Goal: Transaction & Acquisition: Purchase product/service

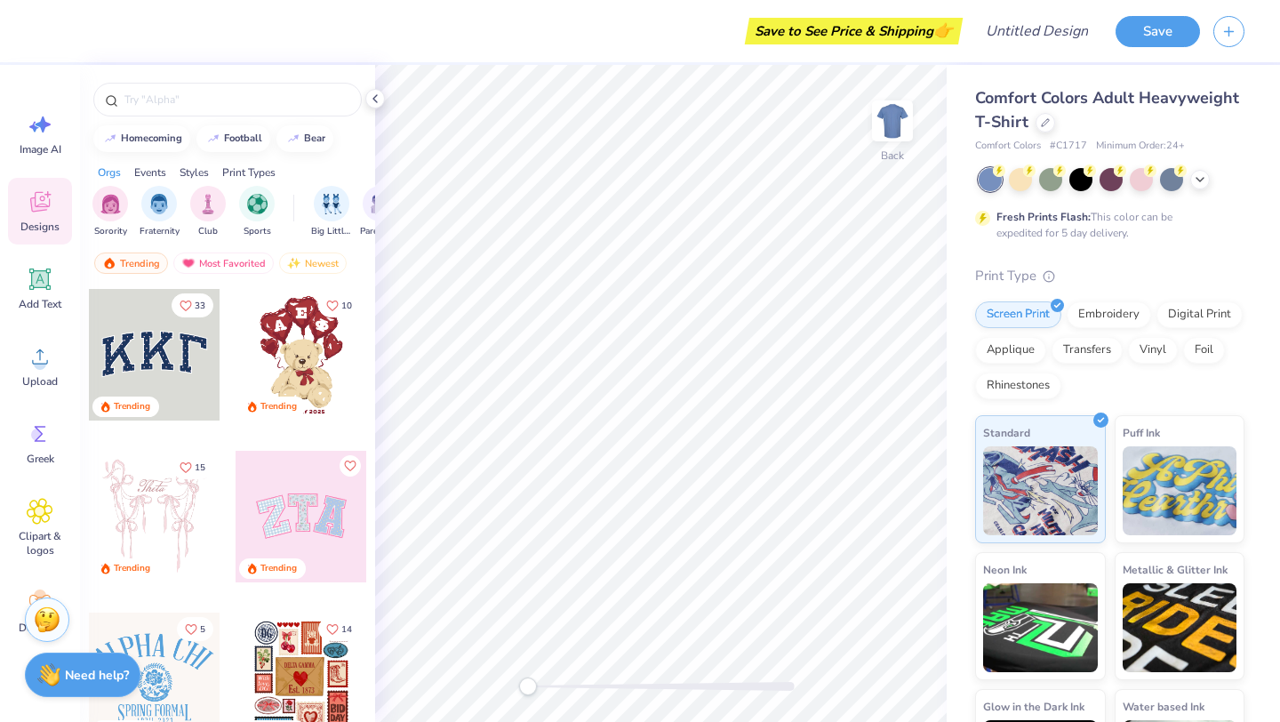
click at [1036, 112] on div "Comfort Colors Adult Heavyweight T-Shirt" at bounding box center [1109, 110] width 269 height 48
click at [1047, 123] on icon at bounding box center [1045, 120] width 9 height 9
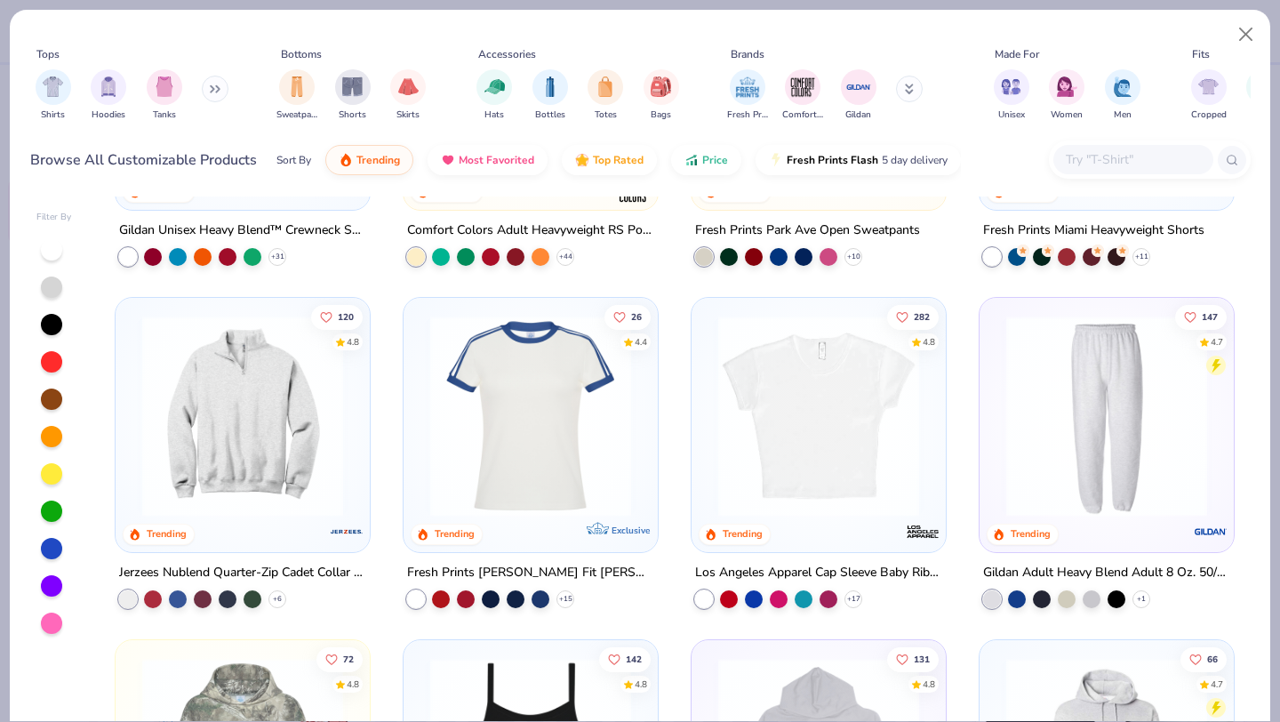
scroll to position [1616, 0]
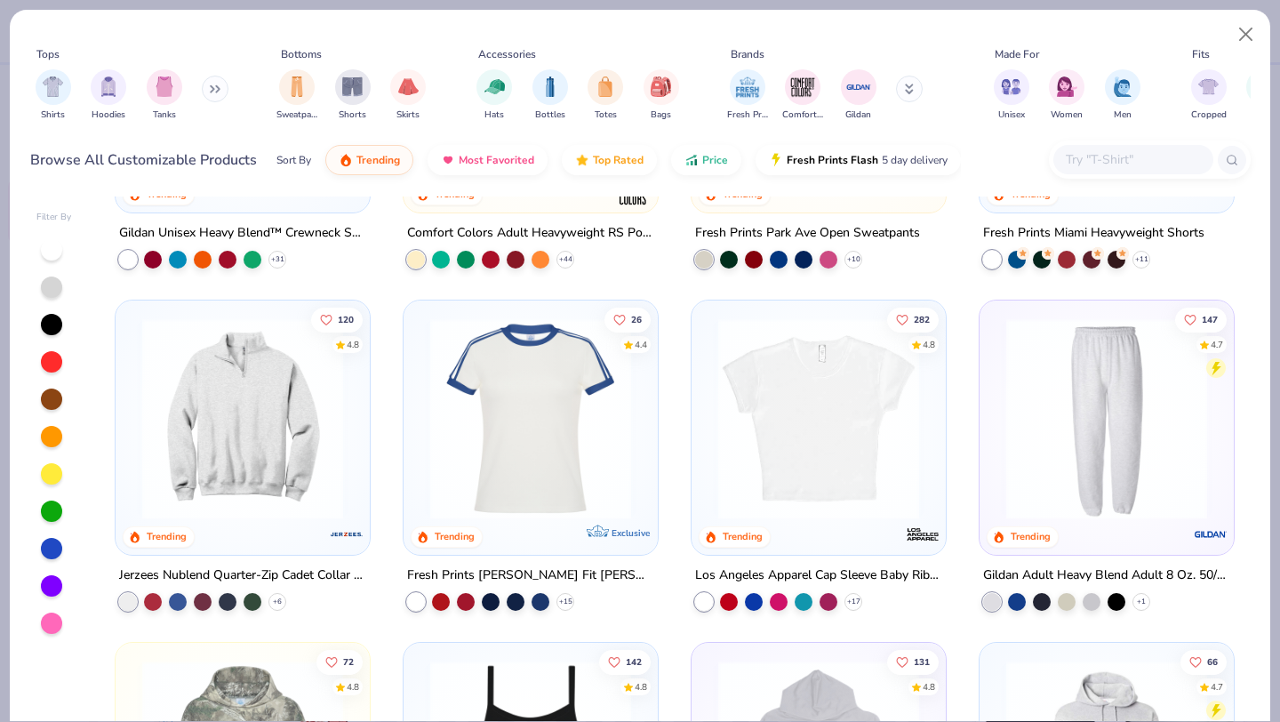
click at [292, 415] on img at bounding box center [242, 418] width 219 height 201
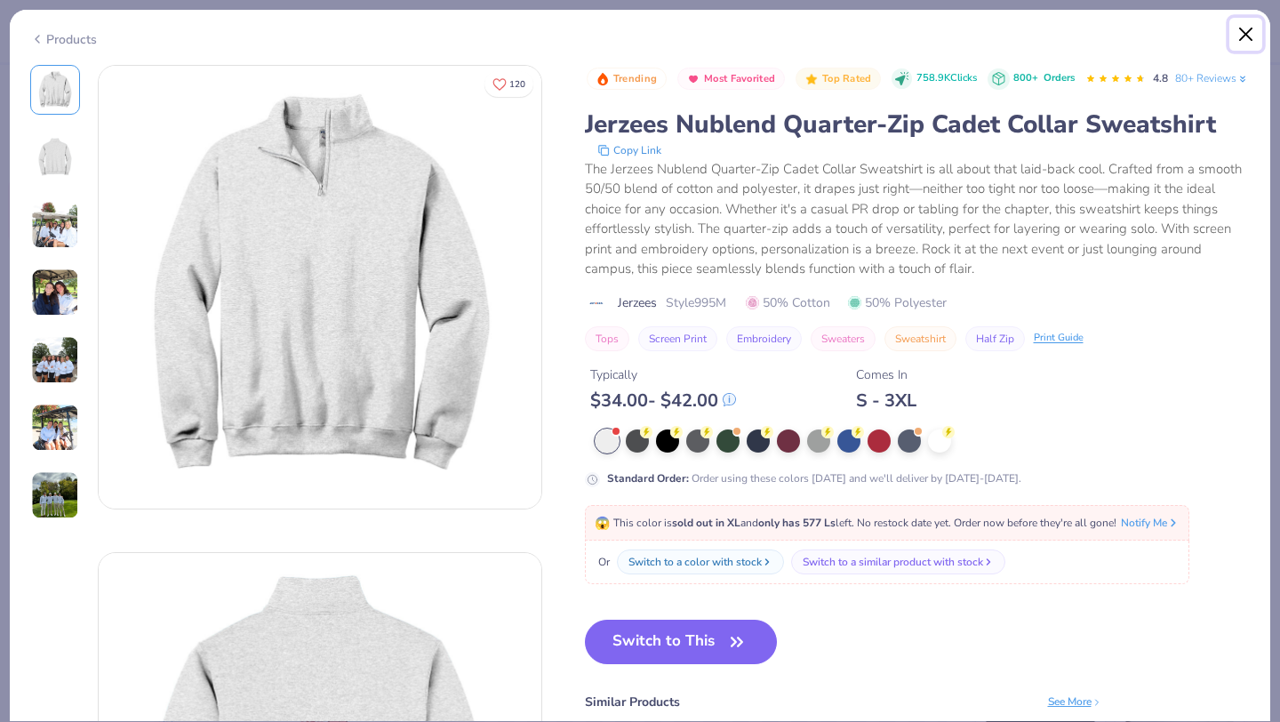
click at [1237, 24] on button "Close" at bounding box center [1246, 35] width 34 height 34
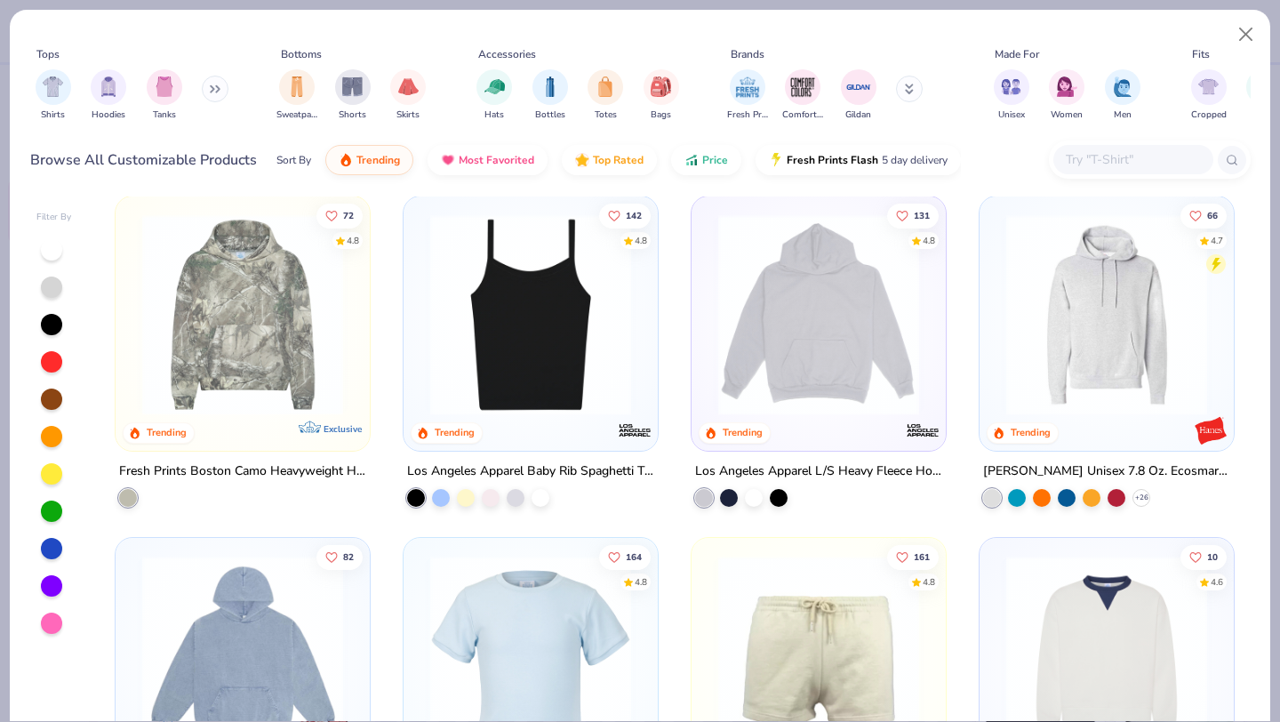
scroll to position [2064, 0]
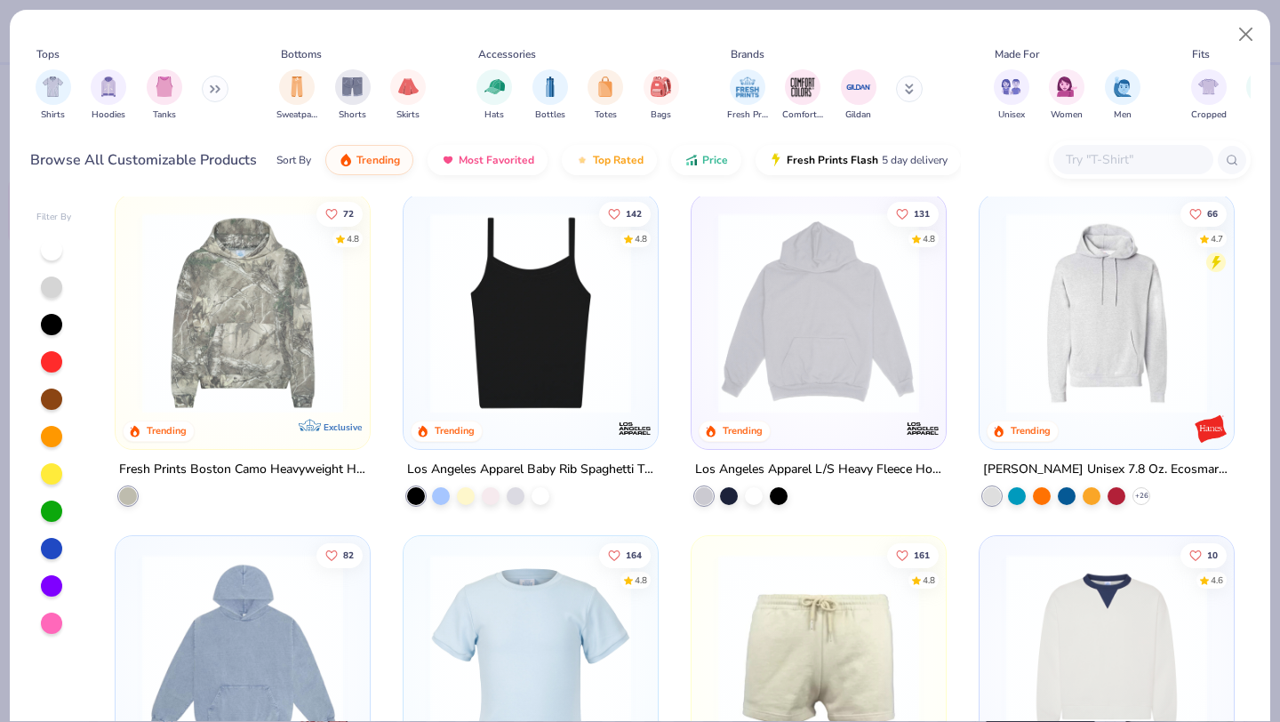
click at [1111, 164] on input "text" at bounding box center [1132, 159] width 137 height 20
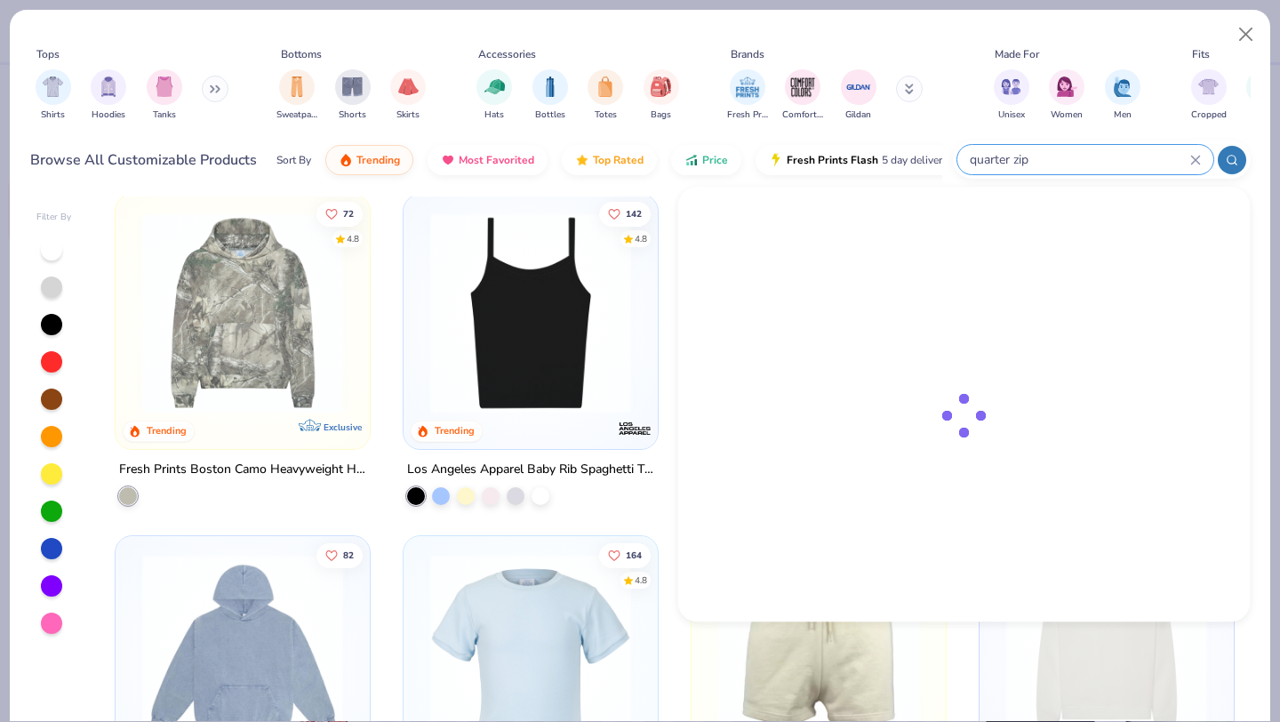
type input "quarter zip"
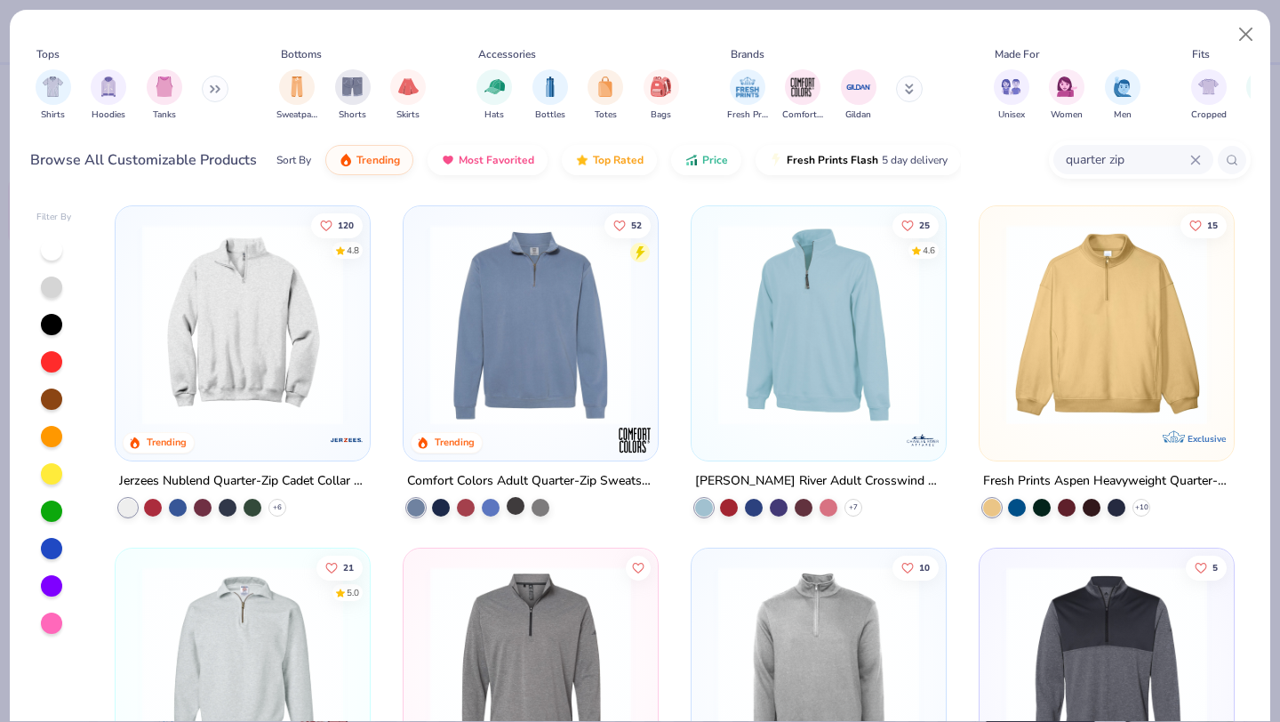
click at [512, 508] on div at bounding box center [516, 506] width 18 height 18
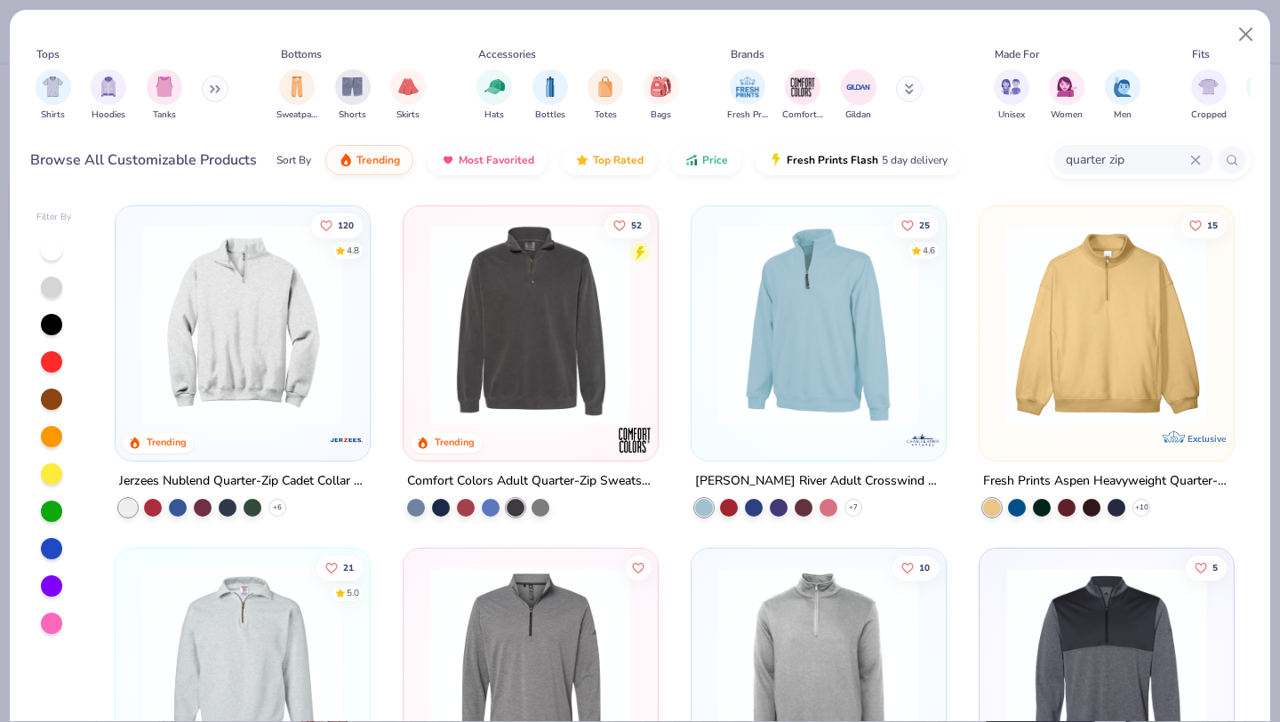
click at [46, 394] on div at bounding box center [51, 398] width 21 height 21
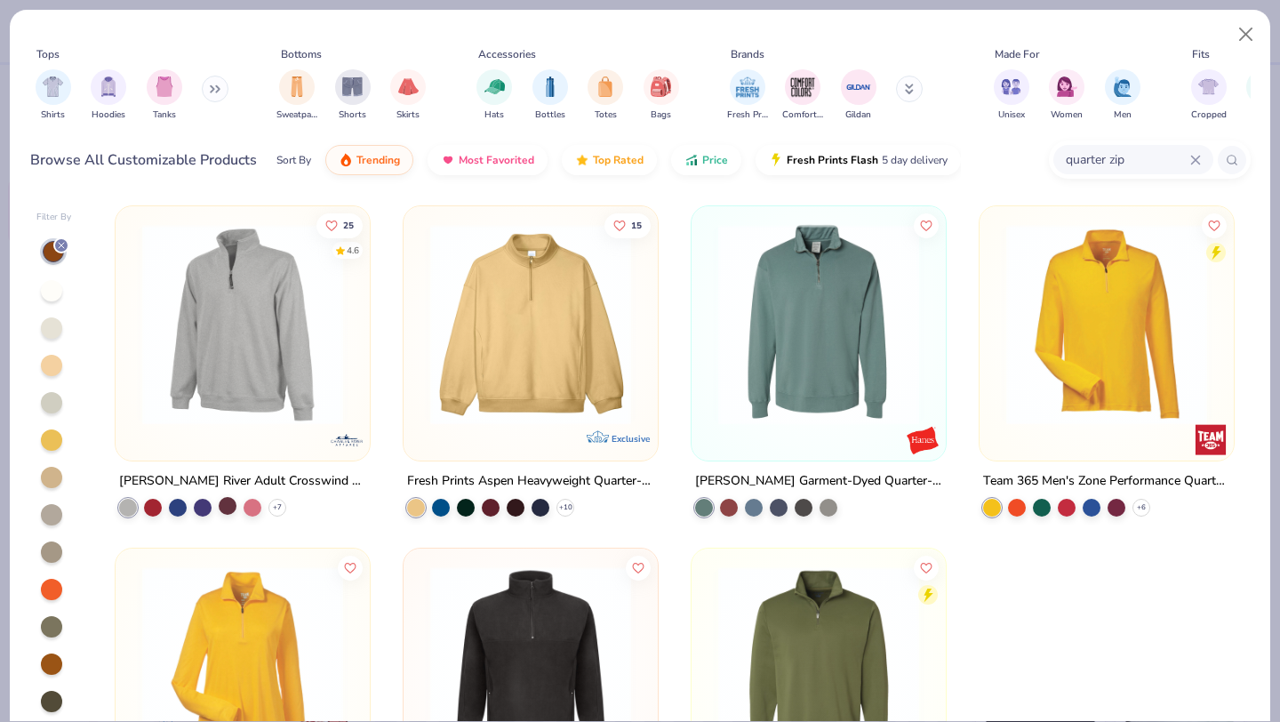
click at [230, 505] on div at bounding box center [228, 506] width 18 height 18
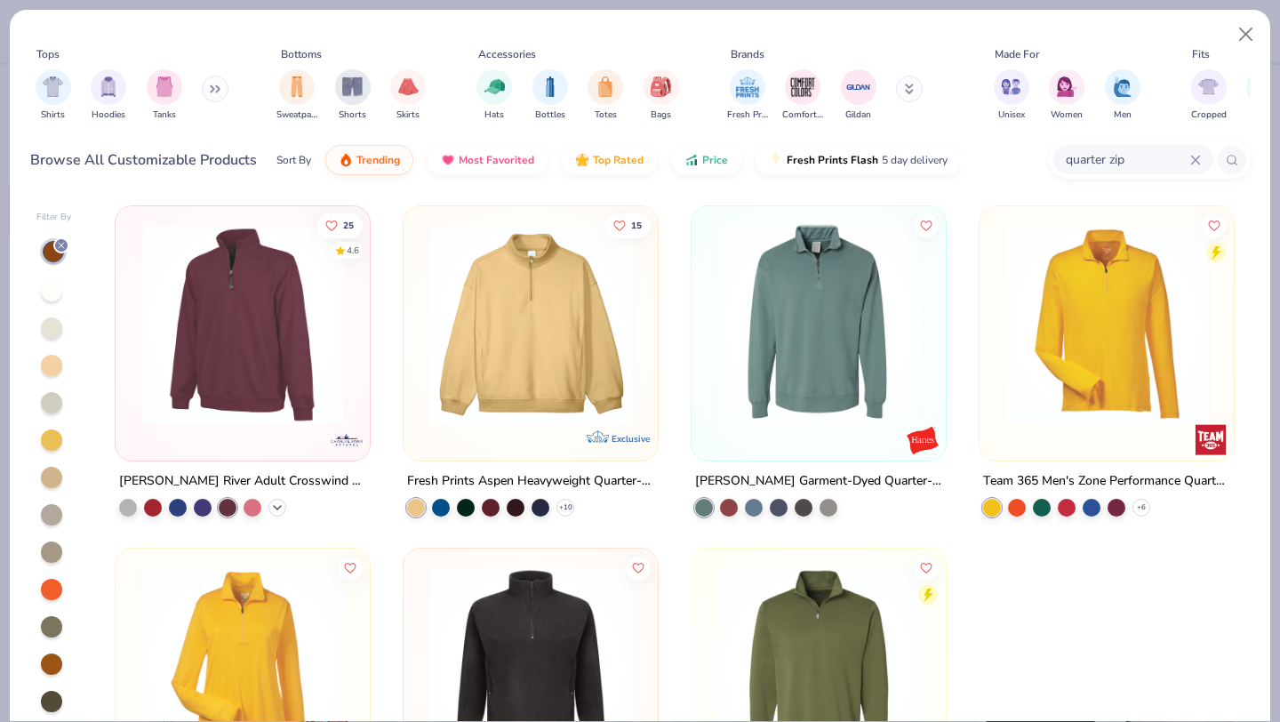
click at [274, 504] on icon at bounding box center [277, 507] width 14 height 14
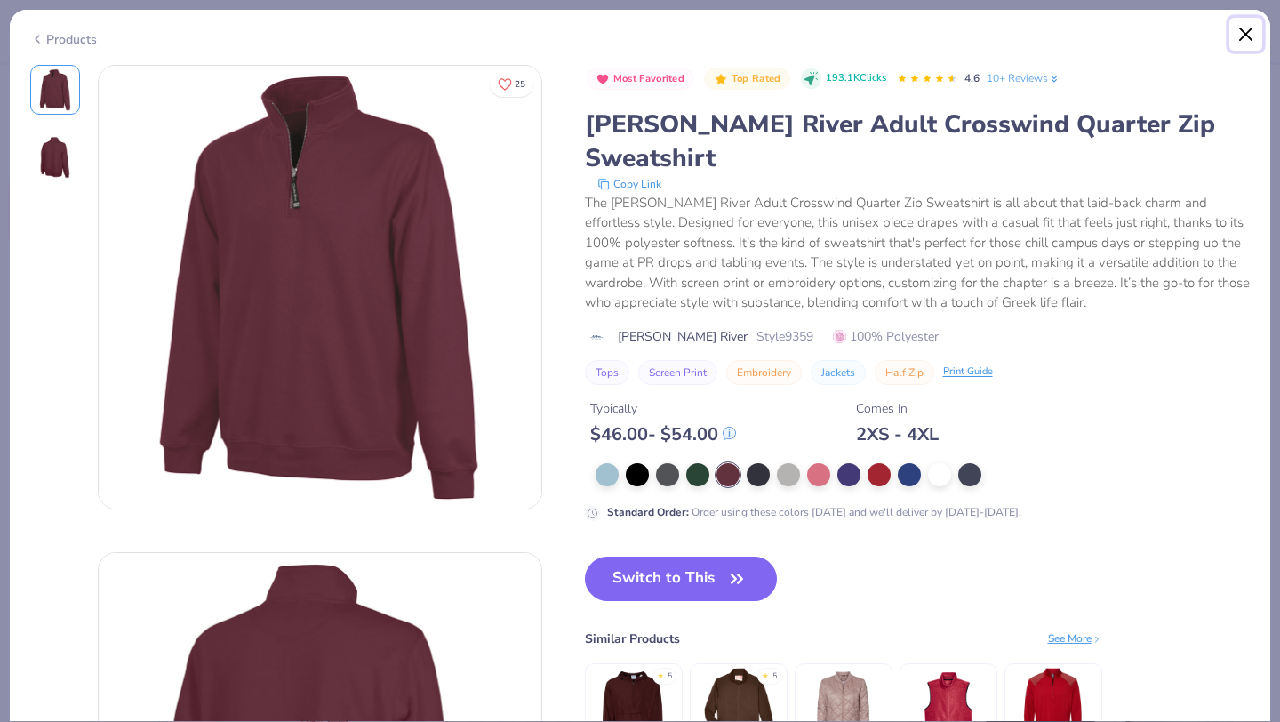
click at [1244, 37] on button "Close" at bounding box center [1246, 35] width 34 height 34
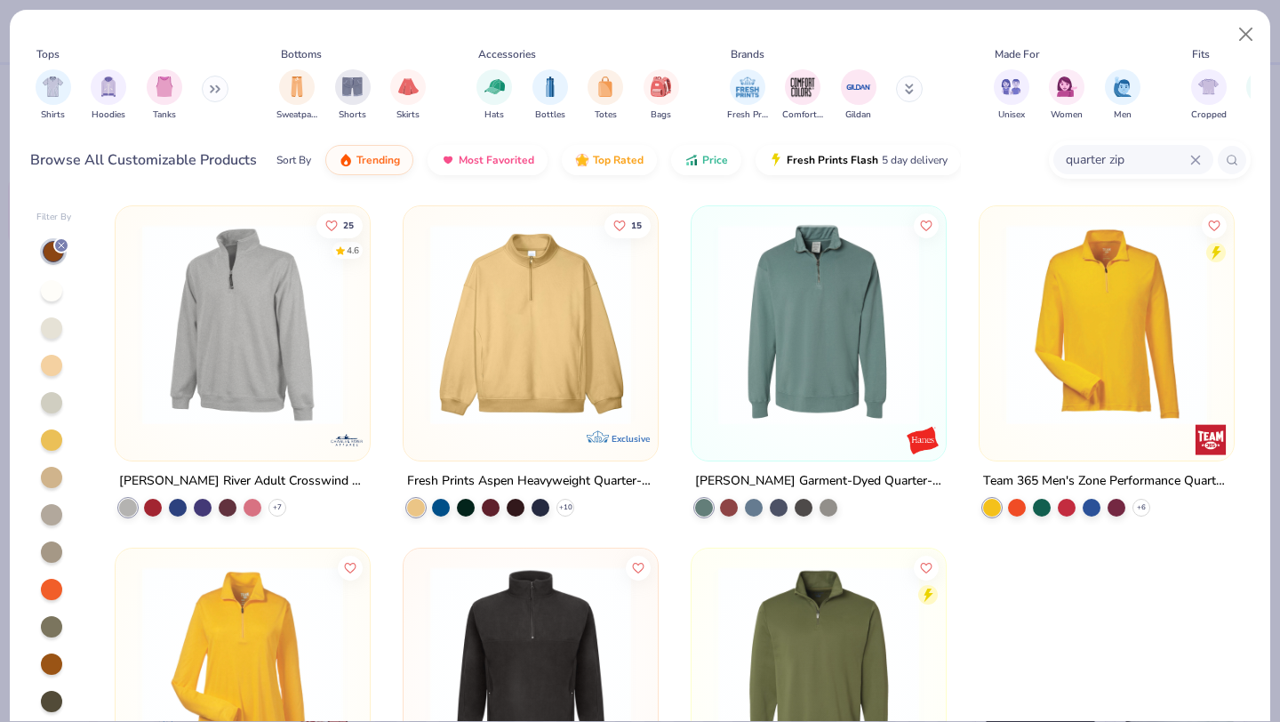
click at [585, 380] on img at bounding box center [530, 324] width 219 height 201
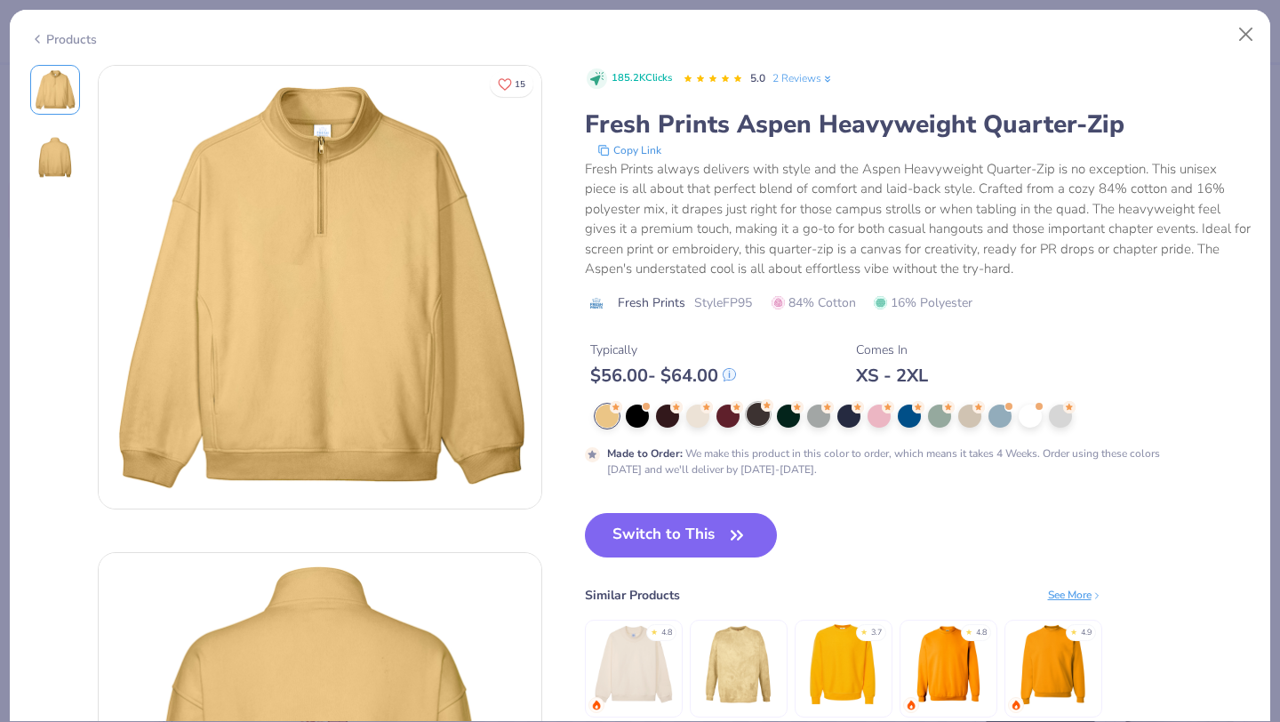
click at [747, 417] on div at bounding box center [758, 414] width 23 height 23
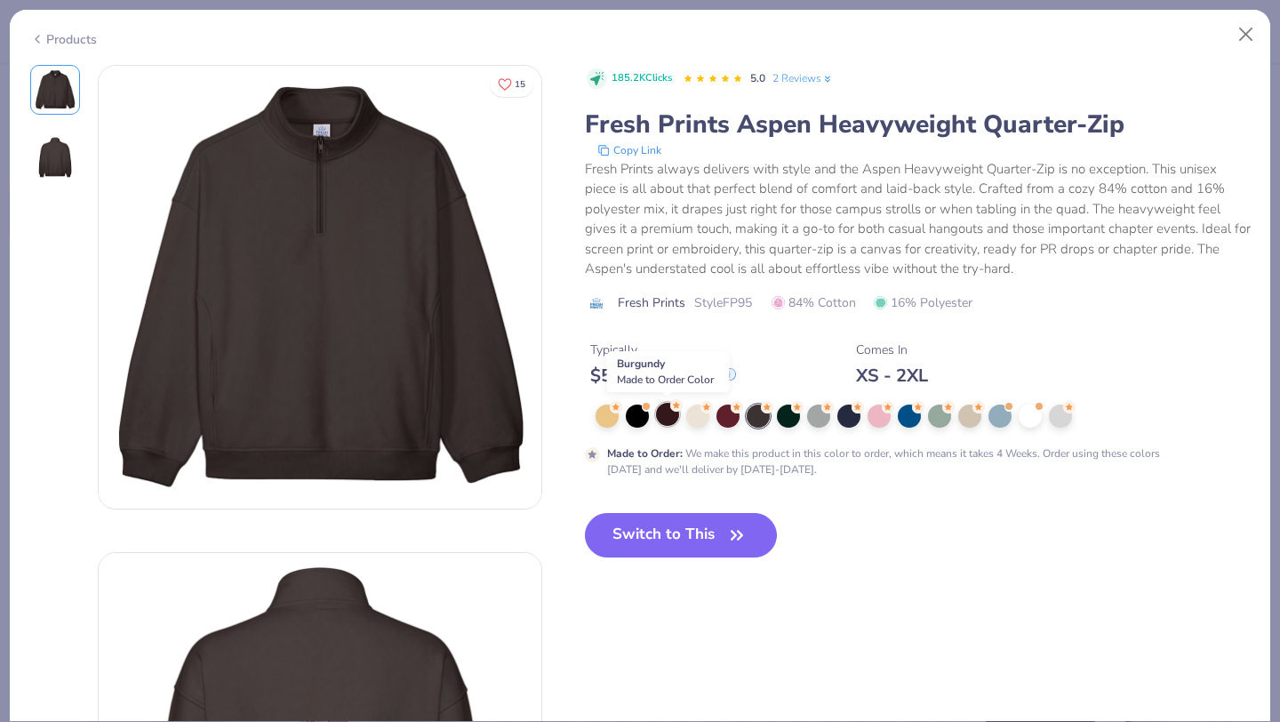
click at [670, 411] on icon at bounding box center [676, 405] width 12 height 12
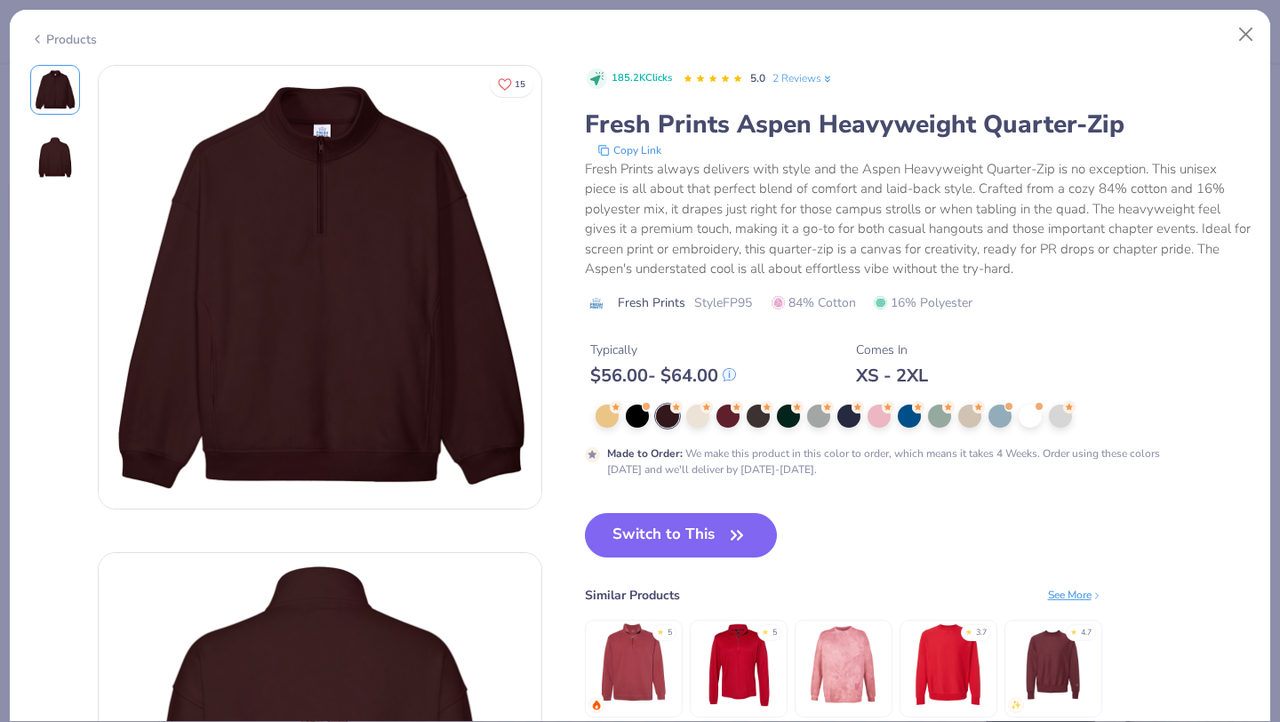
click at [1253, 12] on div "Products" at bounding box center [640, 33] width 1261 height 46
click at [1250, 35] on button "Close" at bounding box center [1246, 35] width 34 height 34
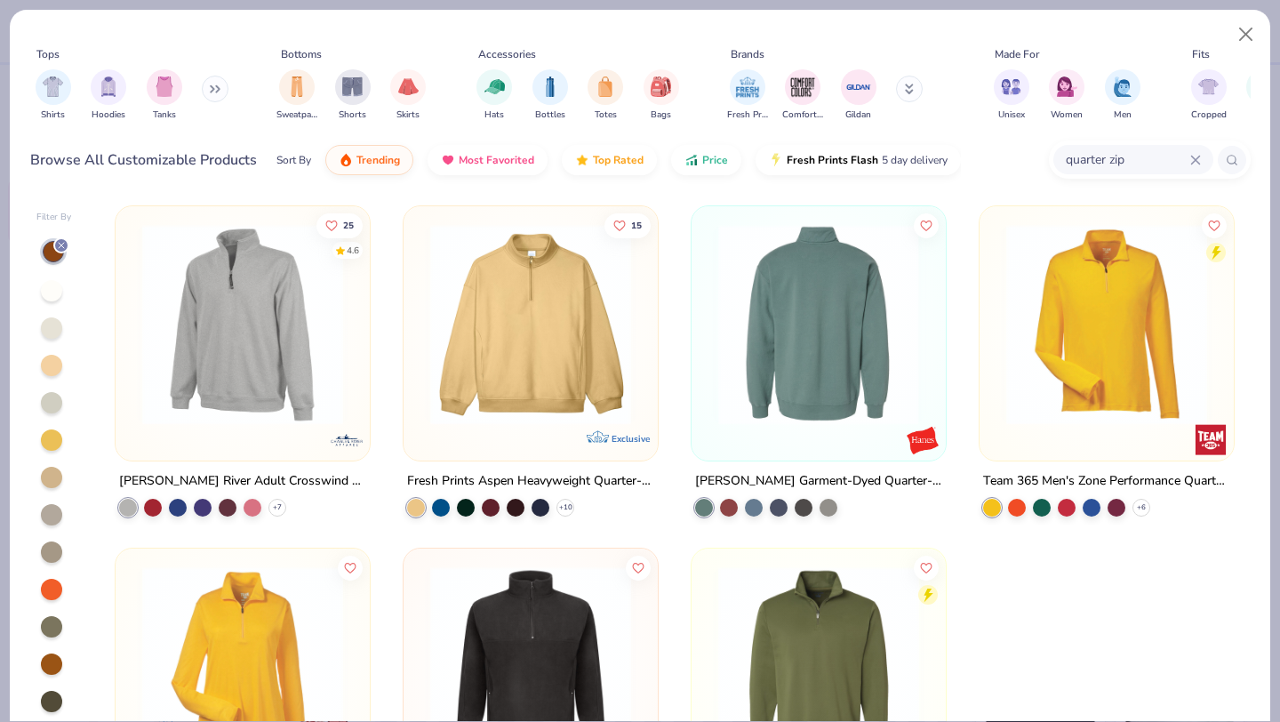
click at [709, 322] on img at bounding box center [600, 324] width 219 height 201
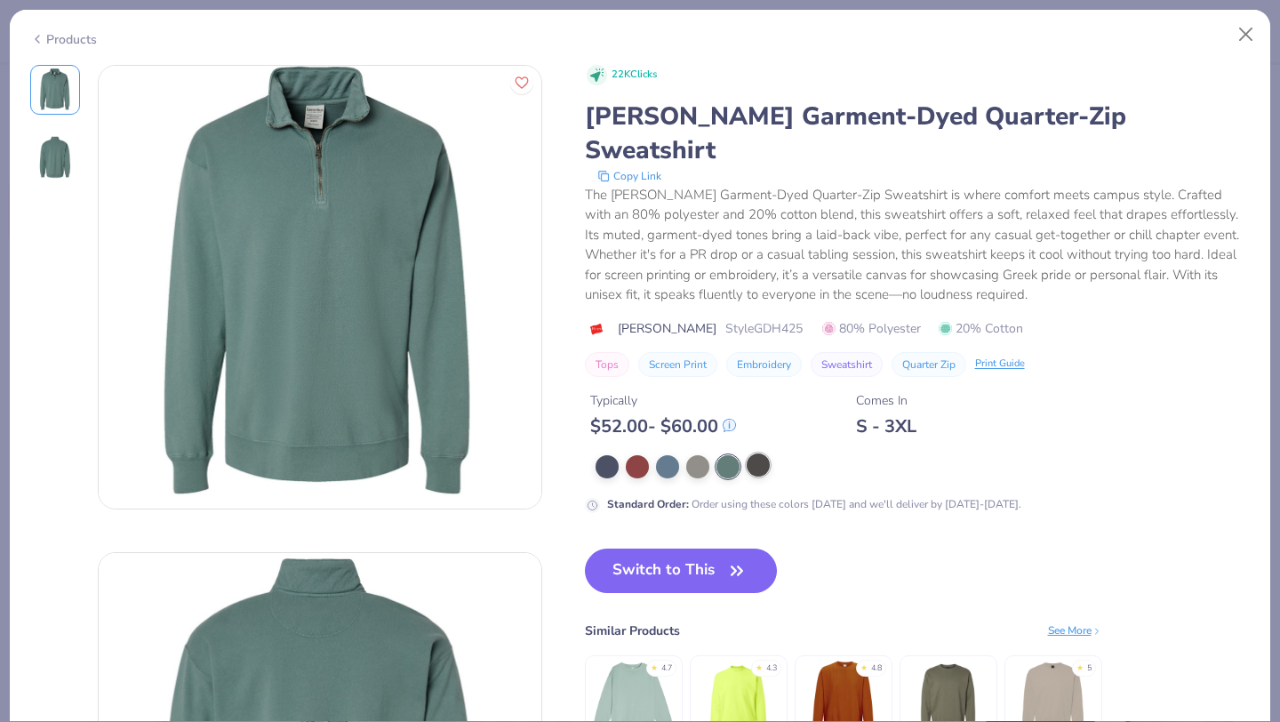
click at [756, 453] on div at bounding box center [758, 464] width 23 height 23
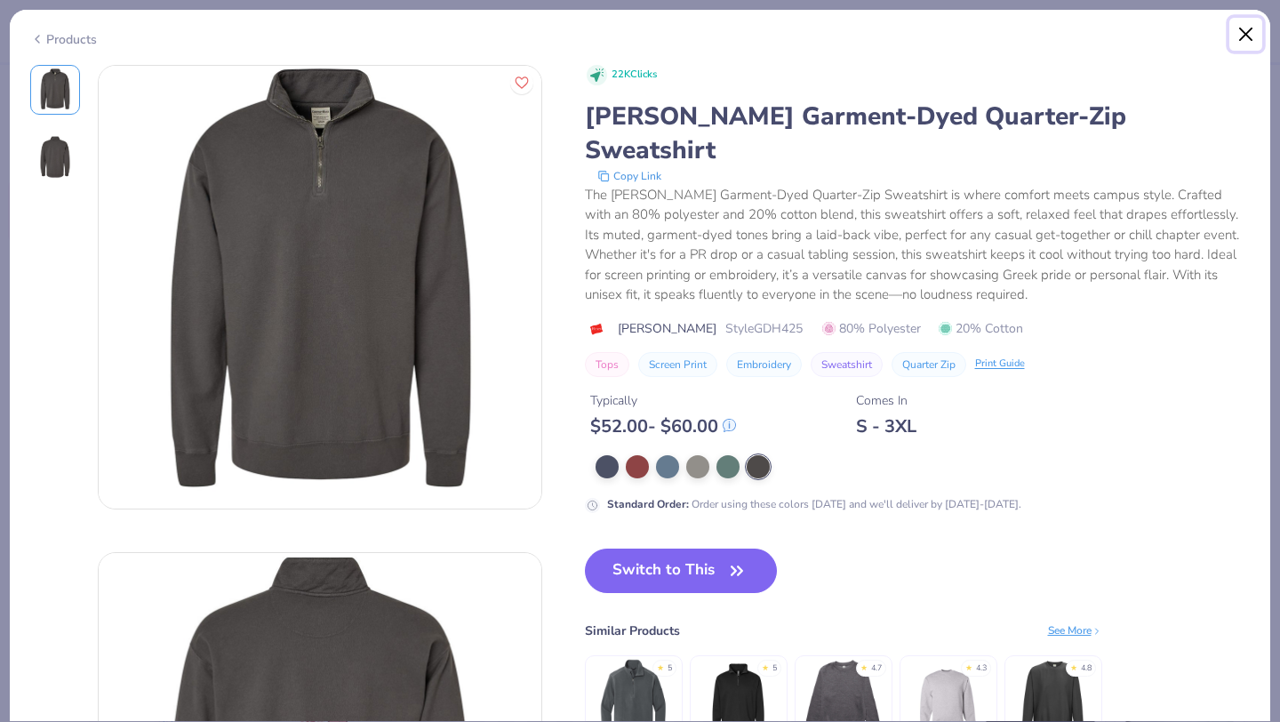
click at [1246, 39] on button "Close" at bounding box center [1246, 35] width 34 height 34
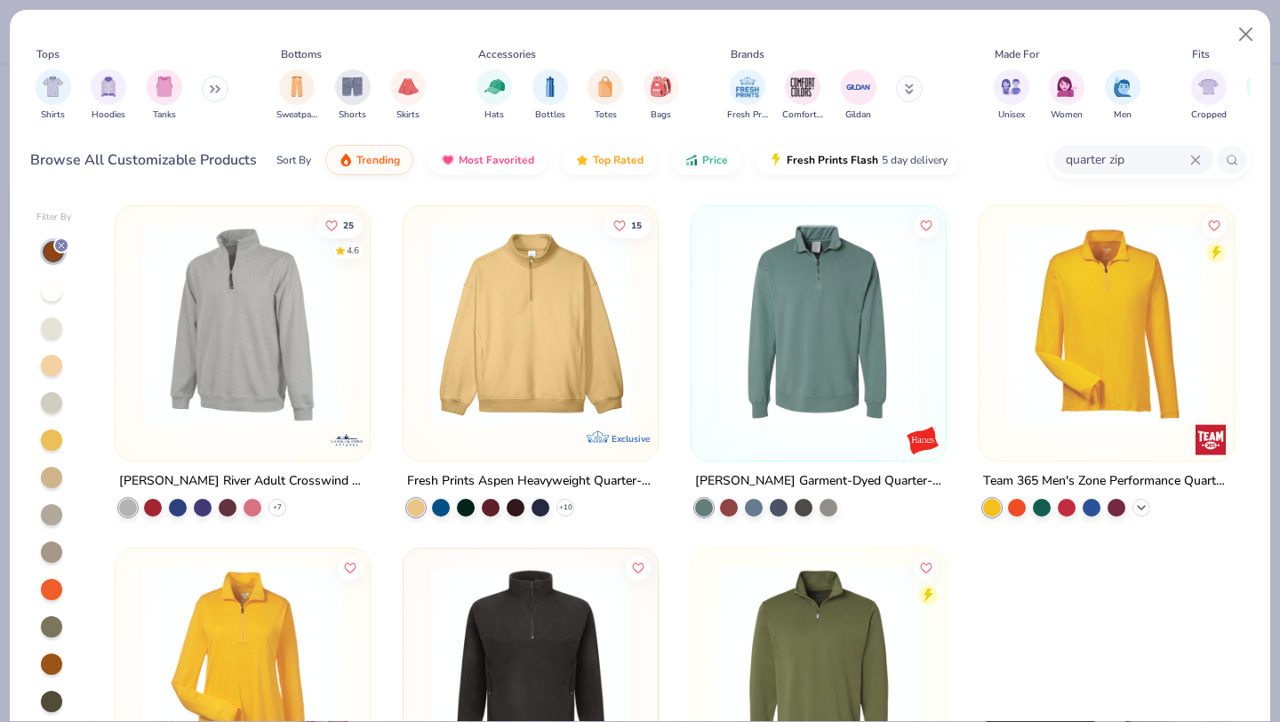
click at [1141, 506] on polyline at bounding box center [1141, 508] width 7 height 4
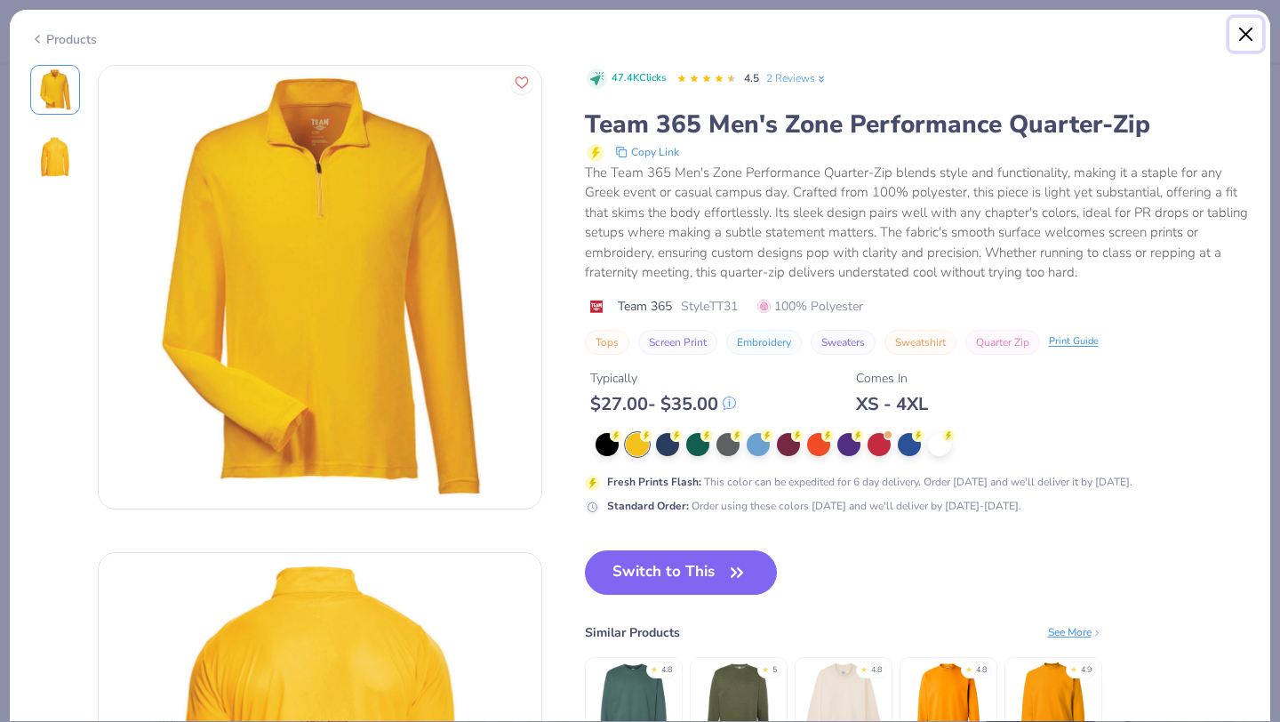
click at [1244, 36] on button "Close" at bounding box center [1246, 35] width 34 height 34
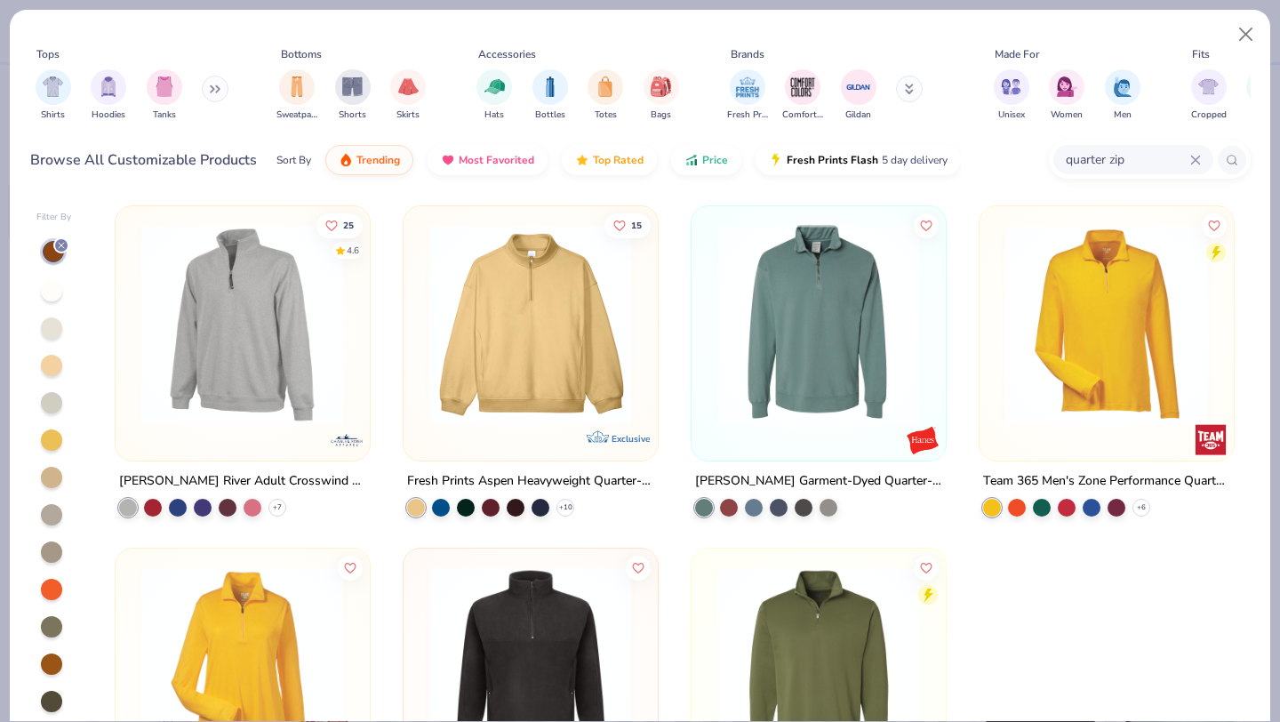
click at [288, 502] on div "Charles River Adult Crosswind Quarter Zip Sweatshirt + 7" at bounding box center [243, 493] width 256 height 46
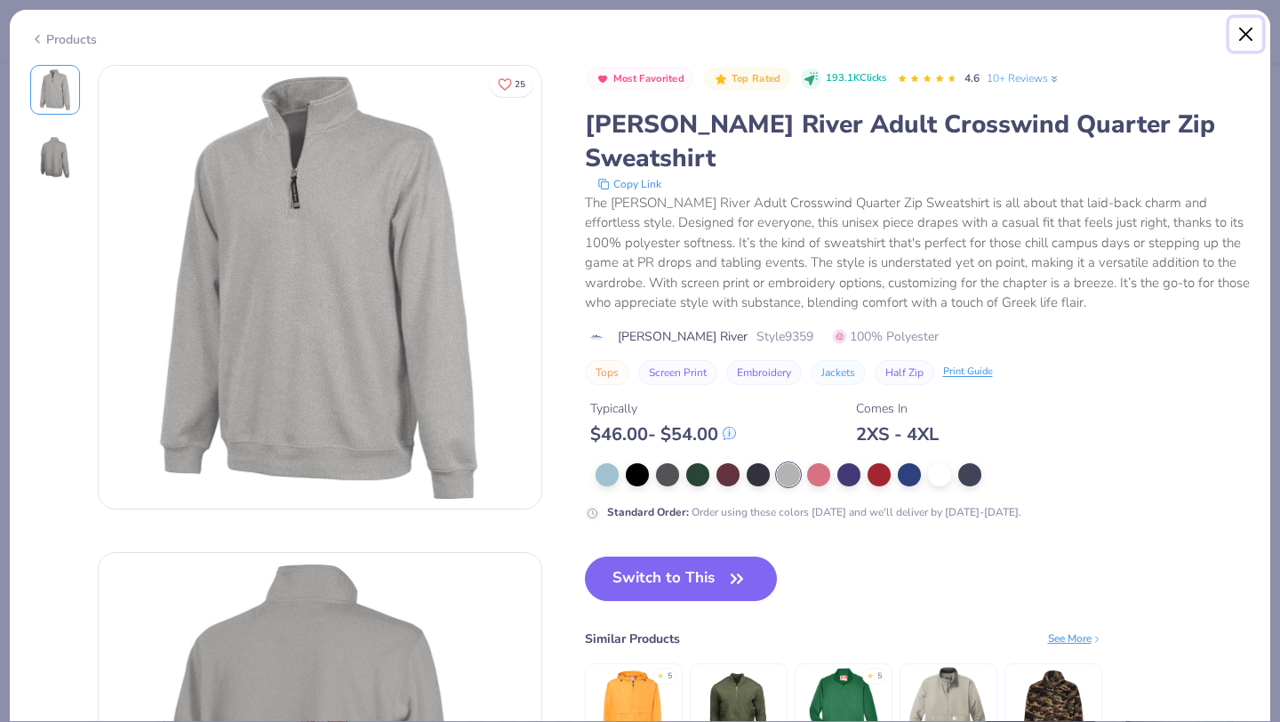
click at [1252, 31] on button "Close" at bounding box center [1246, 35] width 34 height 34
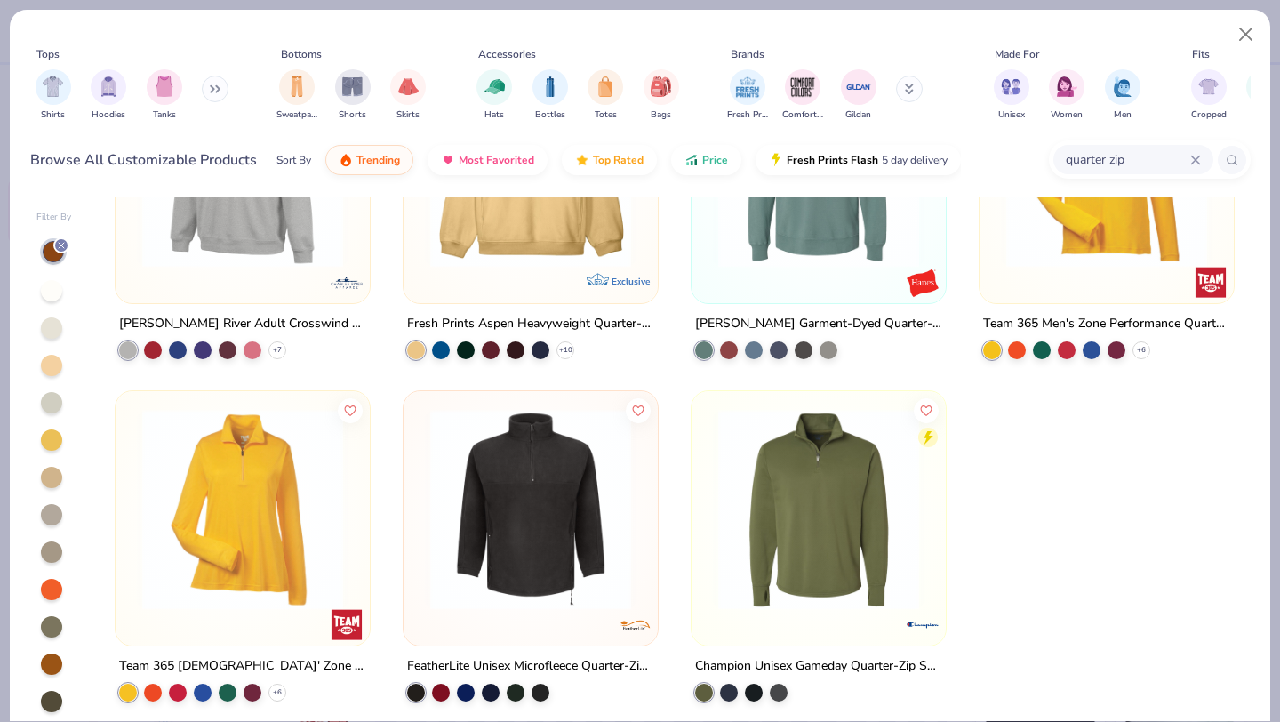
scroll to position [9, 0]
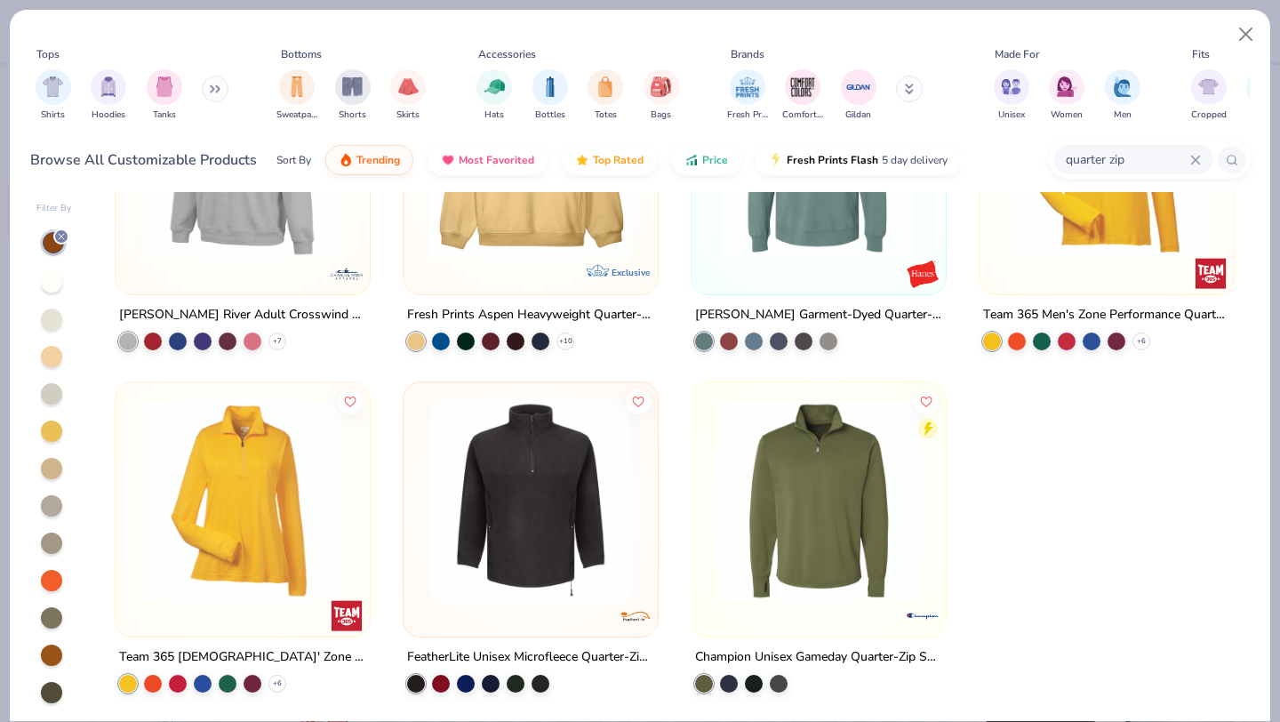
click at [54, 660] on div at bounding box center [51, 655] width 21 height 21
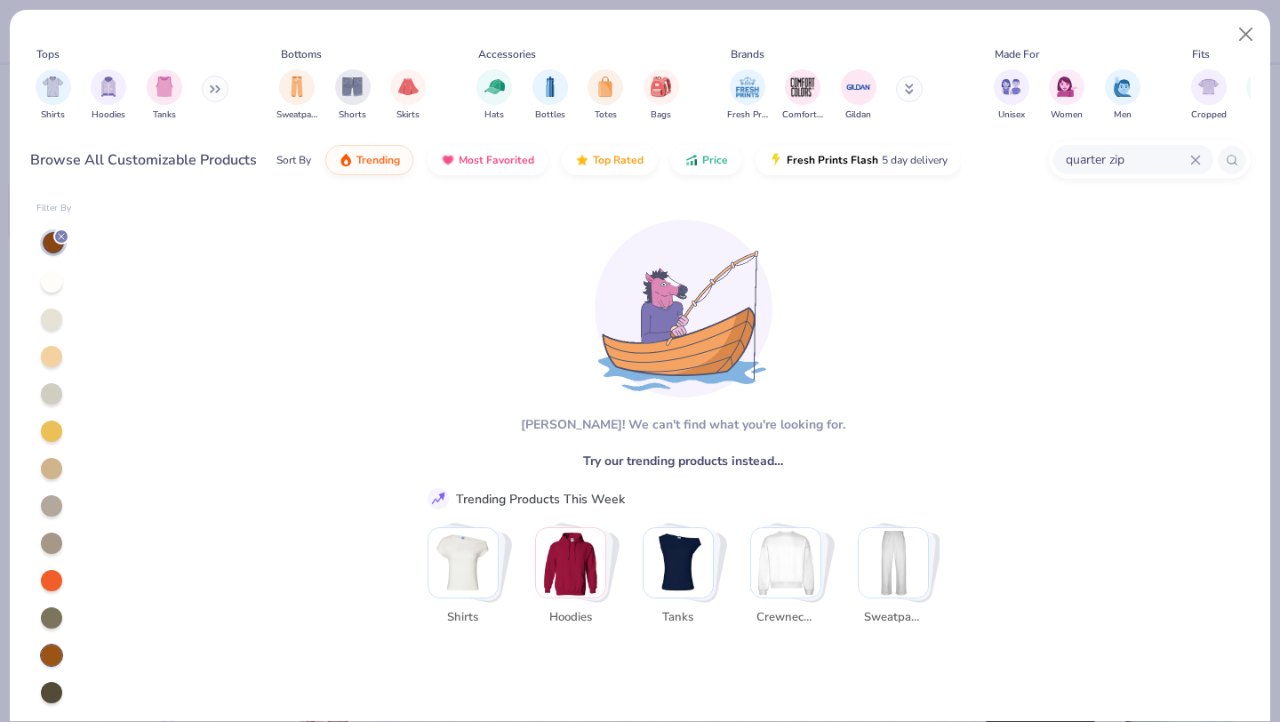
click at [585, 574] on img "Stack Card Button Hoodies" at bounding box center [570, 562] width 69 height 69
click at [804, 555] on img "Stack Card Button Crewnecks" at bounding box center [785, 562] width 69 height 69
click at [59, 76] on div "filter for Crewnecks" at bounding box center [67, 73] width 16 height 16
click at [63, 76] on icon "filter for Hoodies" at bounding box center [66, 72] width 7 height 7
click at [64, 228] on div at bounding box center [61, 236] width 16 height 16
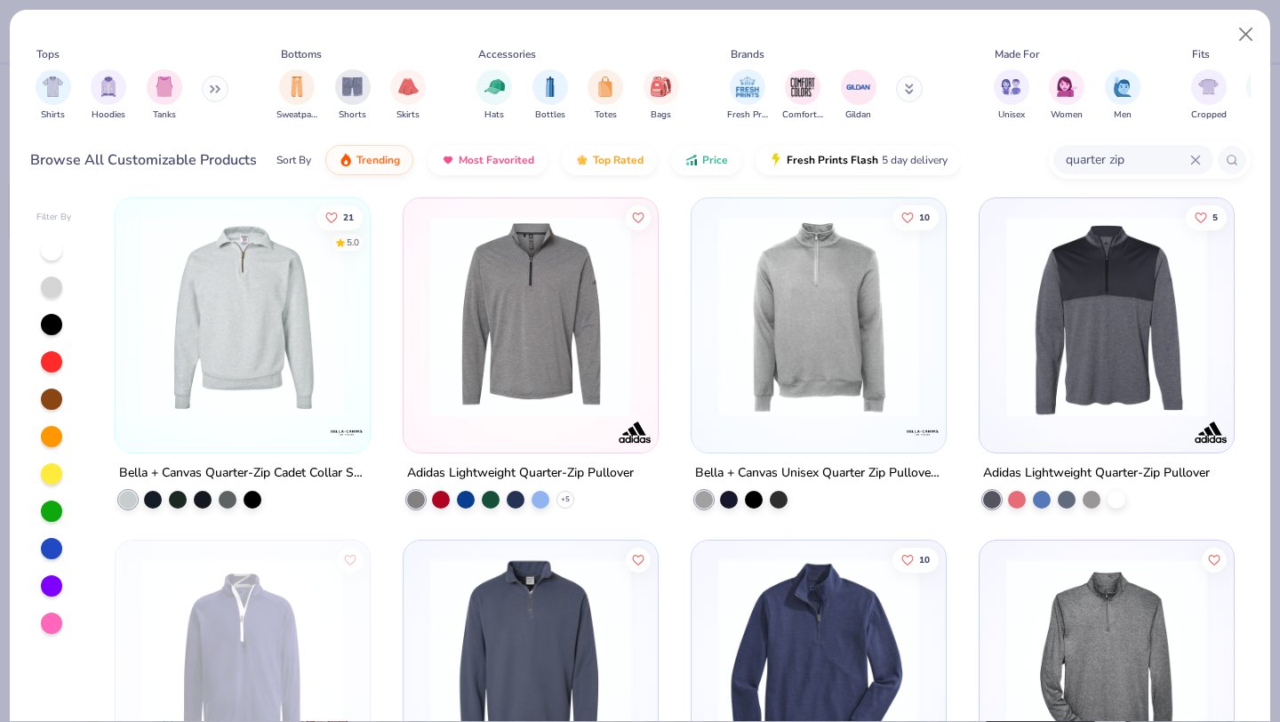
scroll to position [348, 0]
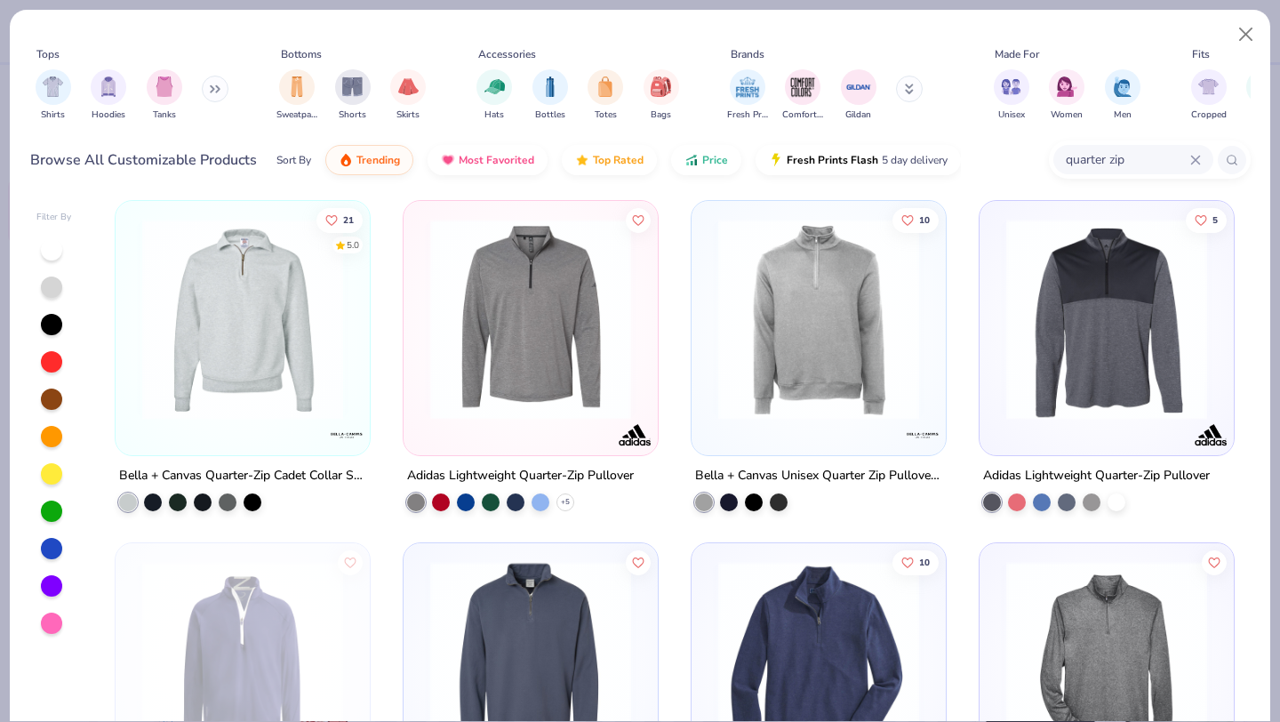
click at [1190, 156] on icon at bounding box center [1195, 160] width 11 height 11
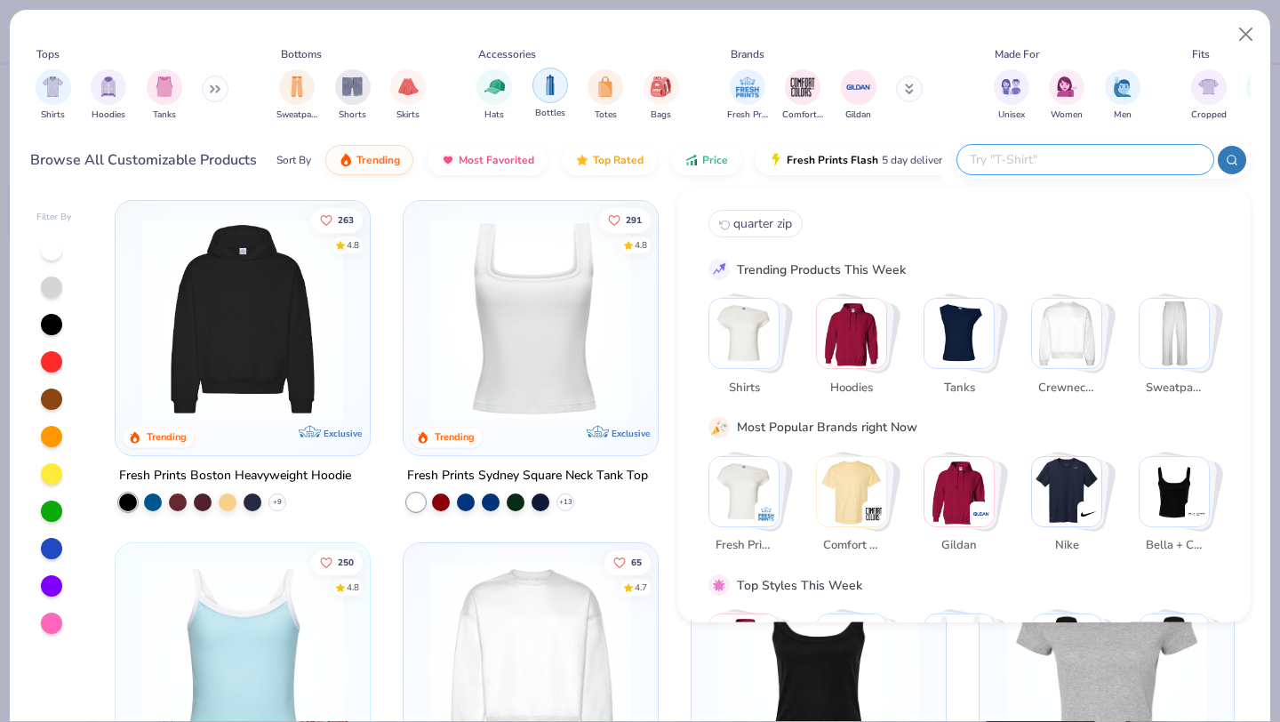
scroll to position [0, 0]
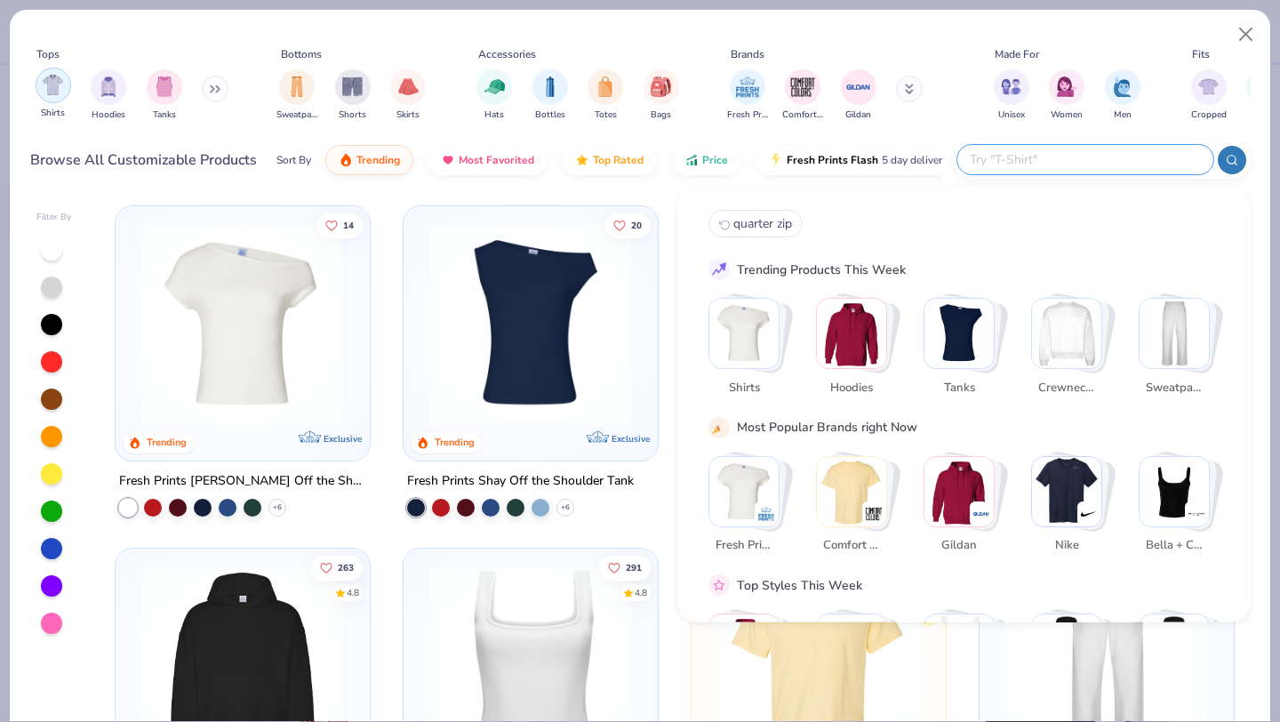
click at [60, 88] on img "filter for Shirts" at bounding box center [53, 85] width 20 height 20
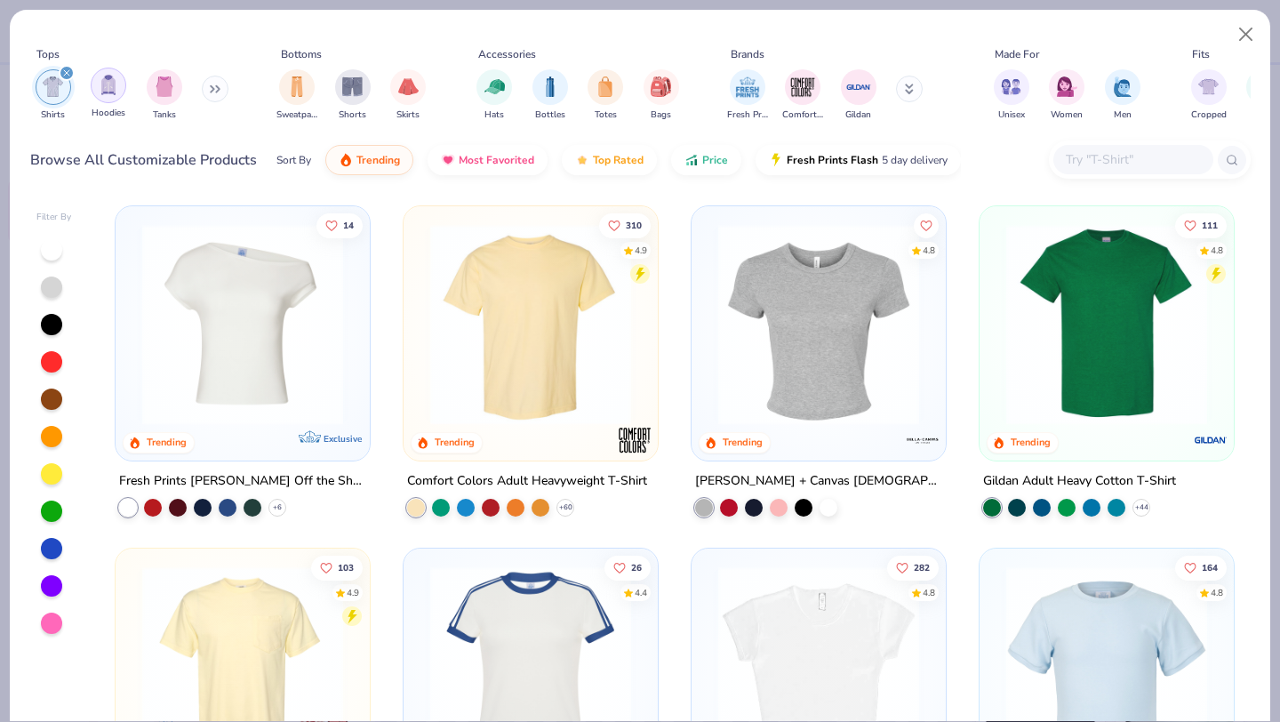
click at [111, 92] on img "filter for Hoodies" at bounding box center [109, 85] width 20 height 20
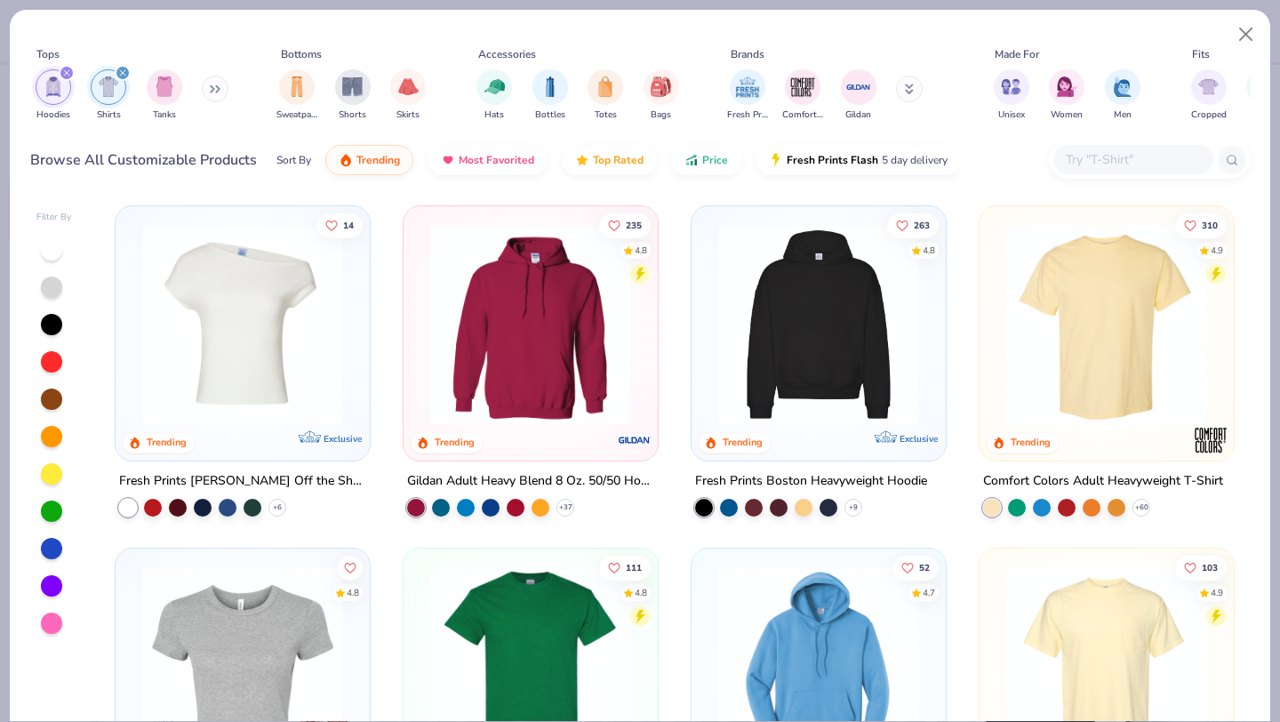
click at [119, 72] on icon "filter for Shirts" at bounding box center [122, 72] width 7 height 7
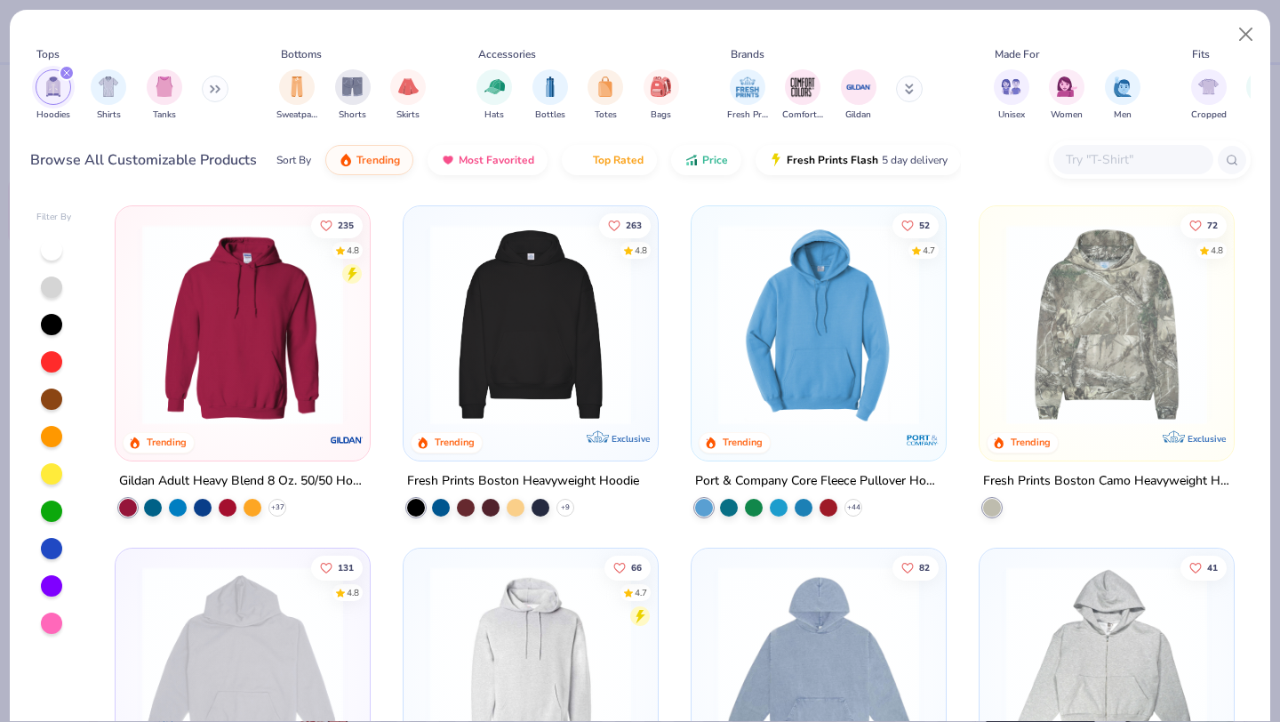
click at [212, 96] on button at bounding box center [215, 89] width 27 height 27
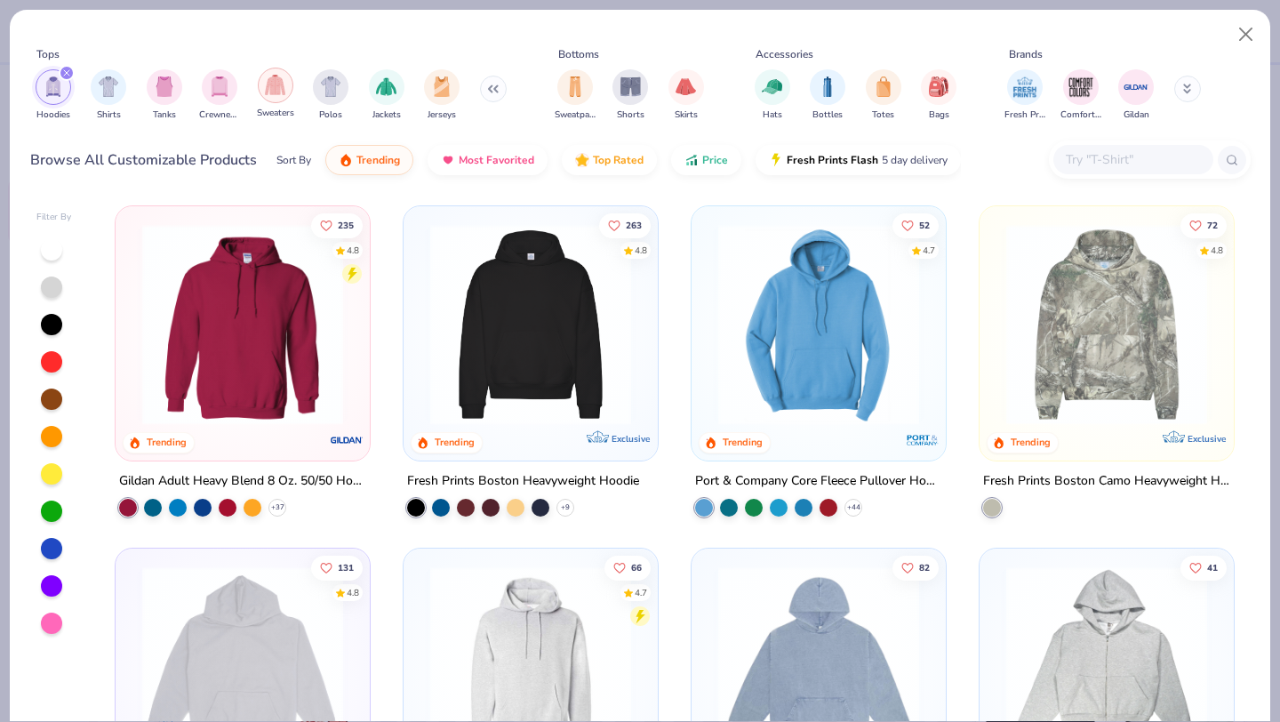
click at [268, 91] on img "filter for Sweaters" at bounding box center [275, 85] width 20 height 20
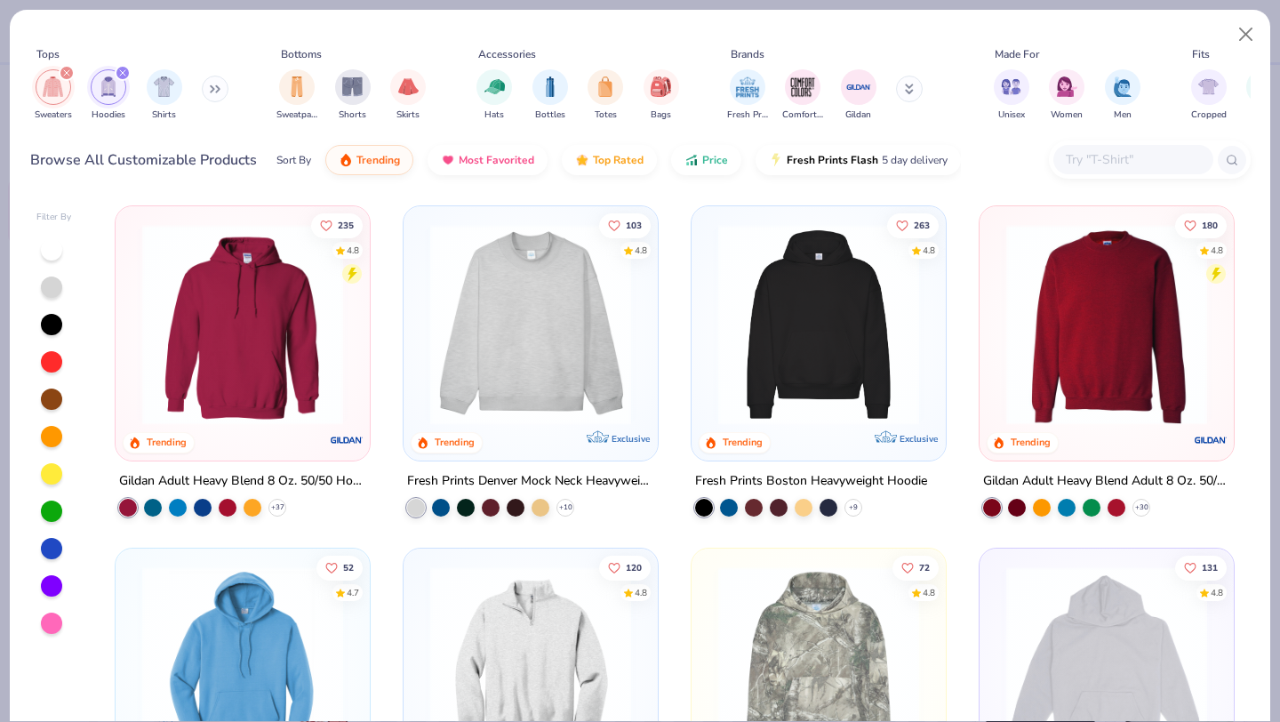
click at [216, 84] on icon at bounding box center [215, 88] width 11 height 9
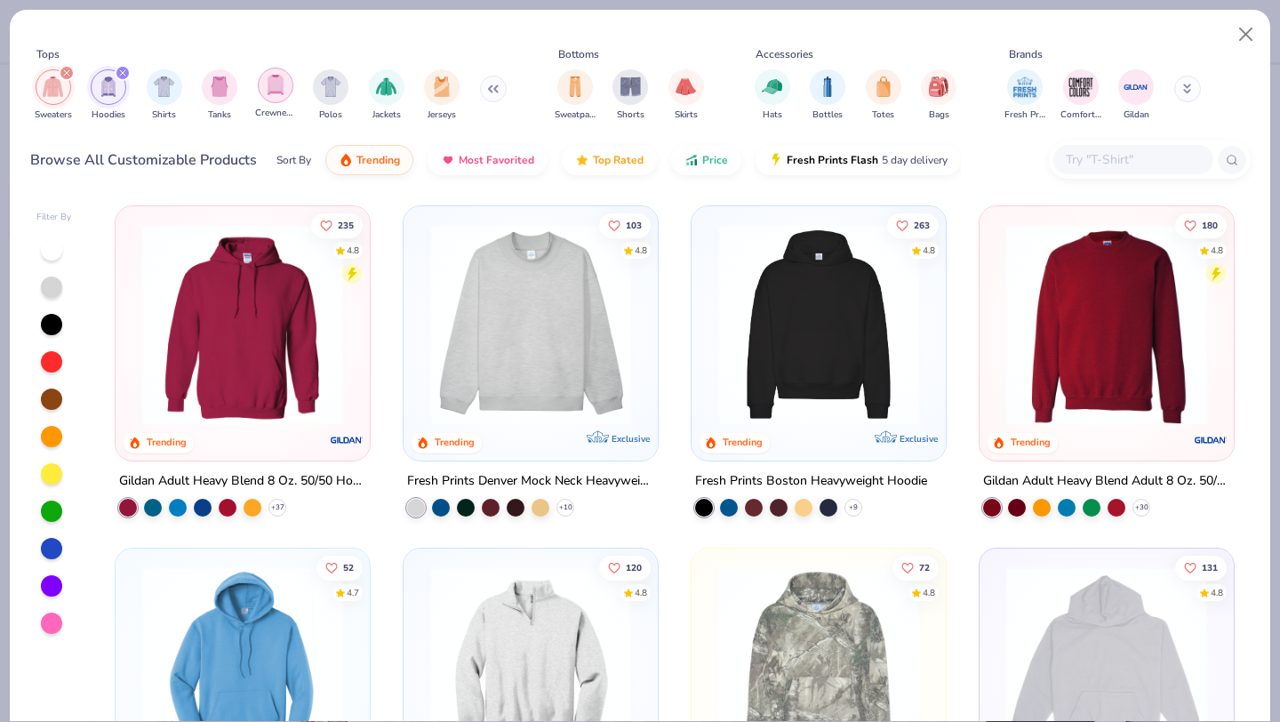
click at [277, 91] on img "filter for Crewnecks" at bounding box center [276, 85] width 20 height 20
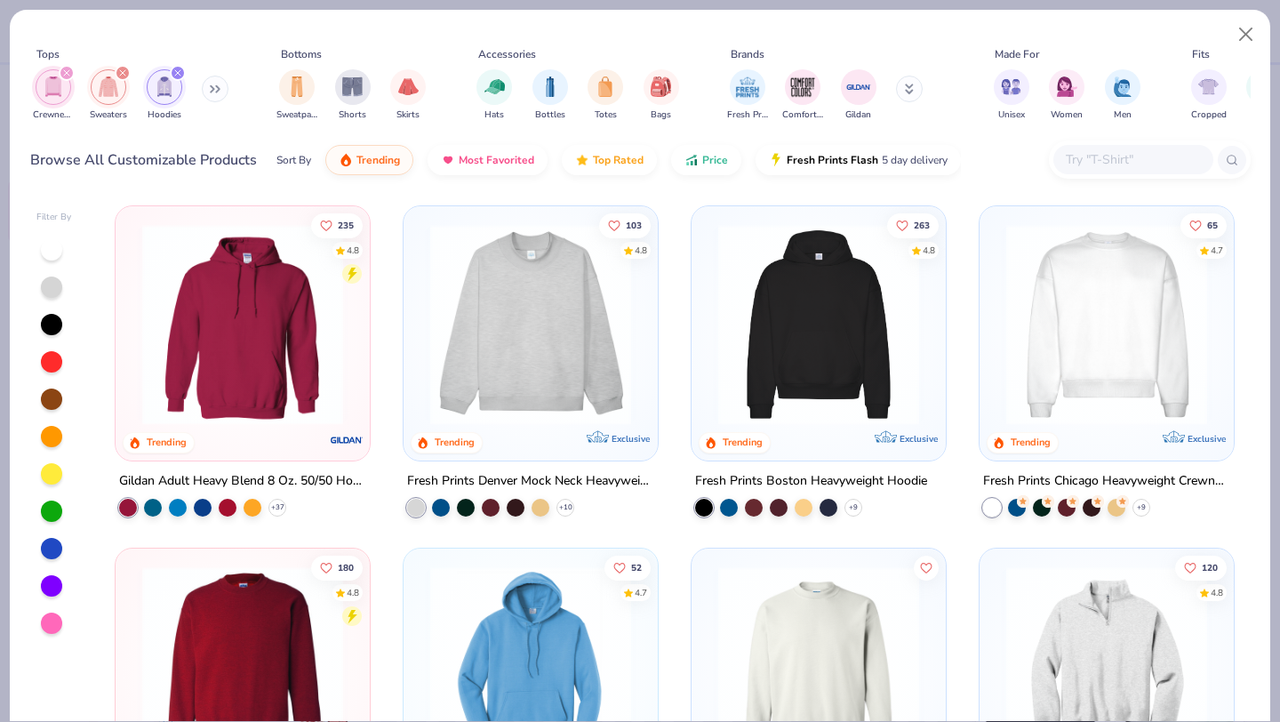
click at [47, 392] on div at bounding box center [51, 398] width 21 height 21
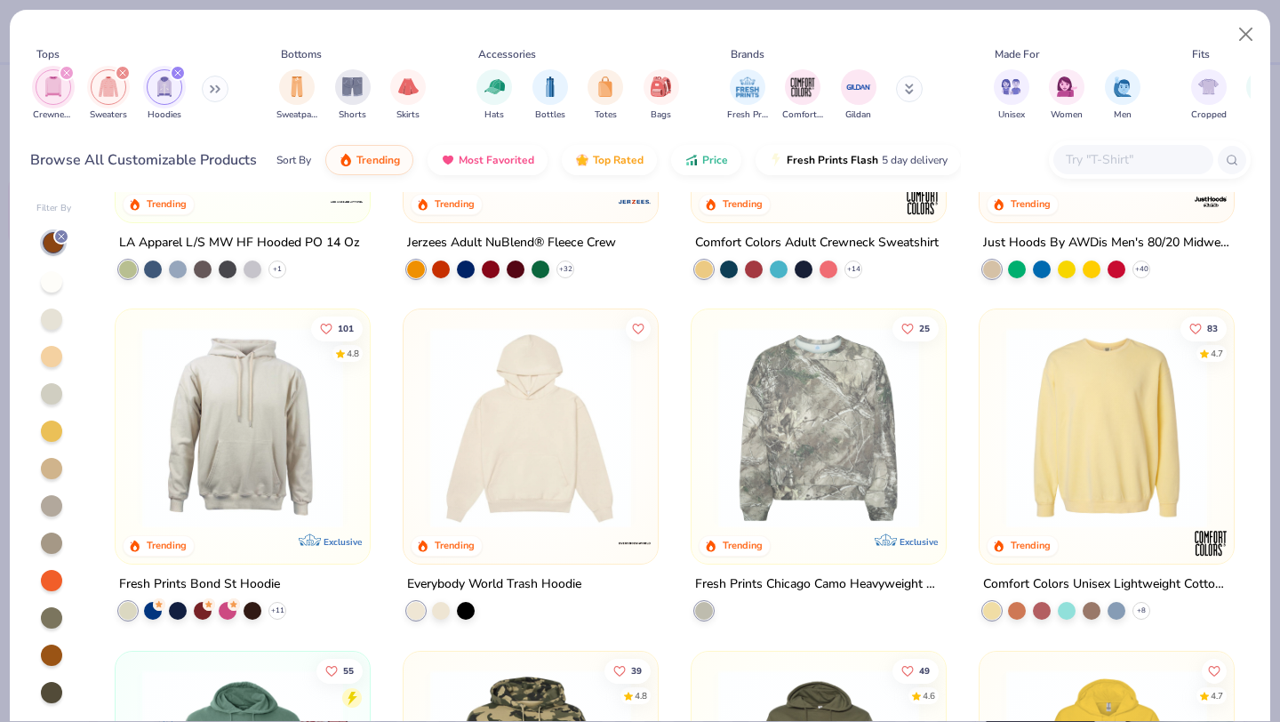
scroll to position [945, 0]
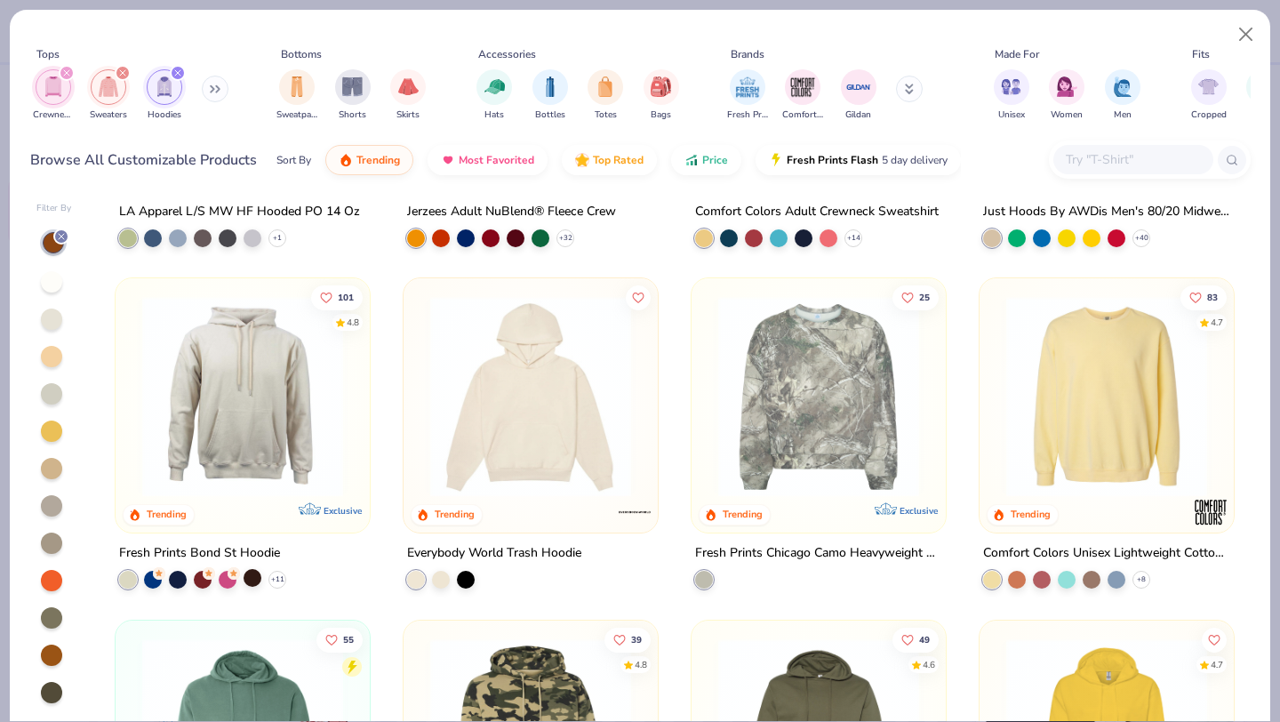
click at [251, 578] on div at bounding box center [253, 578] width 18 height 18
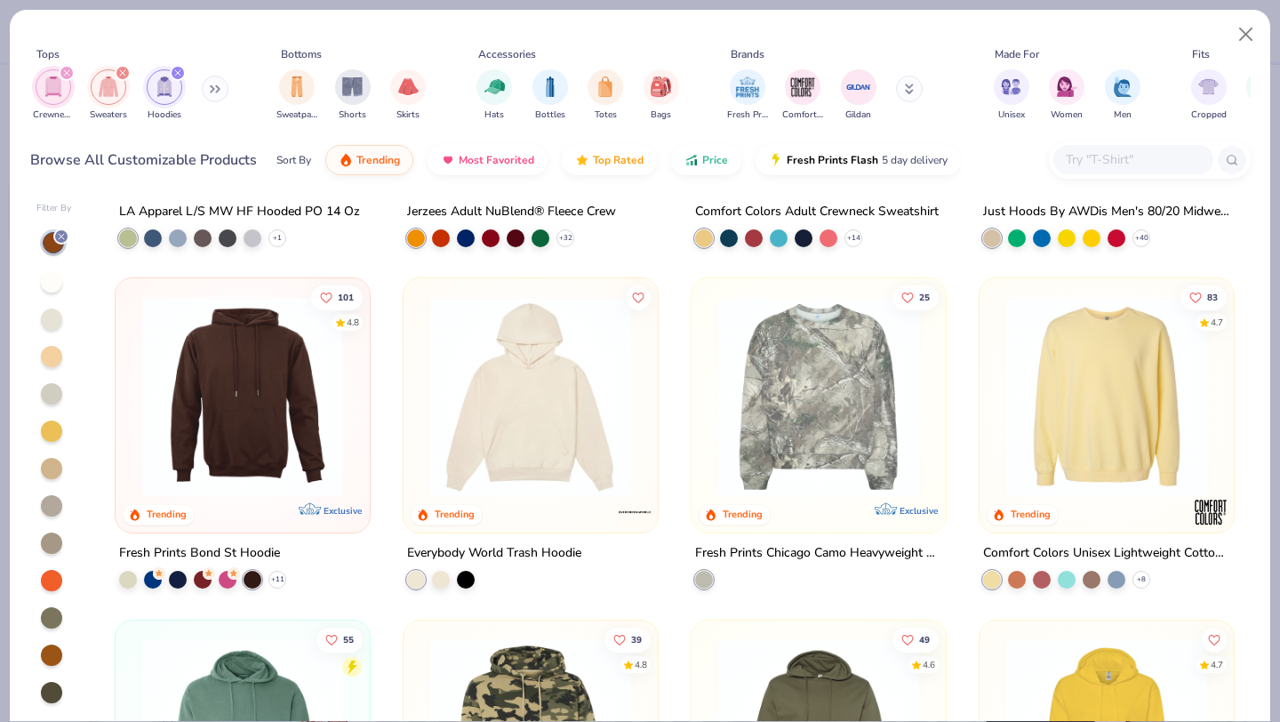
click at [332, 460] on img at bounding box center [242, 396] width 219 height 201
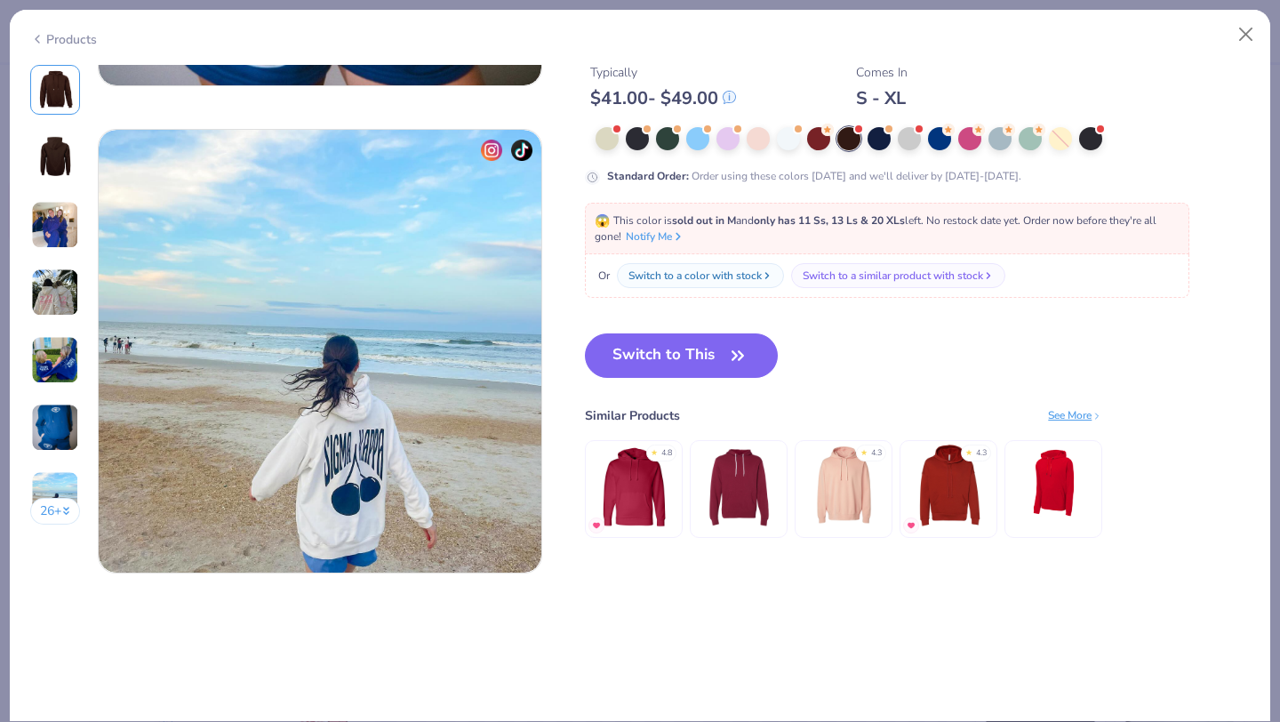
scroll to position [2929, 0]
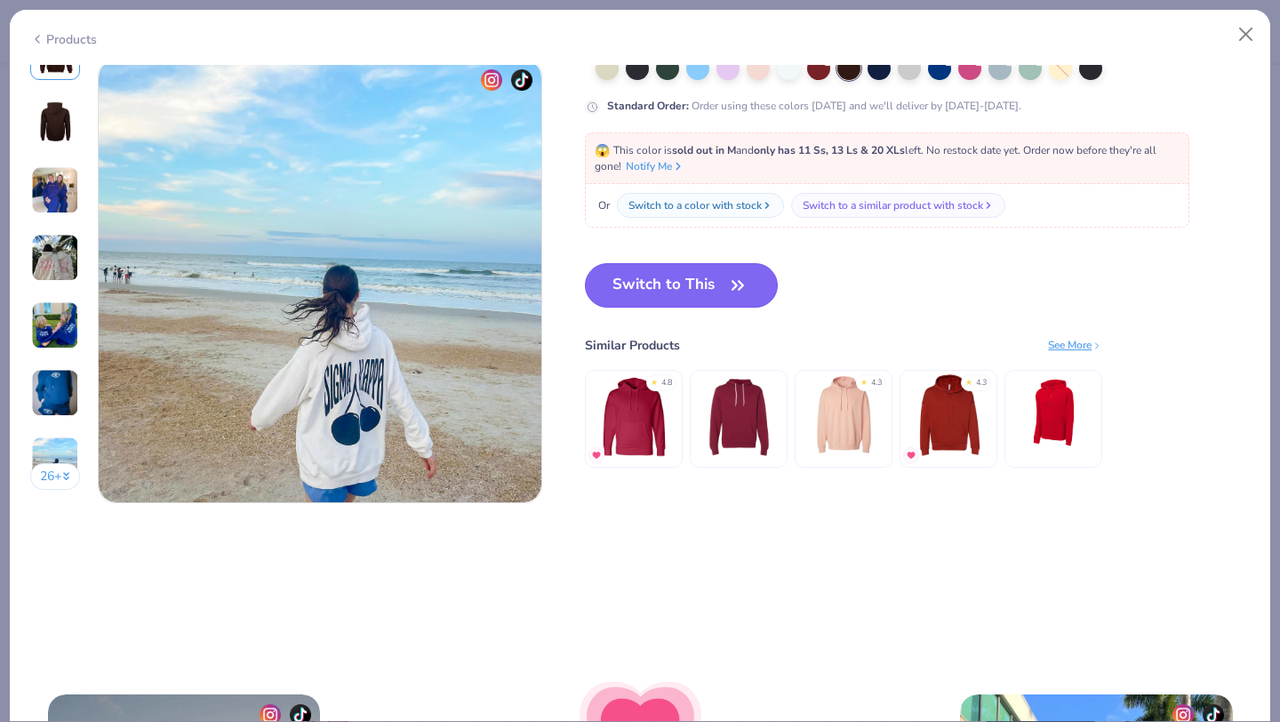
click at [679, 296] on button "Switch to This" at bounding box center [681, 285] width 193 height 44
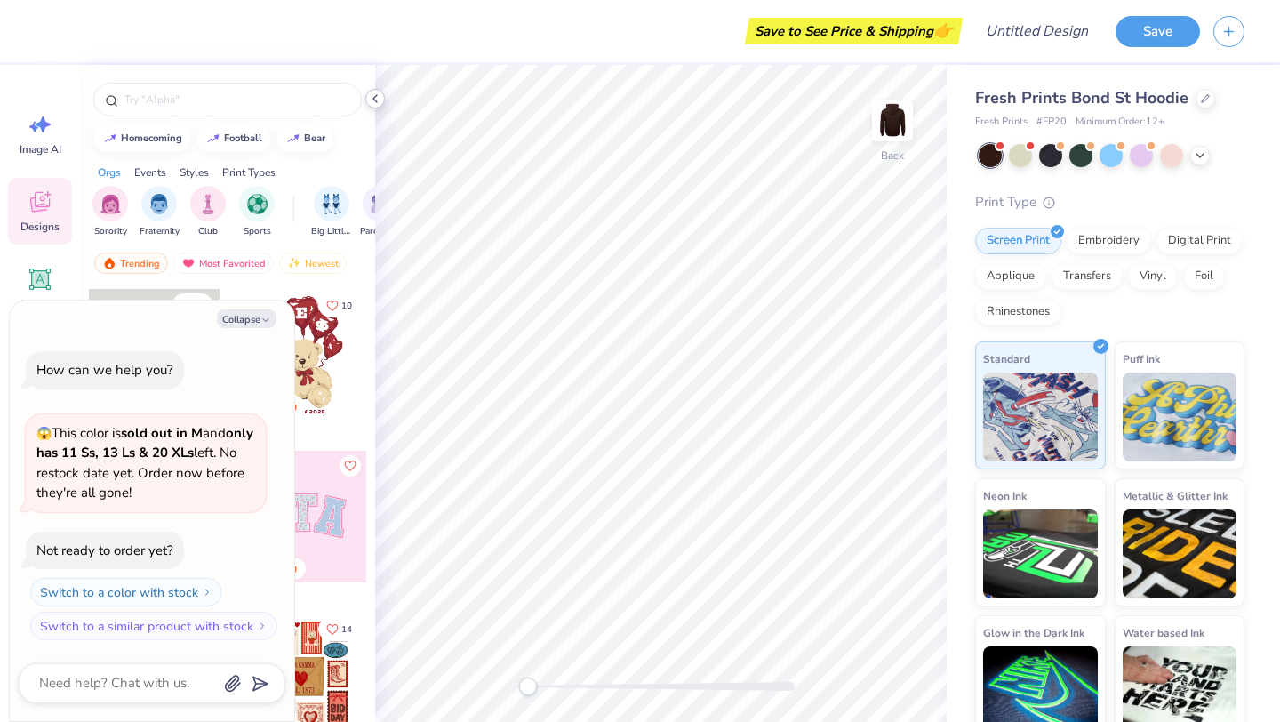
click at [377, 102] on polyline at bounding box center [375, 98] width 4 height 7
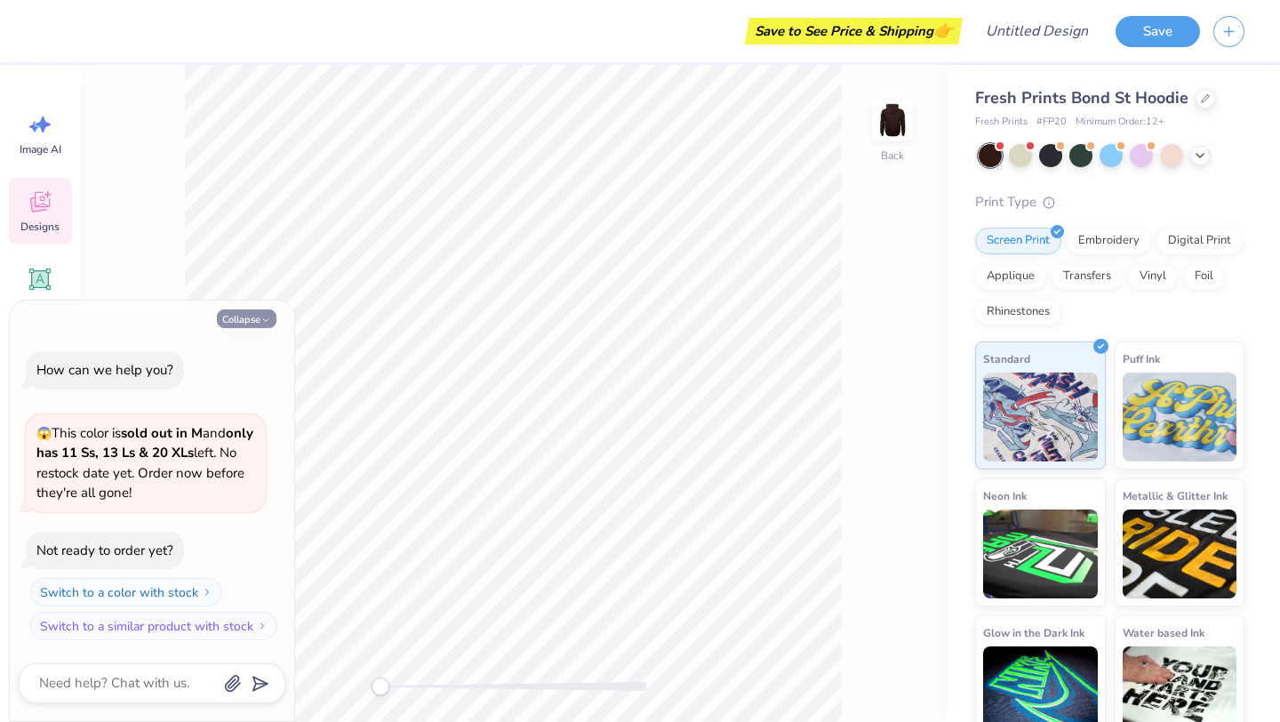
click at [248, 314] on button "Collapse" at bounding box center [247, 318] width 60 height 19
type textarea "x"
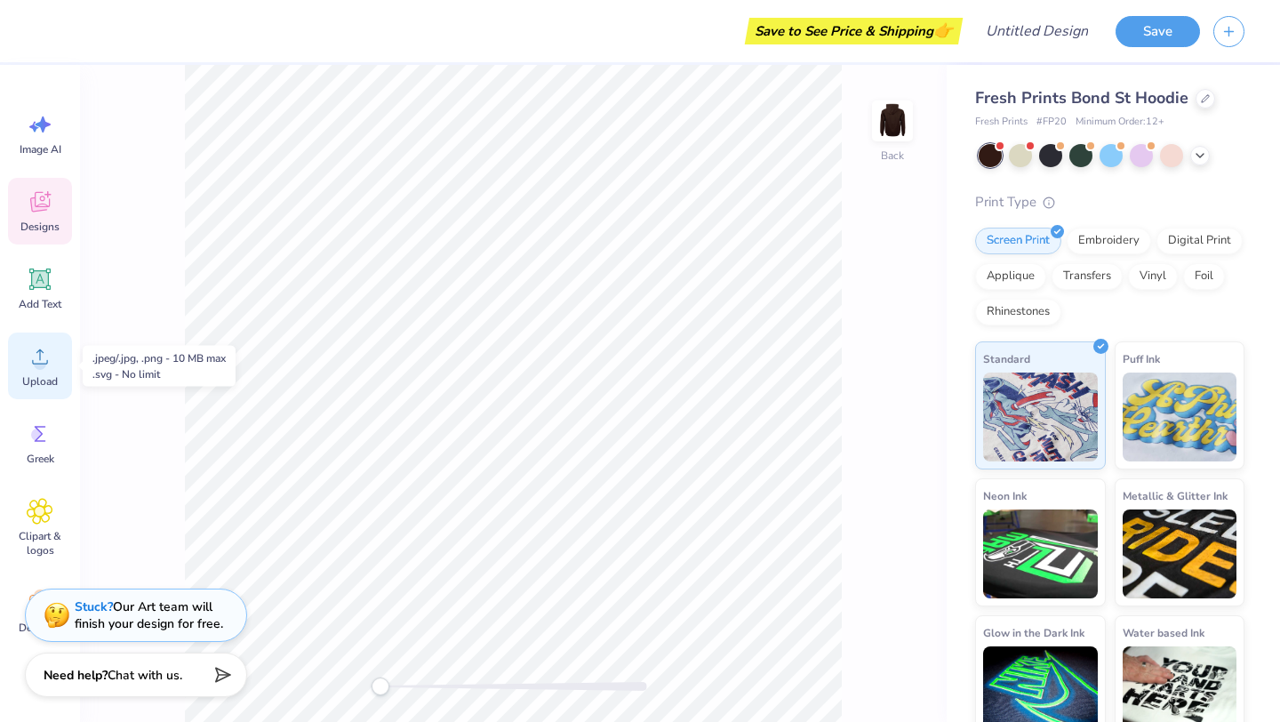
click at [47, 377] on span "Upload" at bounding box center [40, 381] width 36 height 14
click at [37, 375] on span "Upload" at bounding box center [40, 381] width 36 height 14
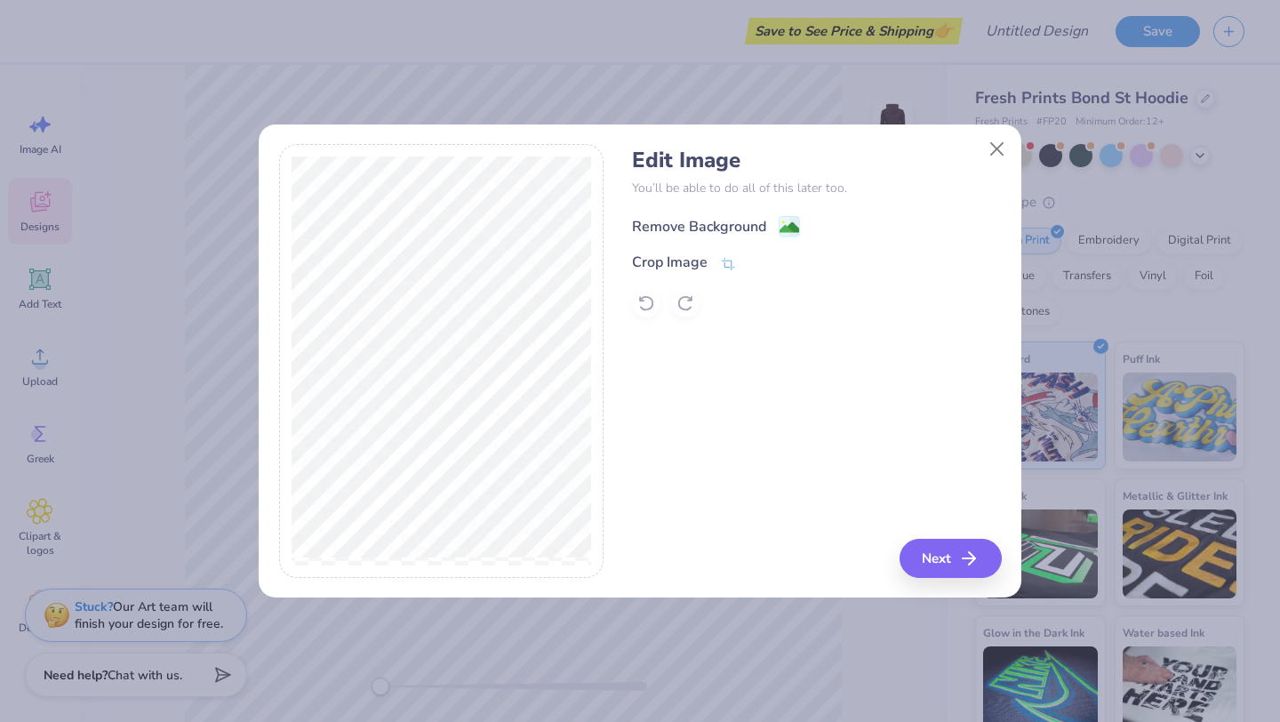
click at [784, 219] on image at bounding box center [790, 228] width 20 height 20
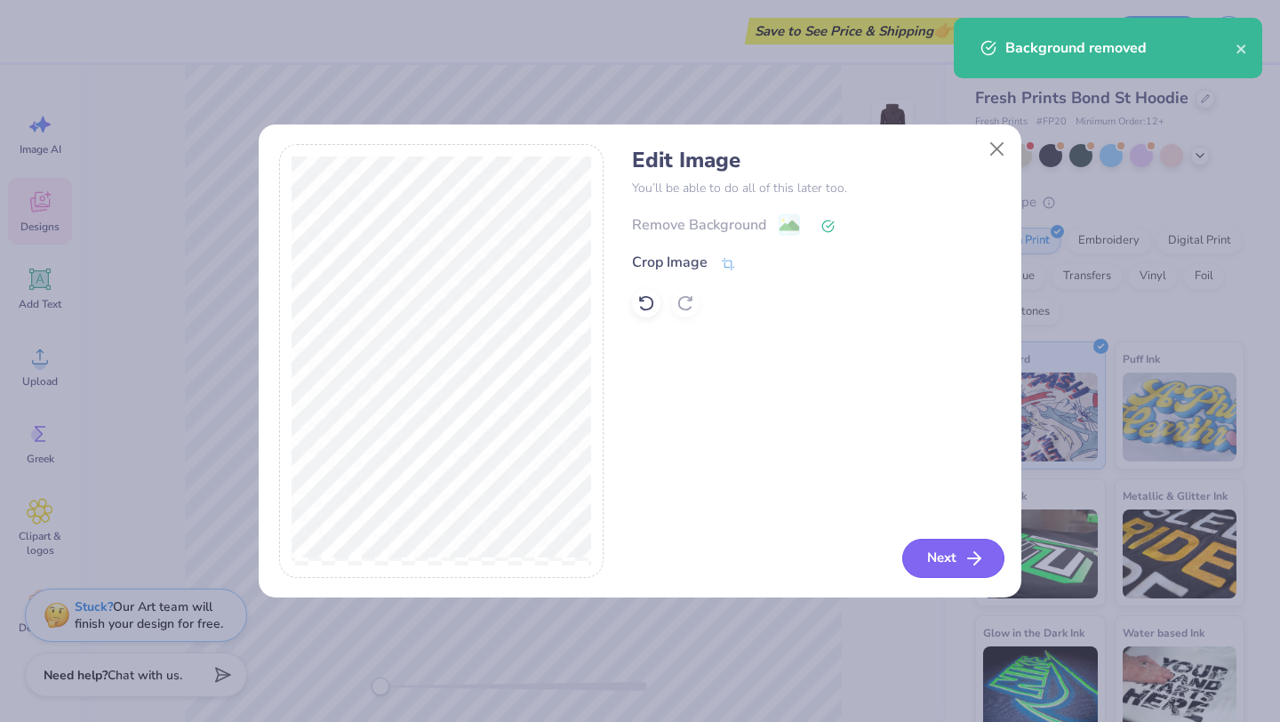
click at [951, 556] on button "Next" at bounding box center [953, 558] width 102 height 39
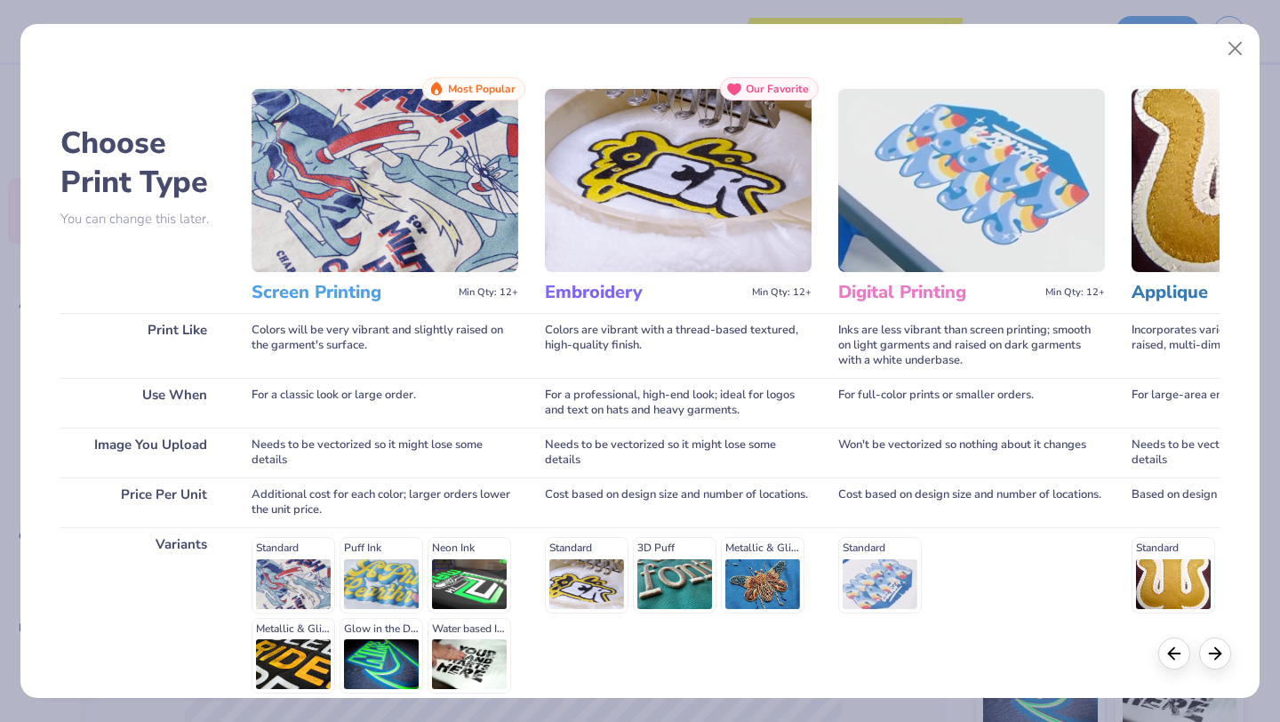
click at [433, 244] on img at bounding box center [385, 180] width 267 height 183
click at [297, 554] on div "Standard Puff Ink Neon Ink Metallic & Glitter Ink Glow in the Dark Ink Water ba…" at bounding box center [385, 615] width 267 height 156
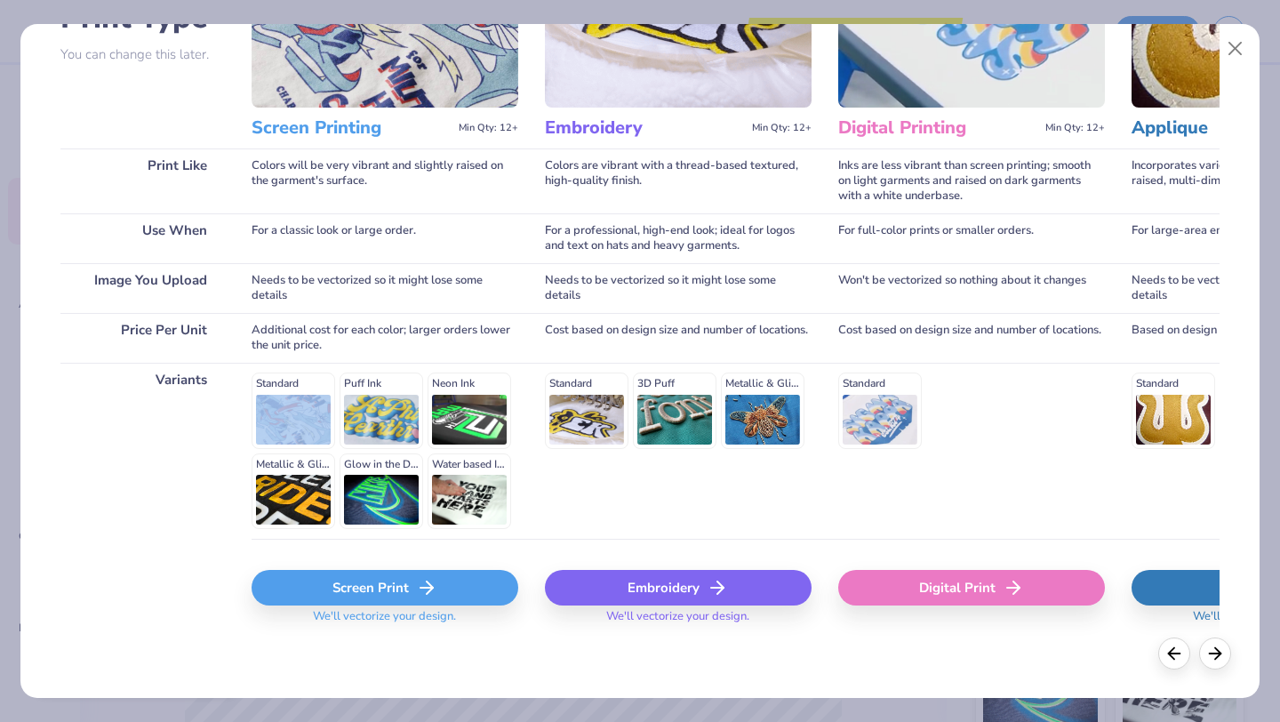
click at [336, 601] on div "Screen Print" at bounding box center [385, 588] width 267 height 36
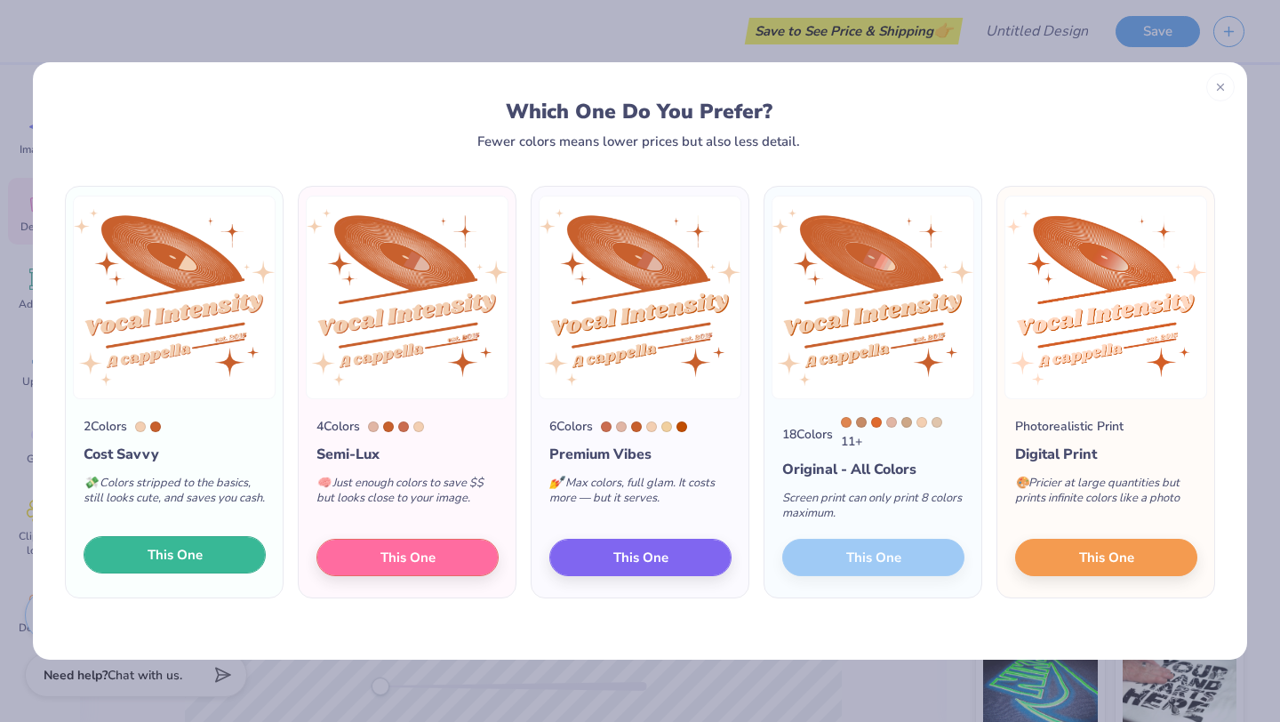
click at [222, 548] on button "This One" at bounding box center [175, 554] width 182 height 37
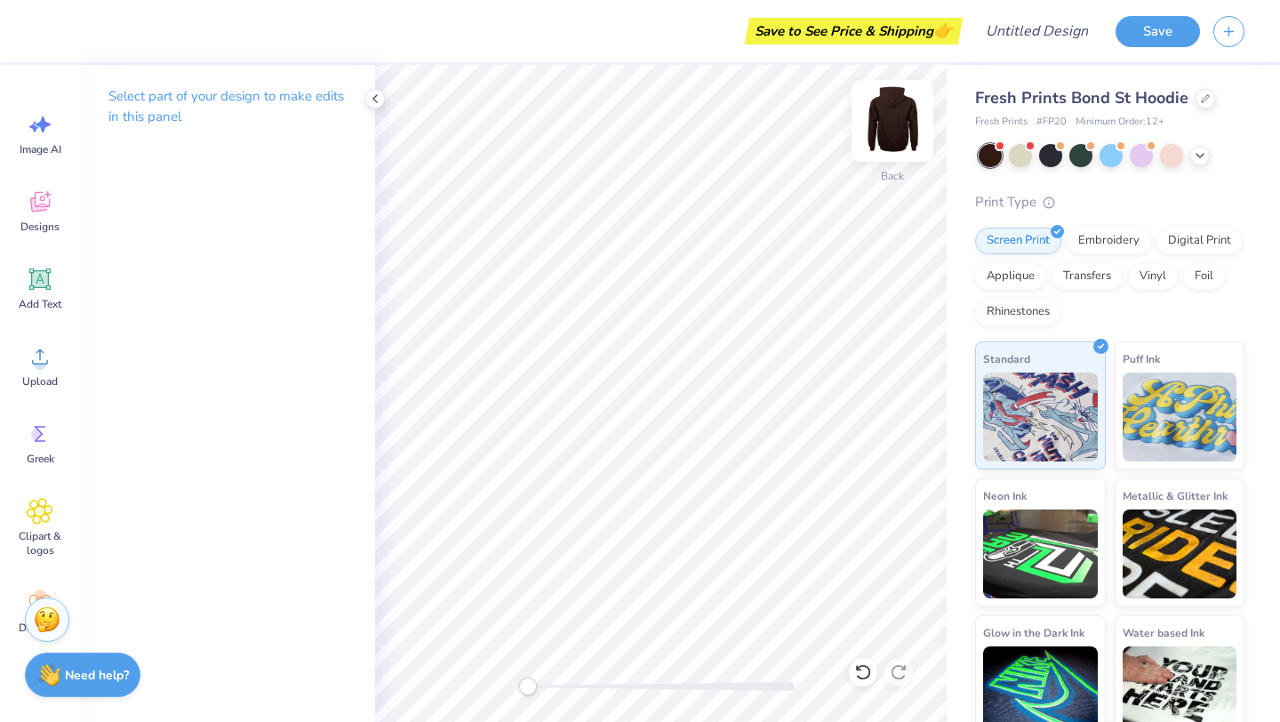
click at [889, 120] on img at bounding box center [892, 120] width 71 height 71
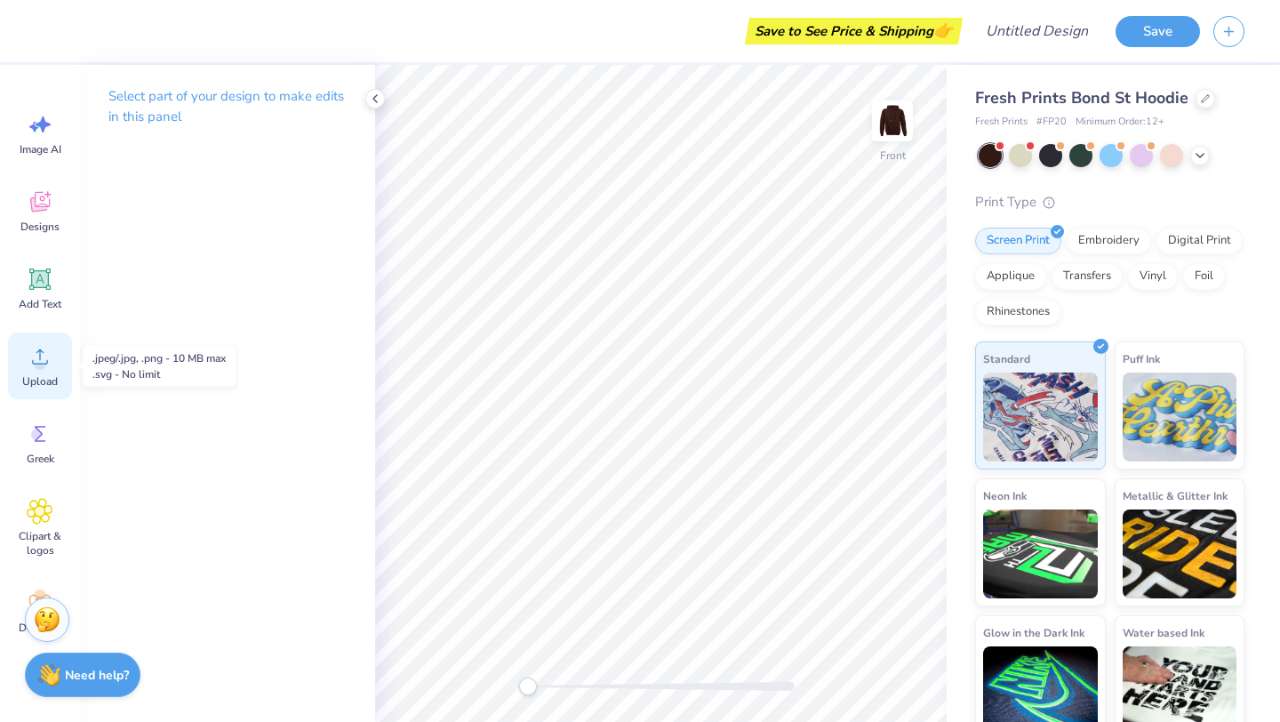
click at [37, 370] on div "Upload" at bounding box center [40, 365] width 64 height 67
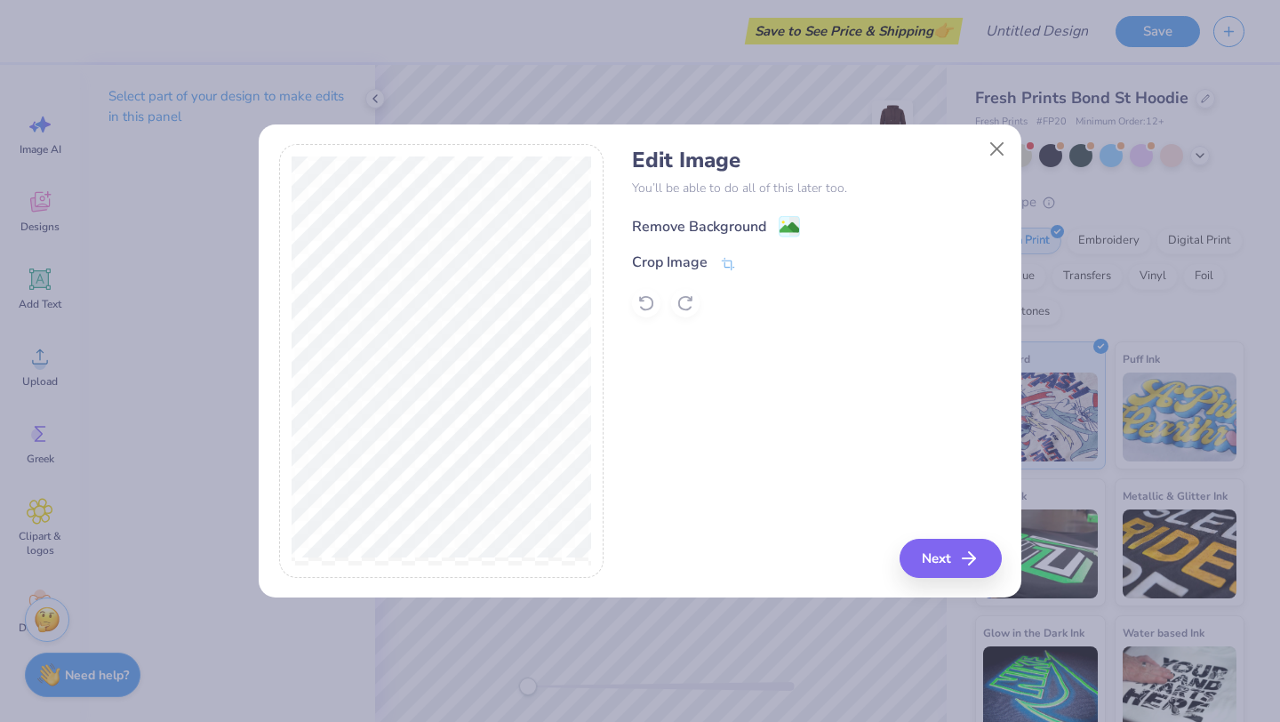
click at [748, 224] on div "Remove Background" at bounding box center [699, 226] width 134 height 21
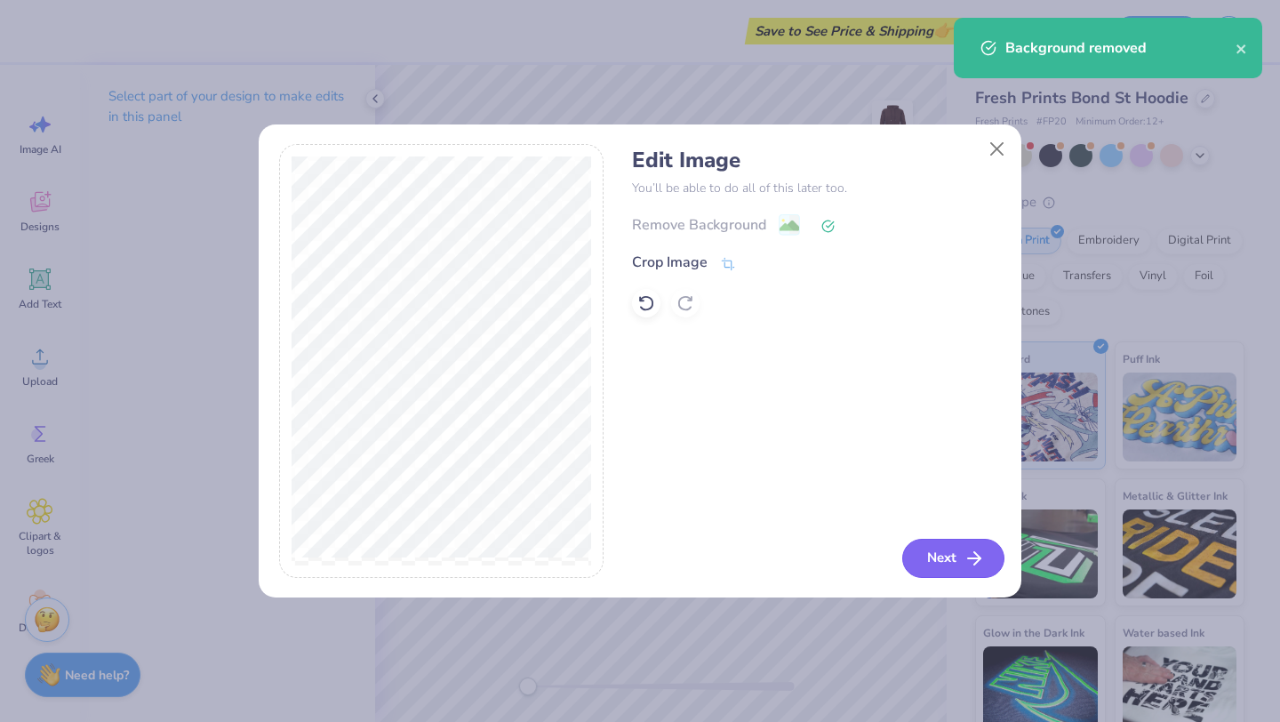
click at [964, 560] on icon "button" at bounding box center [974, 558] width 21 height 21
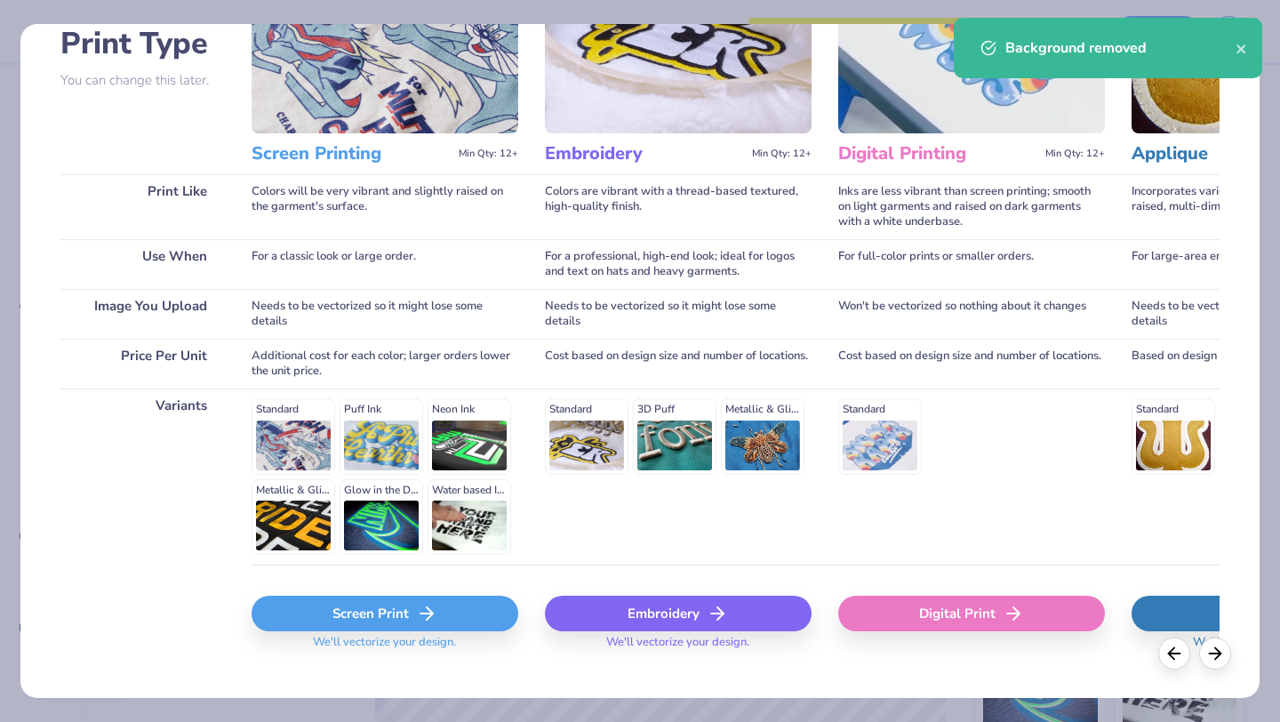
scroll to position [137, 0]
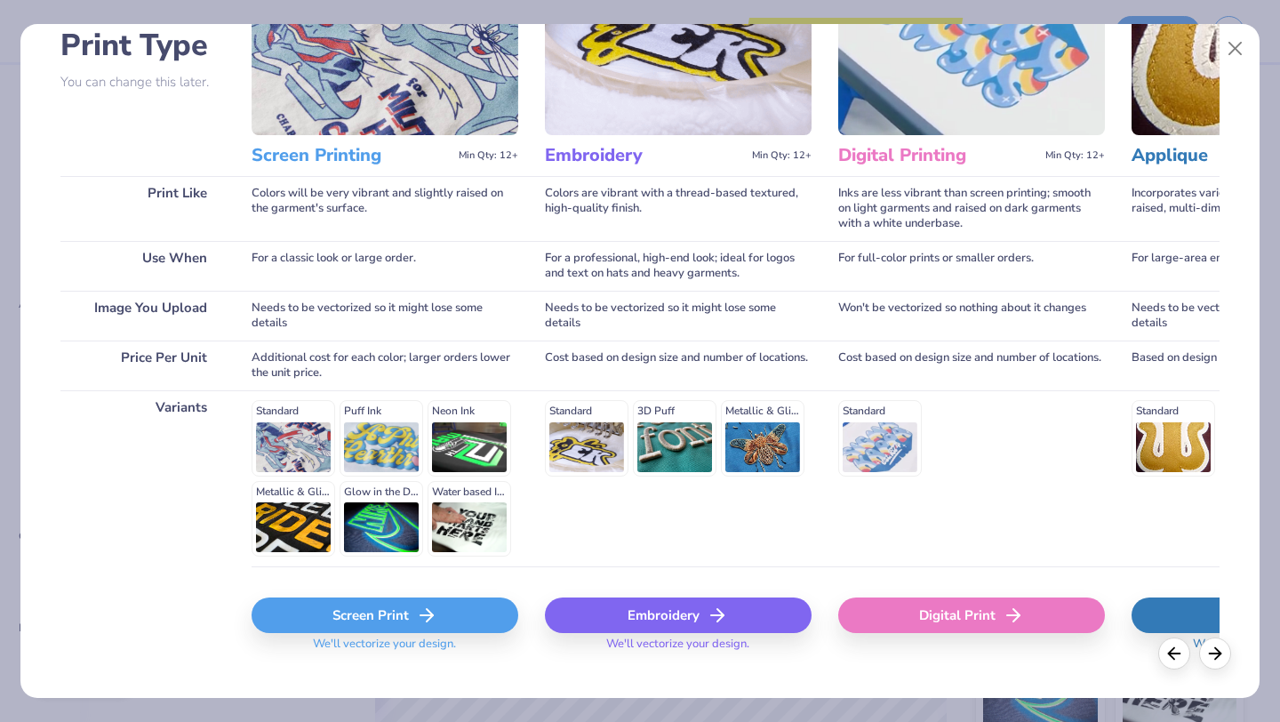
click at [431, 623] on icon at bounding box center [426, 615] width 21 height 21
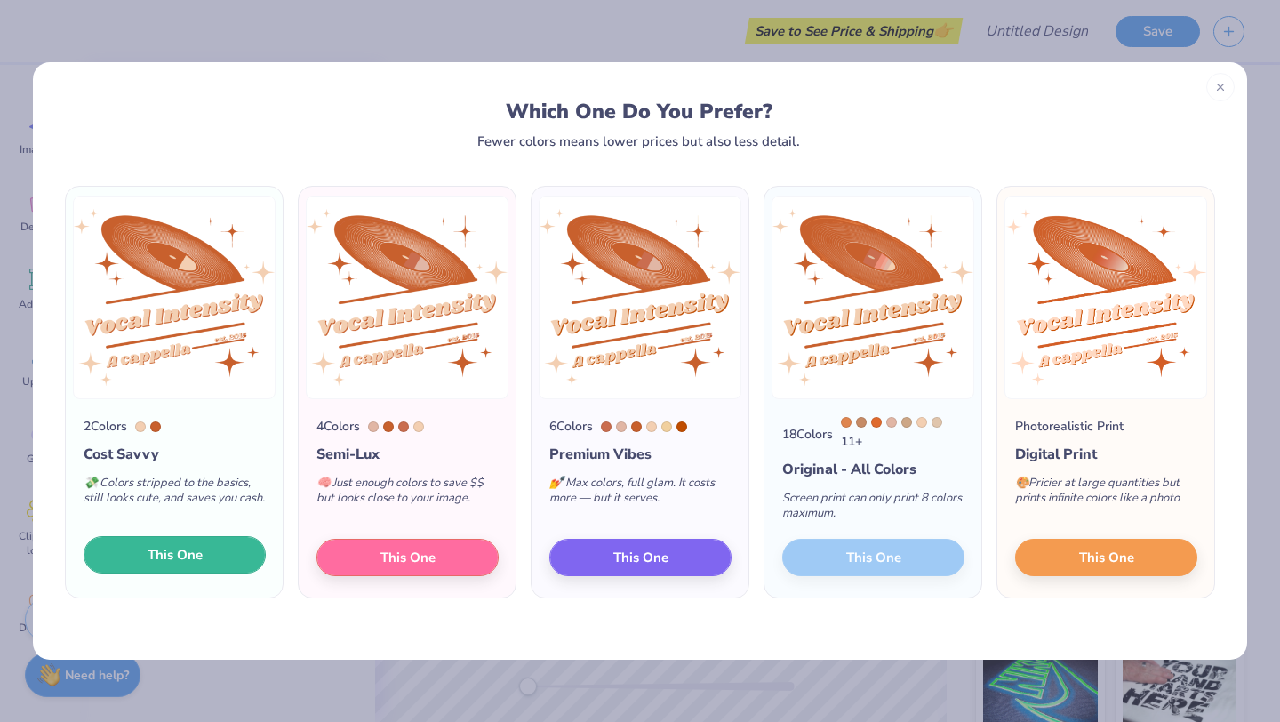
click at [146, 564] on button "This One" at bounding box center [175, 554] width 182 height 37
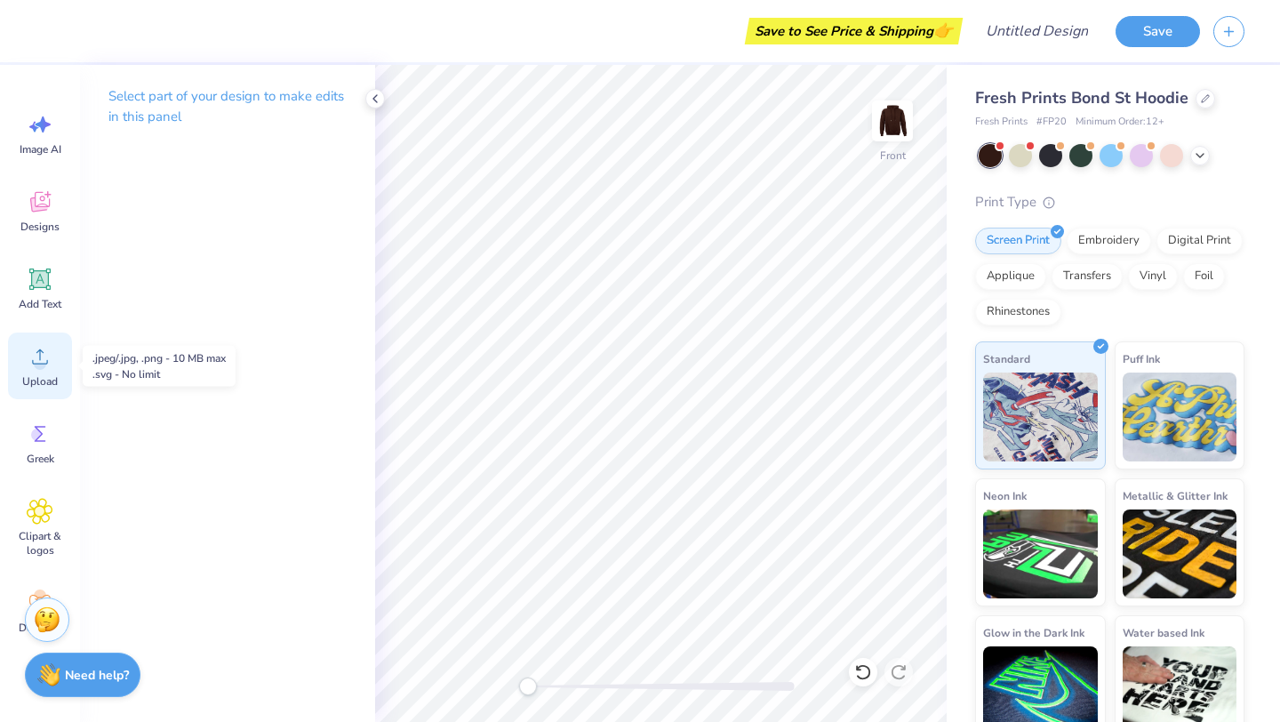
click at [36, 351] on icon at bounding box center [40, 356] width 27 height 27
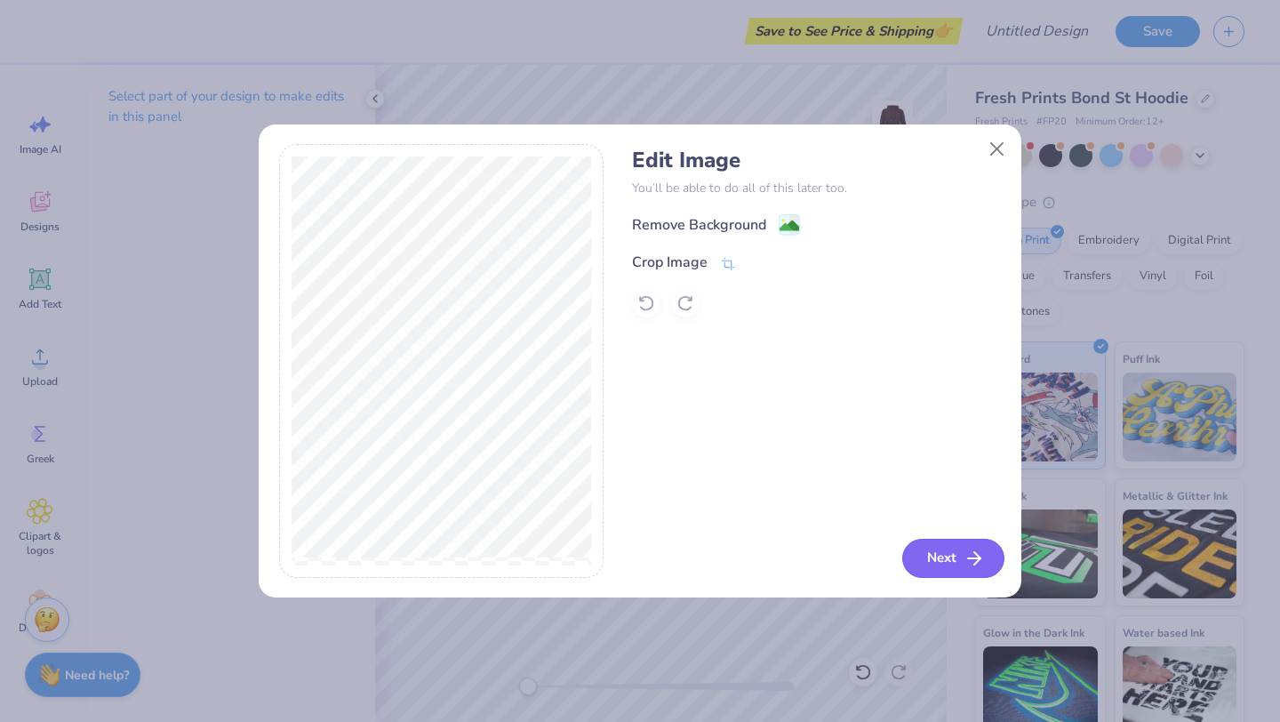
click at [939, 549] on button "Next" at bounding box center [953, 558] width 102 height 39
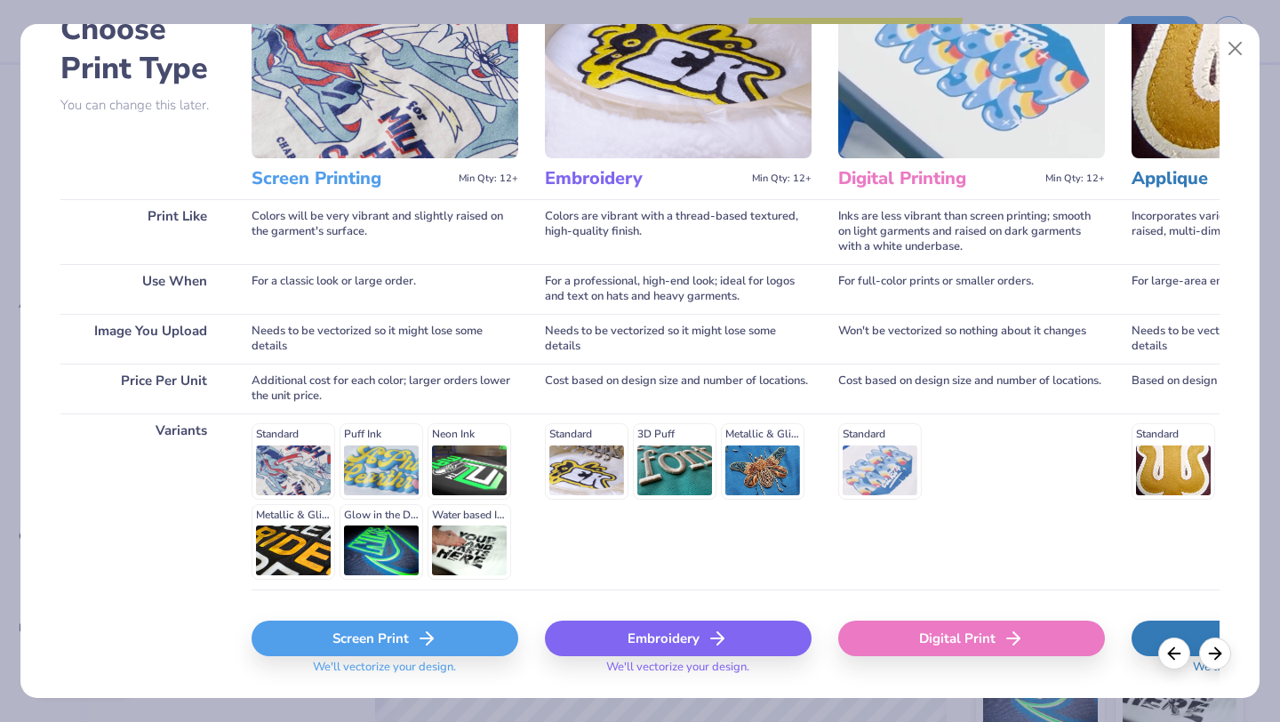
scroll to position [115, 0]
click at [411, 638] on div "Screen Print" at bounding box center [385, 638] width 267 height 36
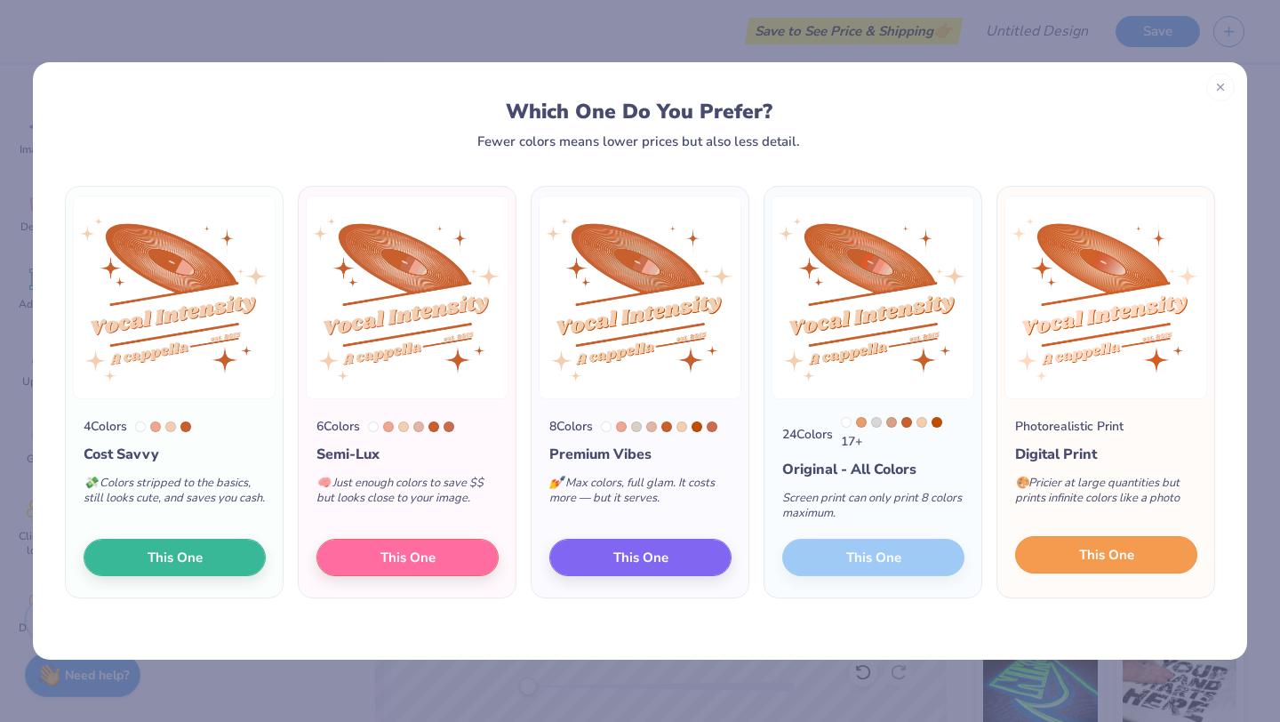
click at [1082, 564] on span "This One" at bounding box center [1106, 555] width 55 height 20
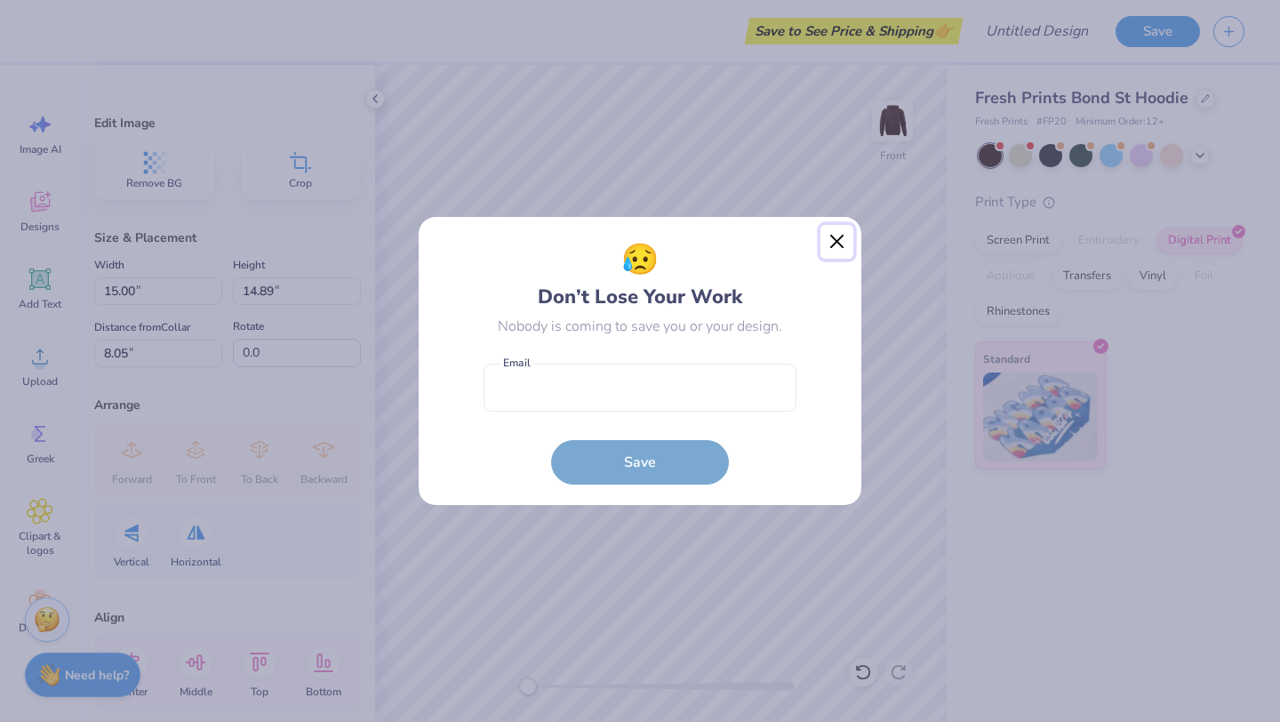
click at [837, 234] on button "Close" at bounding box center [838, 242] width 34 height 34
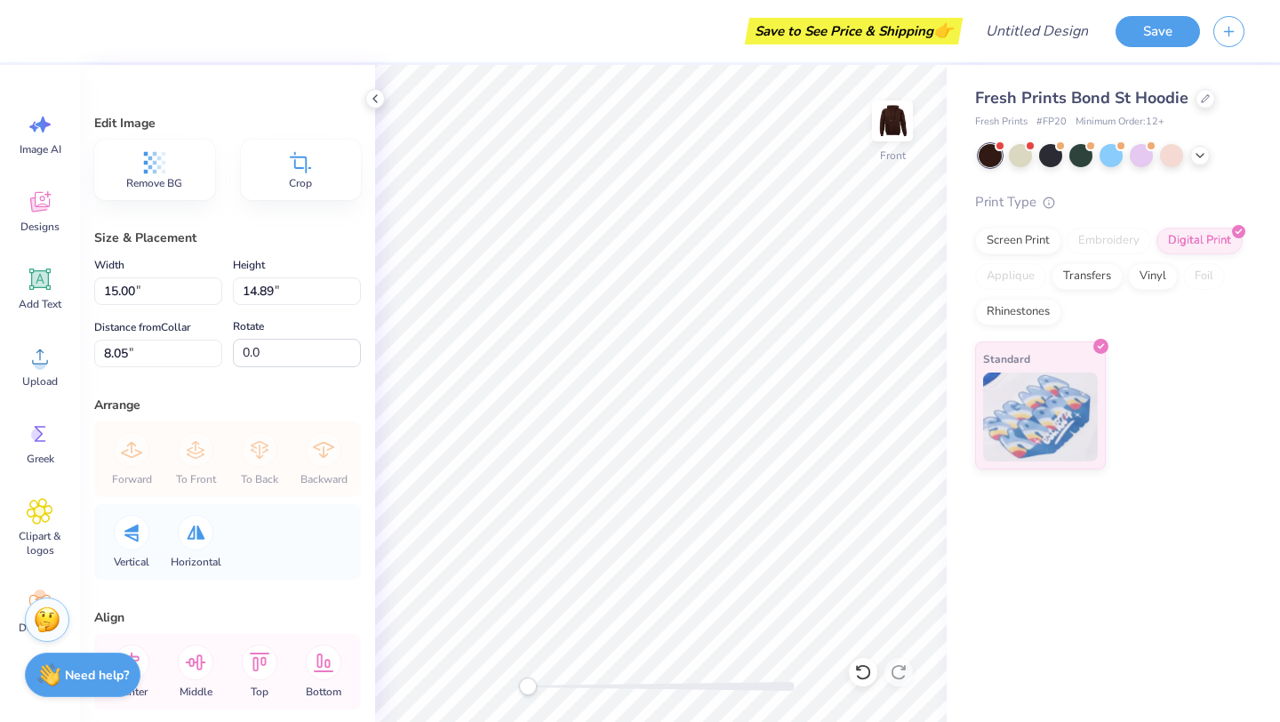
click at [176, 177] on span "Remove BG" at bounding box center [154, 183] width 56 height 14
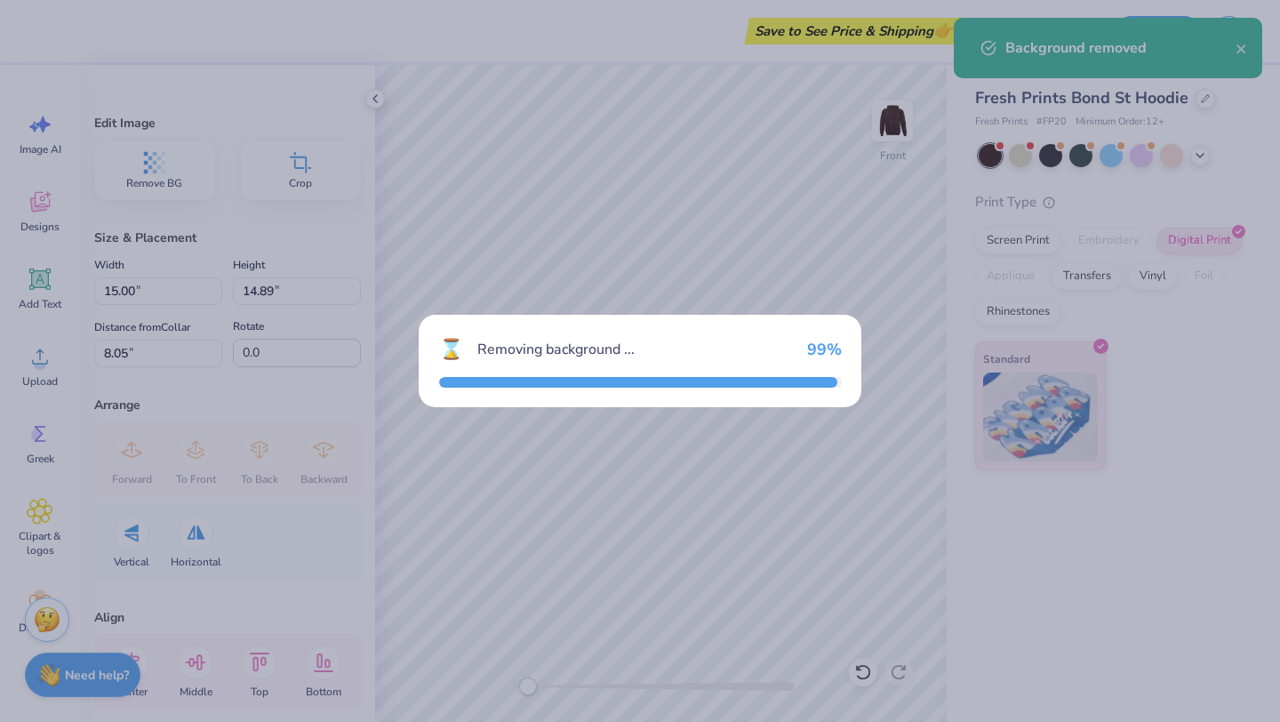
type input "13.98"
type input "12.28"
type input "9.53"
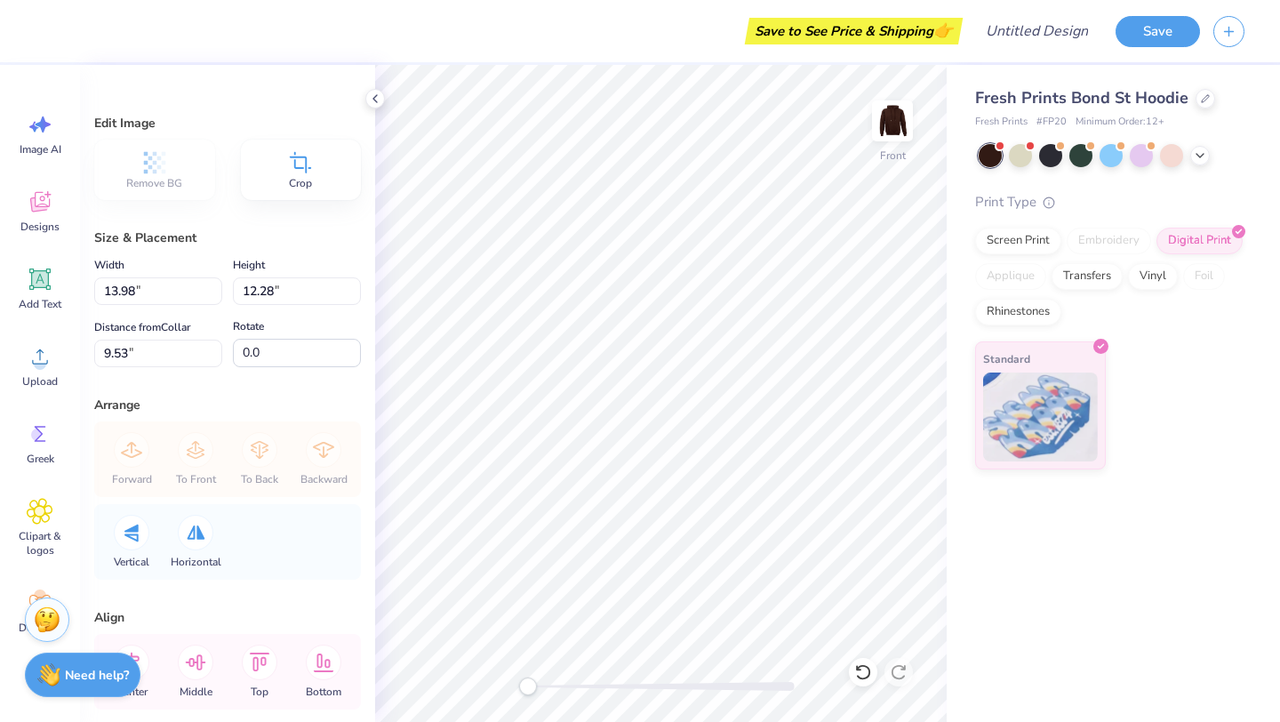
type textarea "x"
type input "5.00"
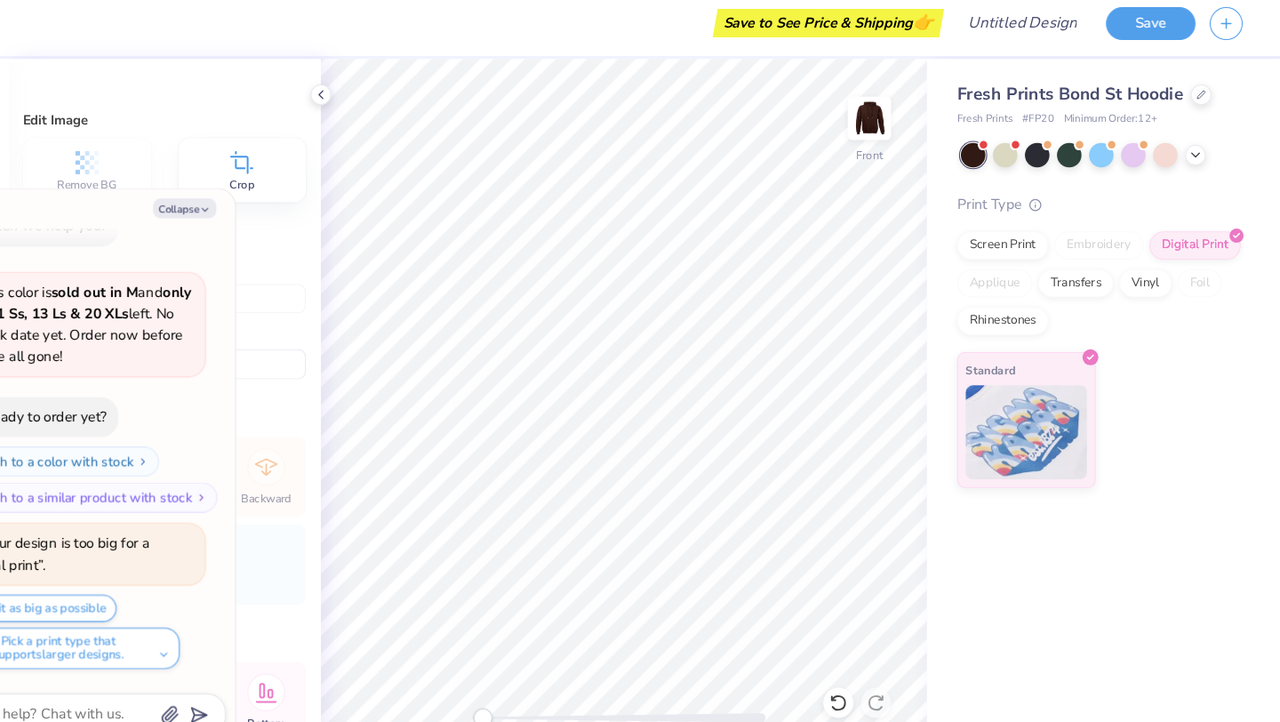
scroll to position [0, 0]
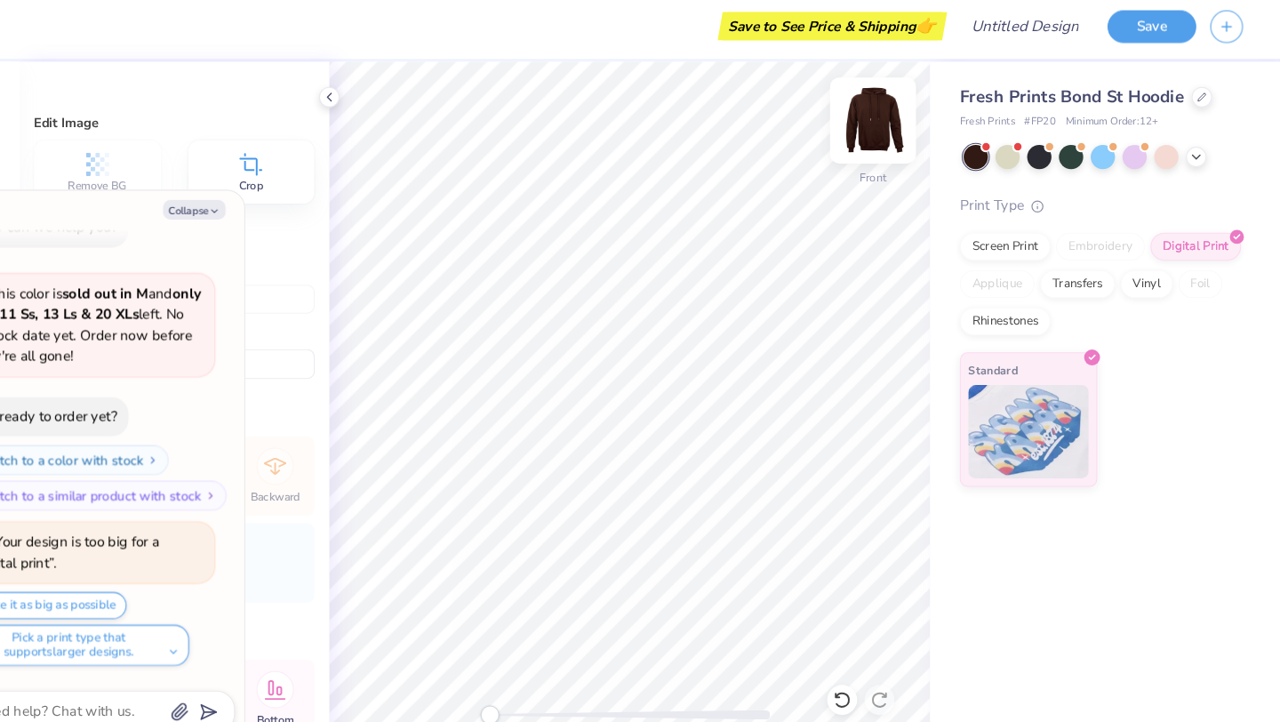
click at [910, 112] on img at bounding box center [892, 120] width 71 height 71
click at [255, 209] on button "Collapse" at bounding box center [247, 205] width 60 height 19
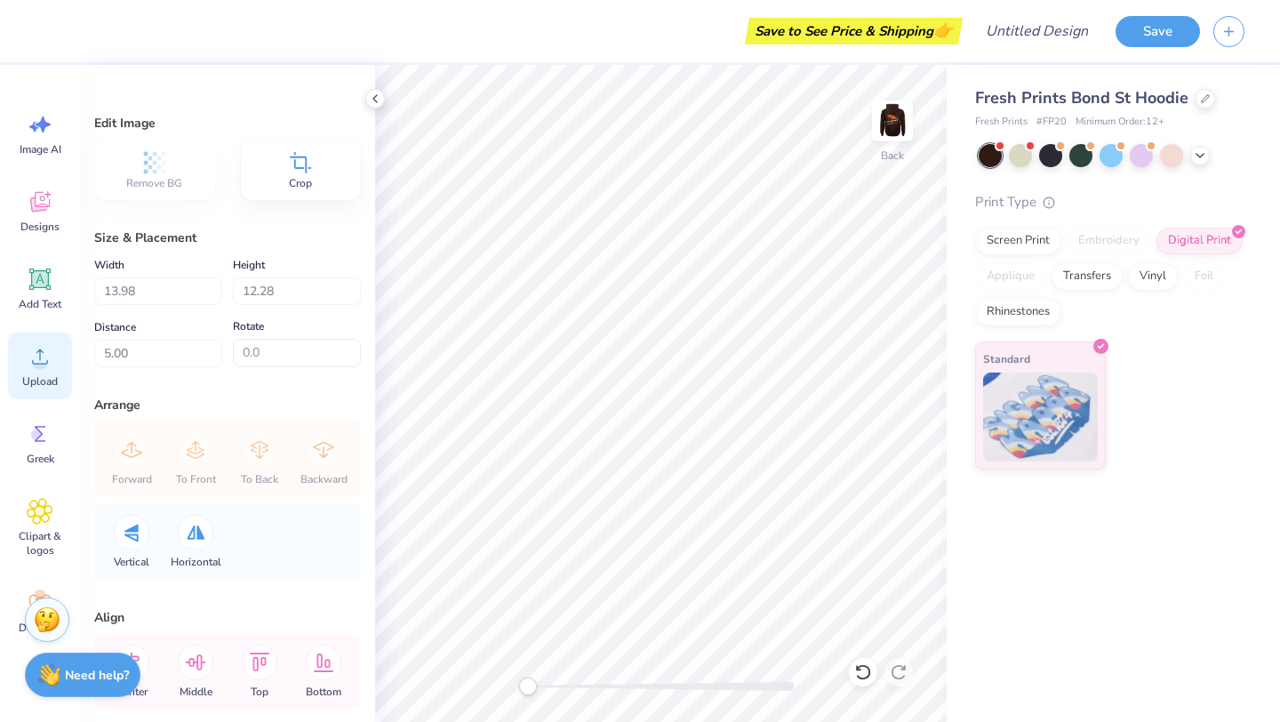
click at [28, 362] on icon at bounding box center [40, 356] width 27 height 27
click at [48, 361] on icon at bounding box center [40, 356] width 27 height 27
click at [23, 356] on div "Upload" at bounding box center [40, 365] width 64 height 67
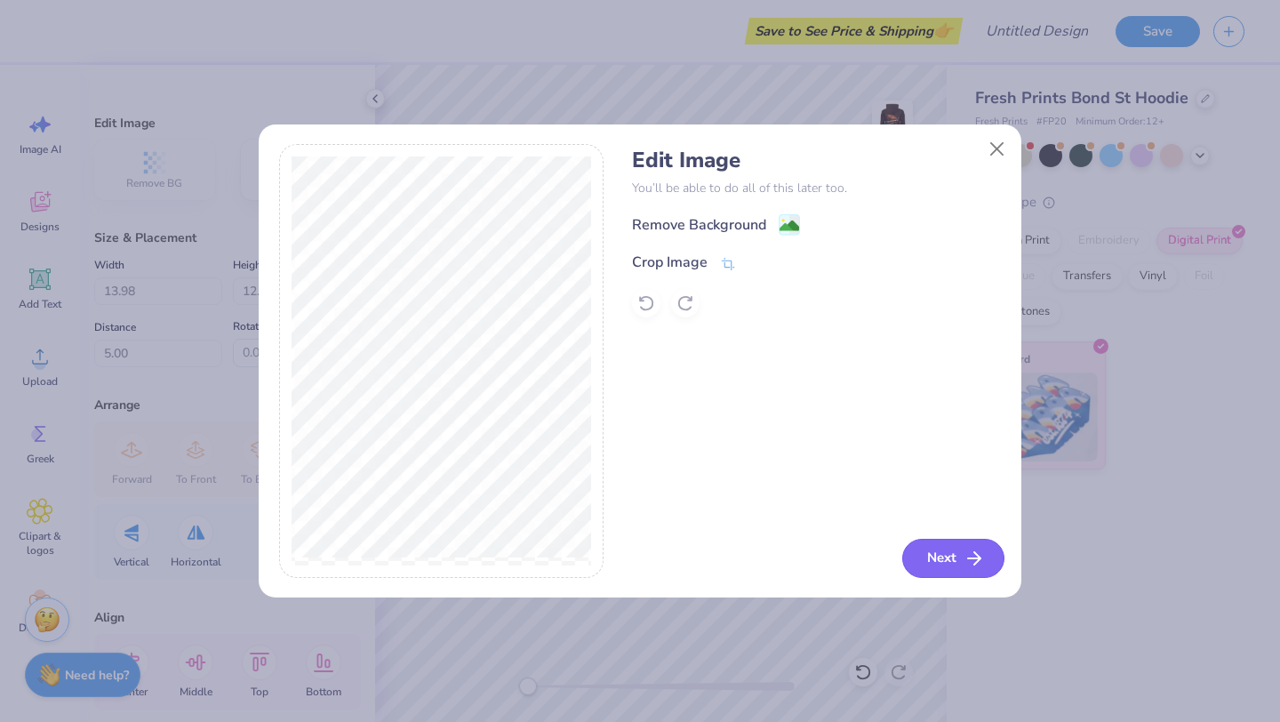
click at [954, 558] on button "Next" at bounding box center [953, 558] width 102 height 39
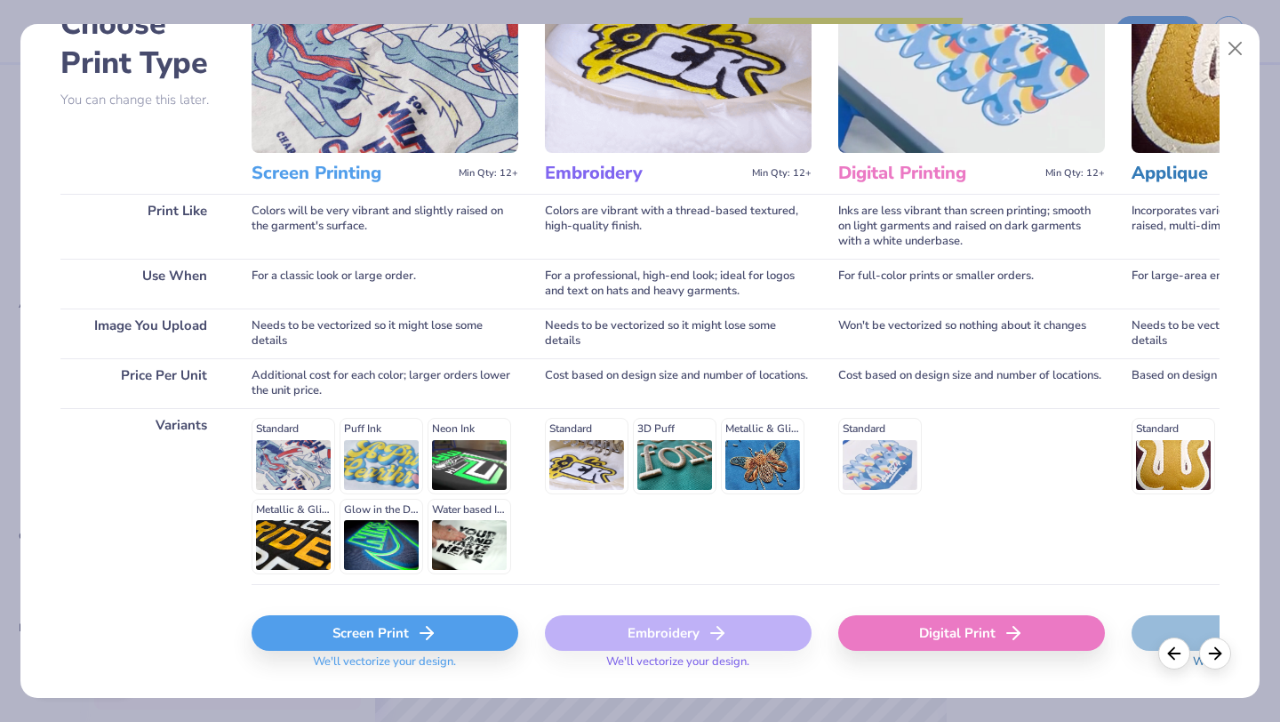
click at [454, 636] on div "Screen Print" at bounding box center [385, 633] width 267 height 36
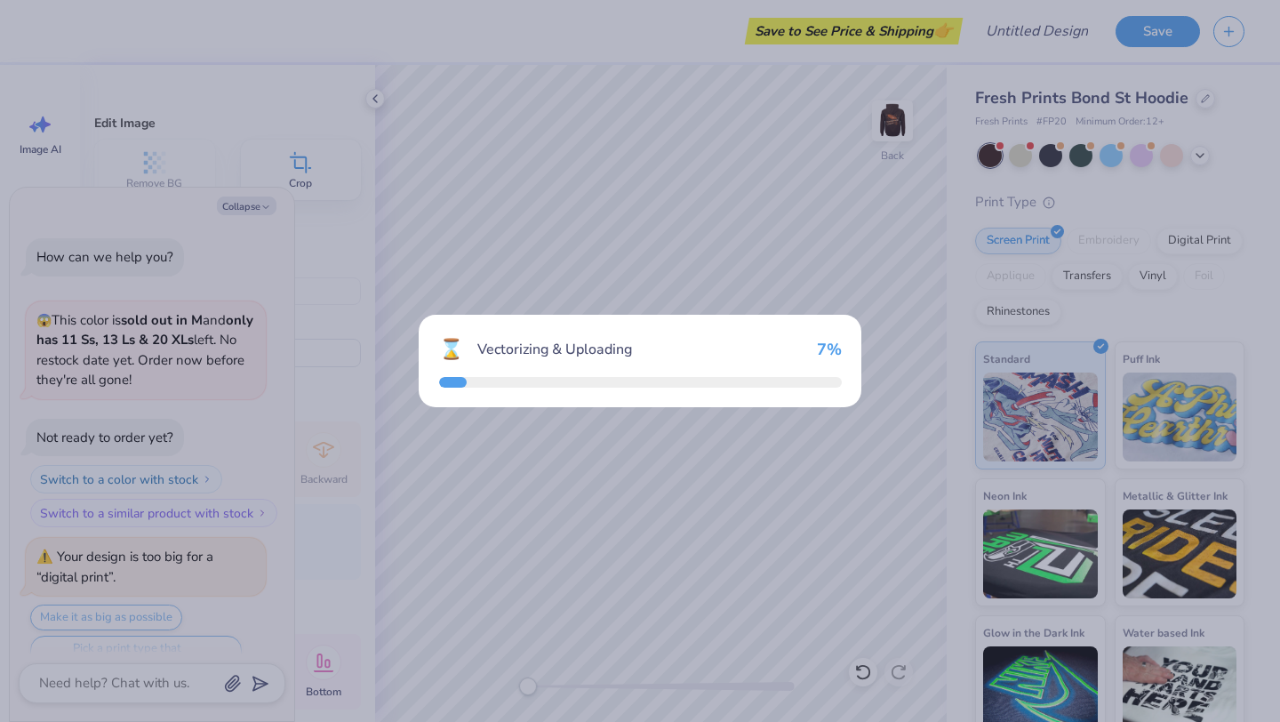
scroll to position [182, 0]
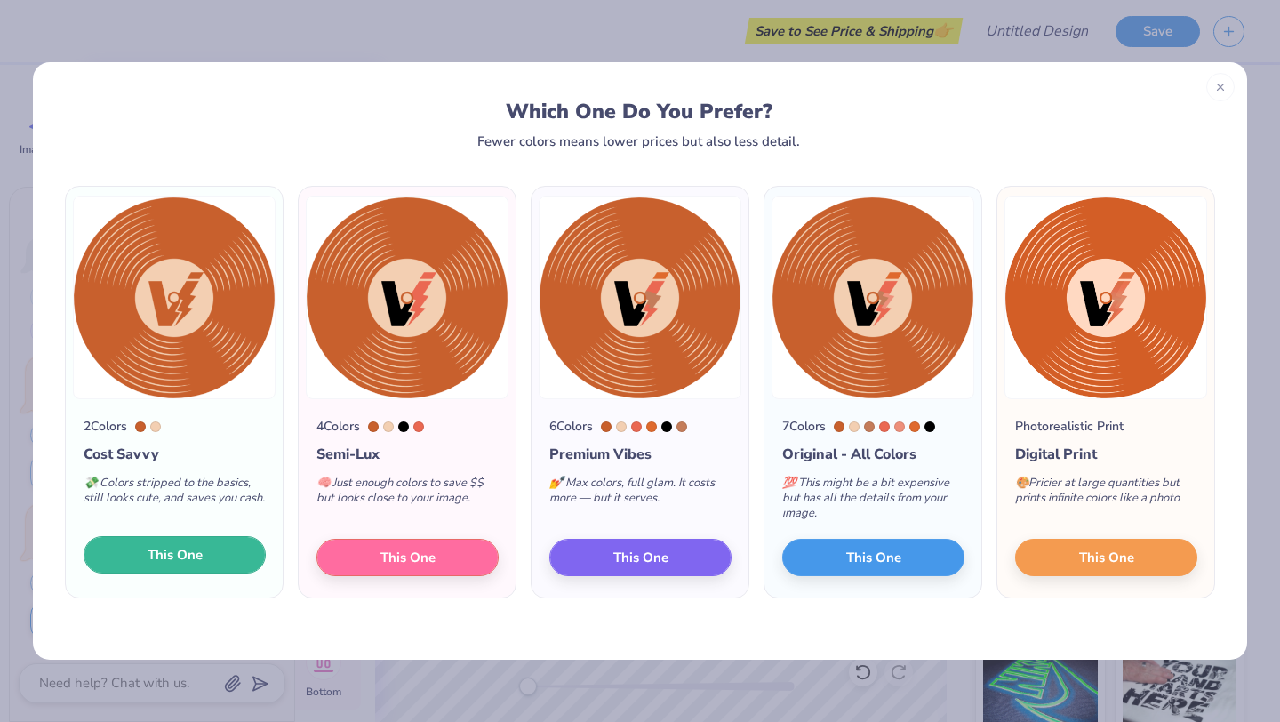
click at [199, 557] on span "This One" at bounding box center [175, 555] width 55 height 20
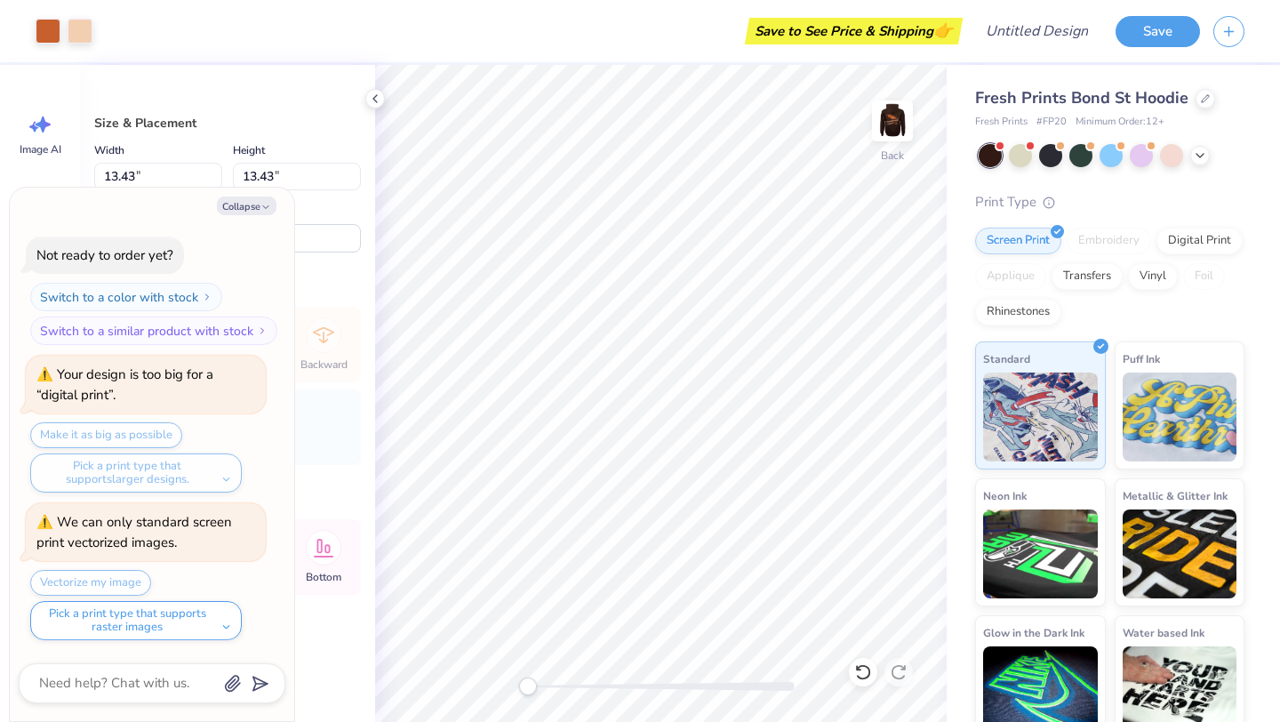
type textarea "x"
type input "4.60"
type input "9.37"
type textarea "x"
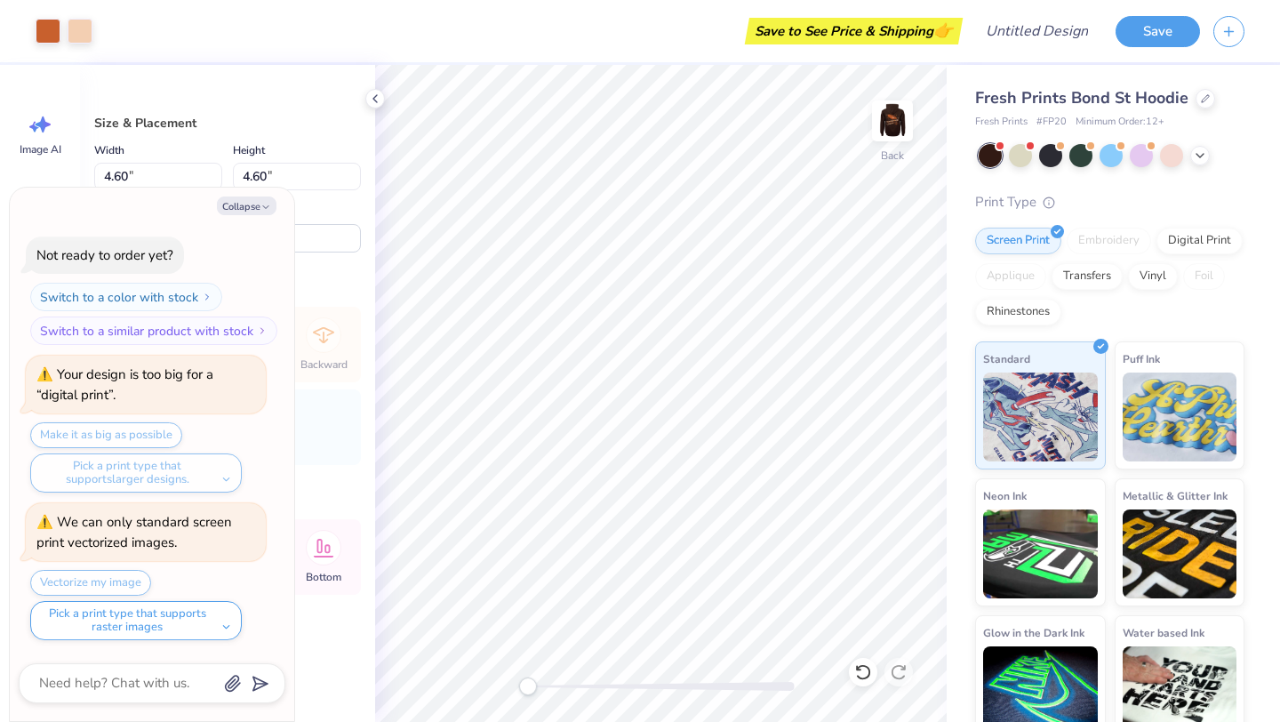
type input "3.29"
type input "3.00"
click at [239, 213] on button "Collapse" at bounding box center [247, 205] width 60 height 19
type textarea "x"
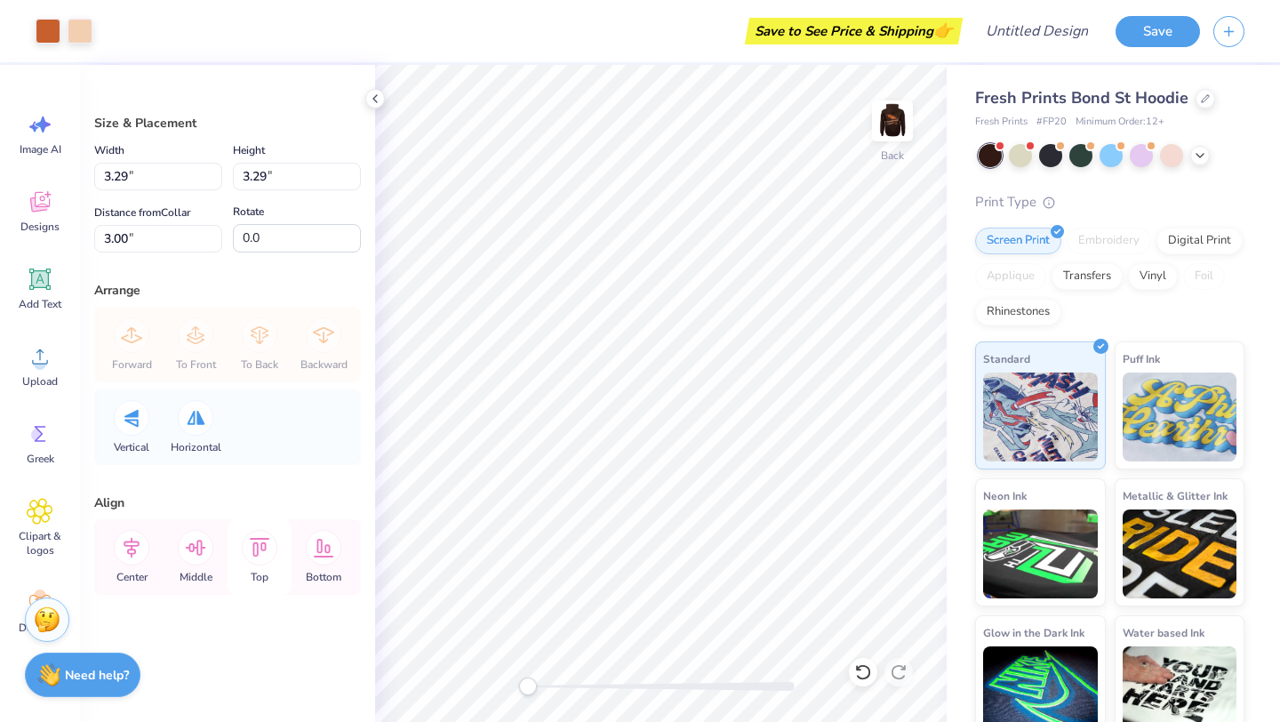
click at [254, 548] on icon at bounding box center [260, 547] width 20 height 19
type input "2.99"
click at [216, 245] on input "2.99" at bounding box center [158, 239] width 128 height 28
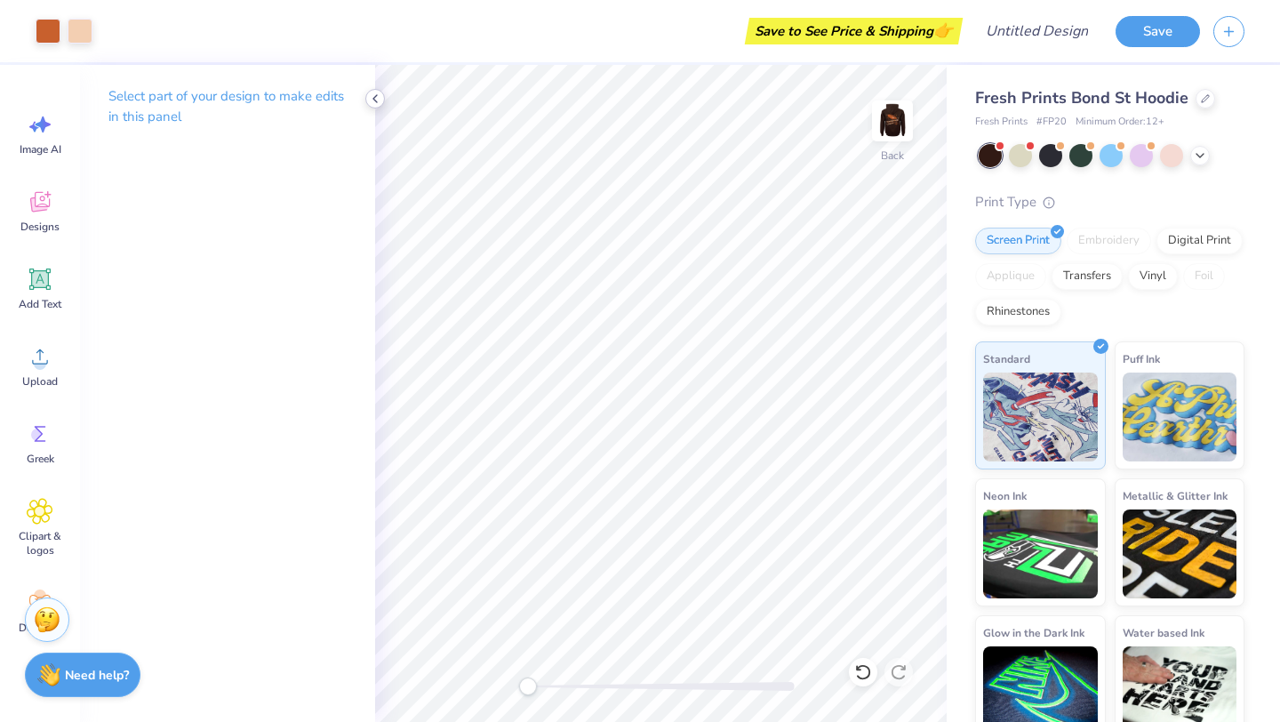
click at [377, 102] on icon at bounding box center [375, 99] width 14 height 14
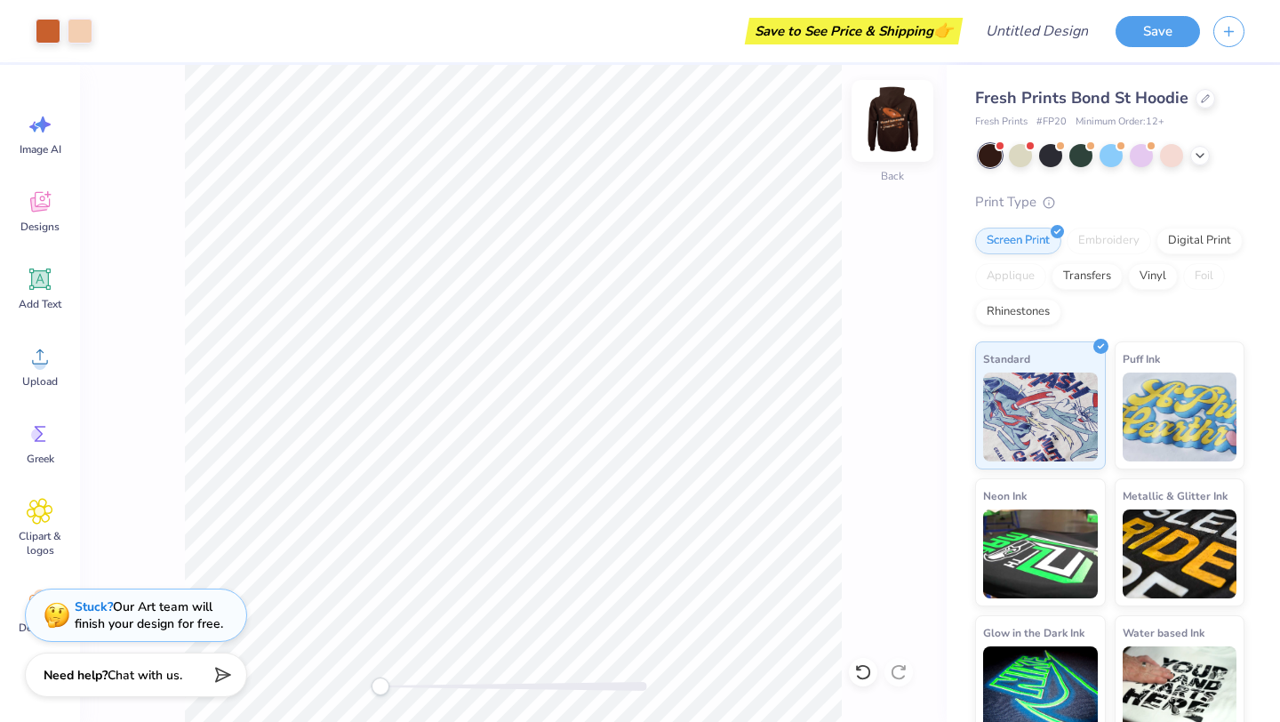
click at [883, 121] on img at bounding box center [892, 120] width 71 height 71
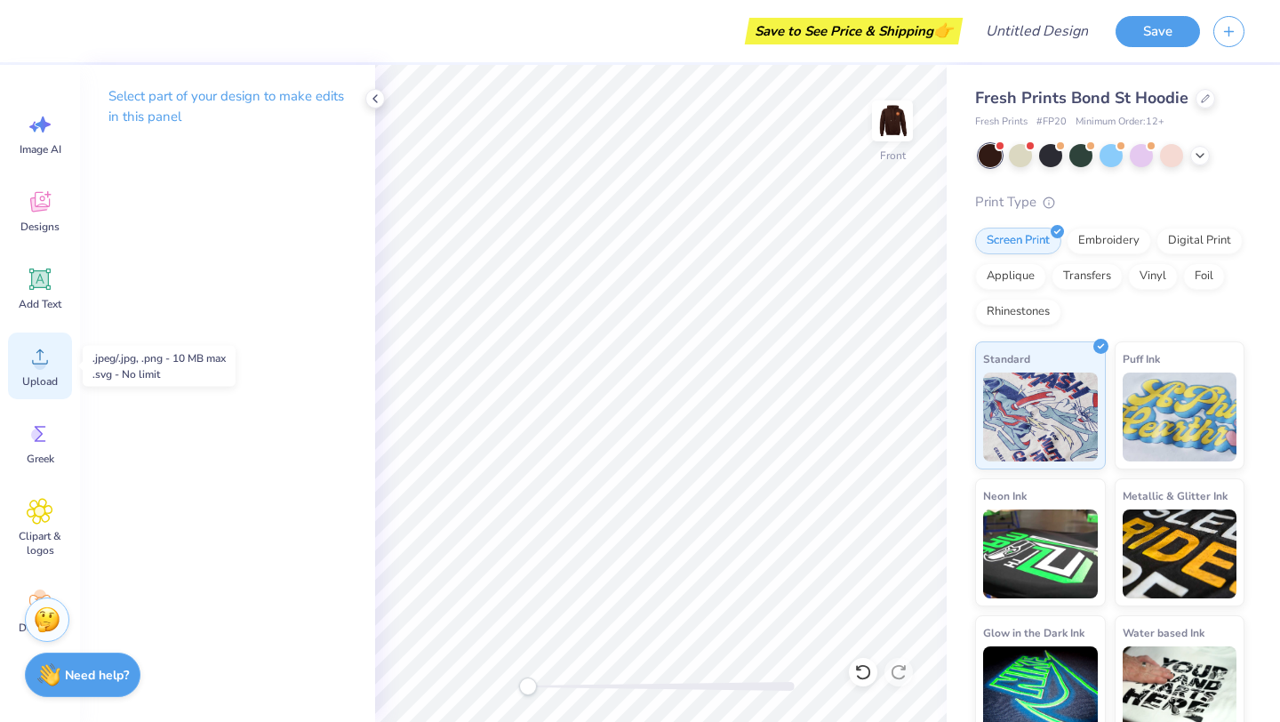
click at [57, 348] on div "Upload" at bounding box center [40, 365] width 64 height 67
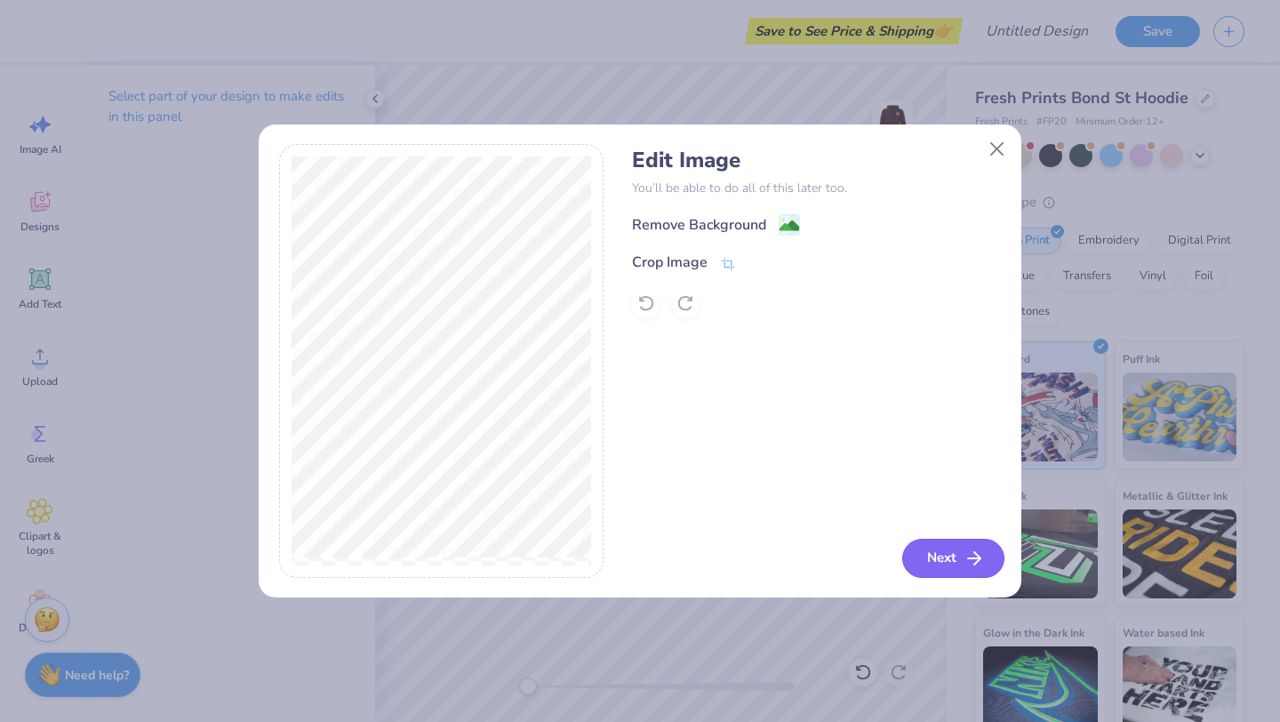
click at [969, 558] on line "button" at bounding box center [974, 558] width 12 height 0
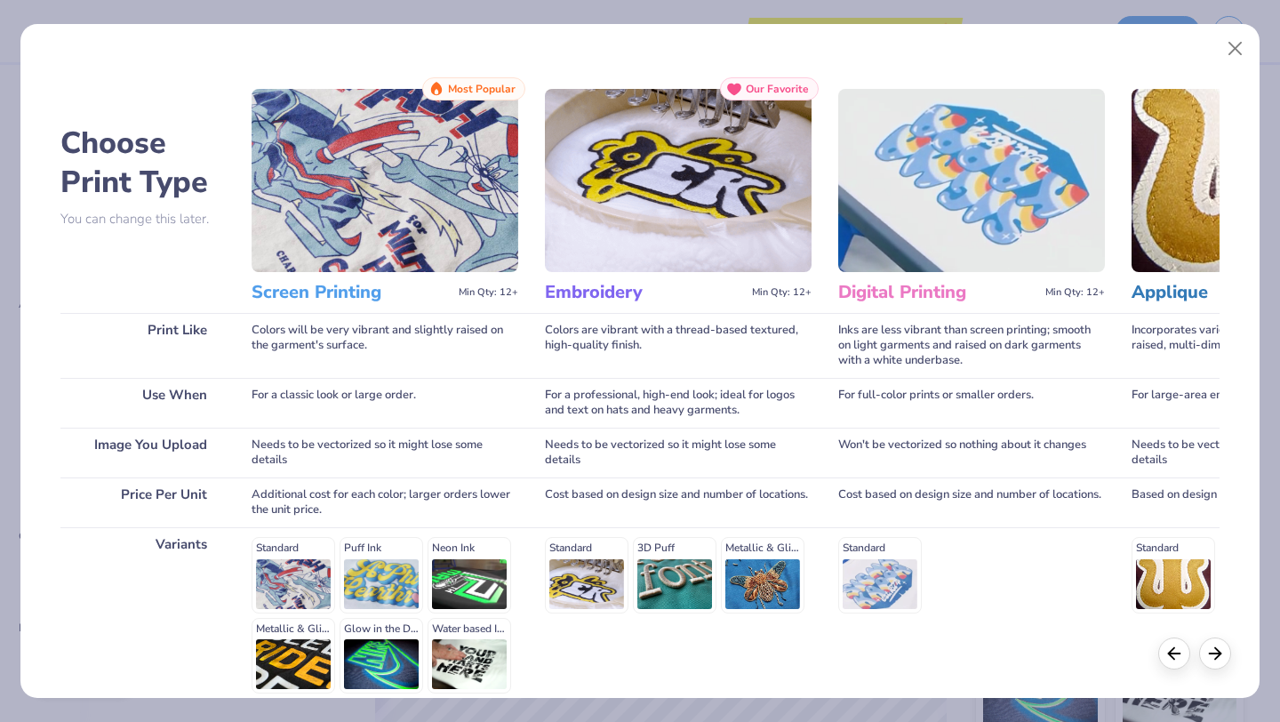
scroll to position [164, 0]
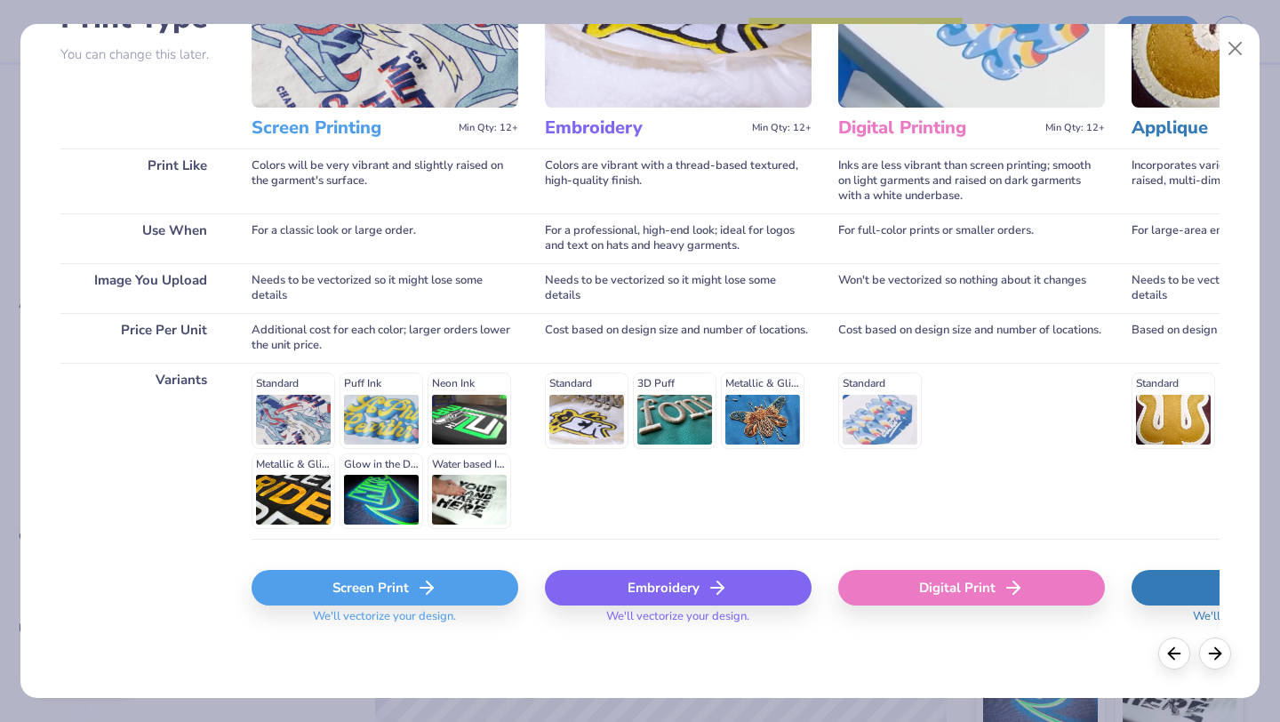
click at [413, 579] on div "Screen Print" at bounding box center [385, 588] width 267 height 36
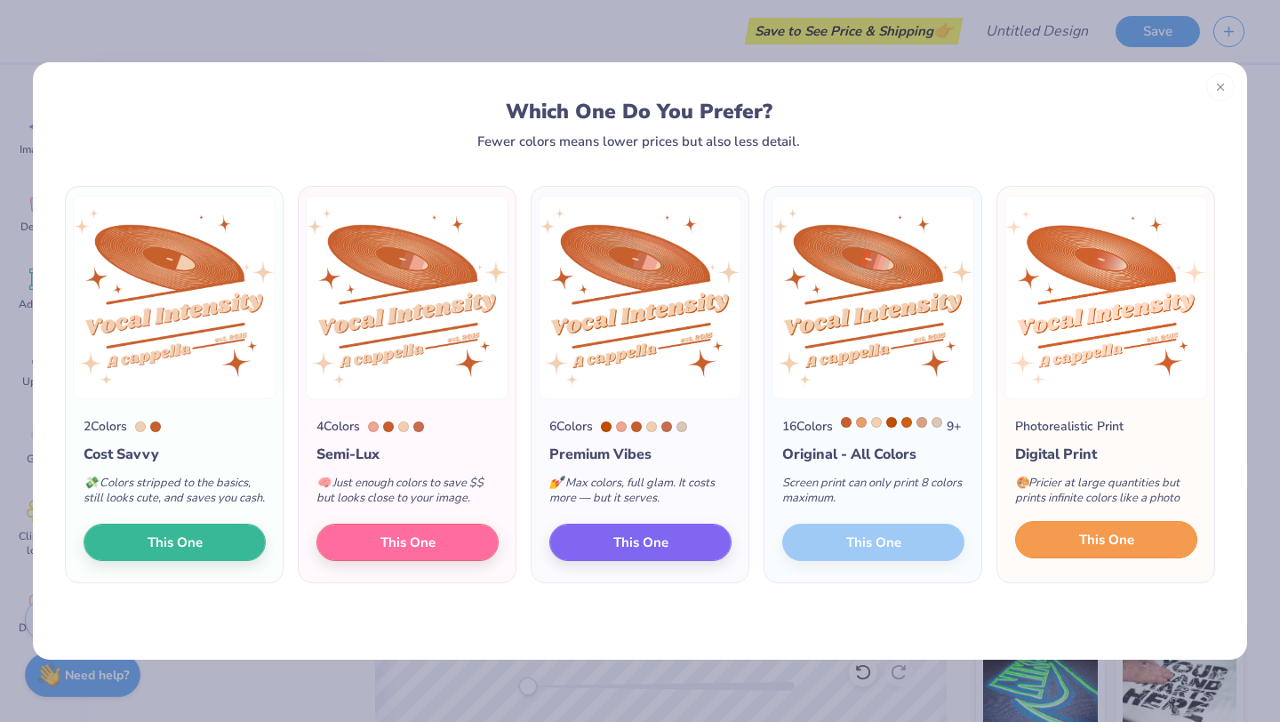
click at [1117, 548] on span "This One" at bounding box center [1106, 540] width 55 height 20
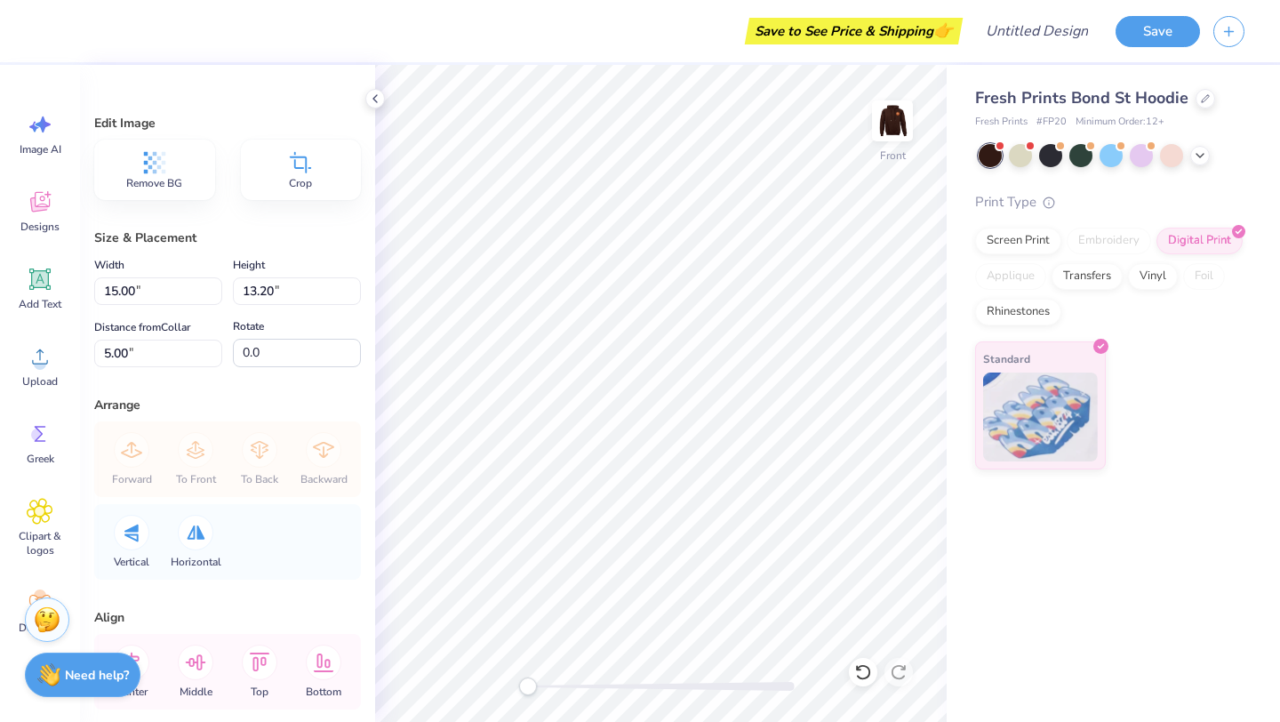
type input "5.00"
click at [915, 44] on div "Save to See Price & Shipping 👉" at bounding box center [503, 31] width 909 height 62
click at [1145, 41] on button "Save" at bounding box center [1158, 28] width 84 height 31
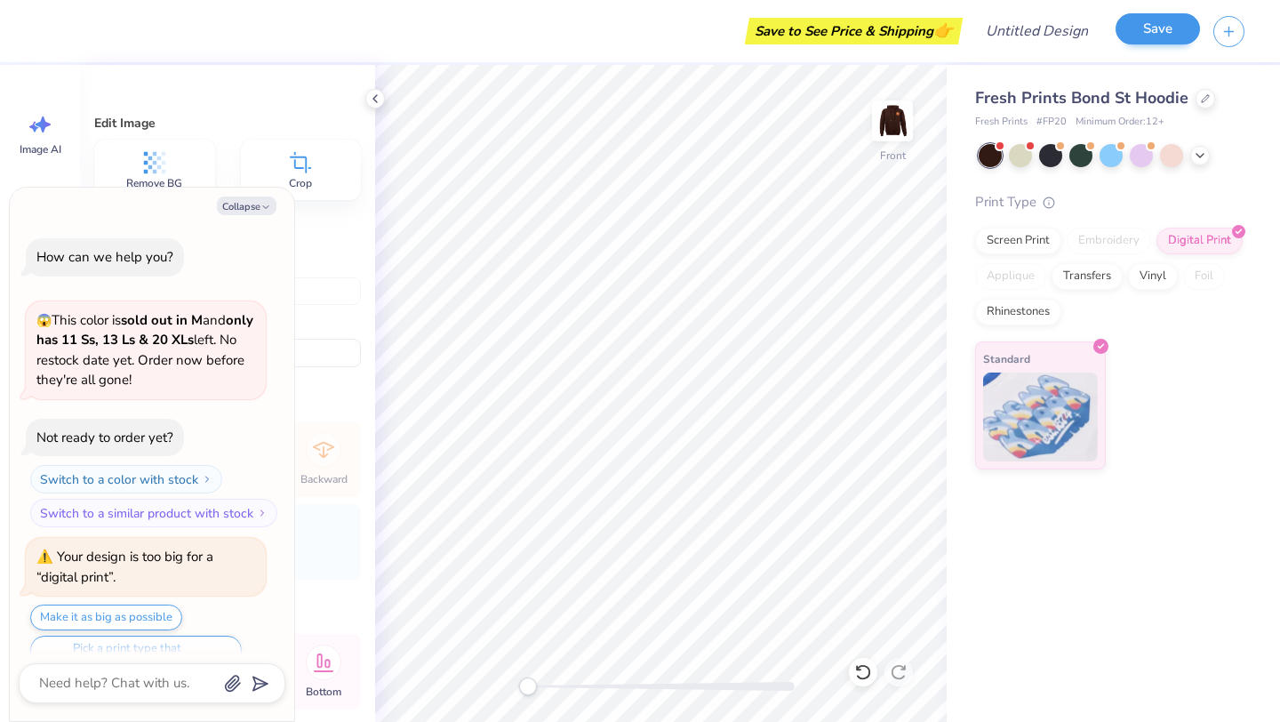
scroll to position [230, 0]
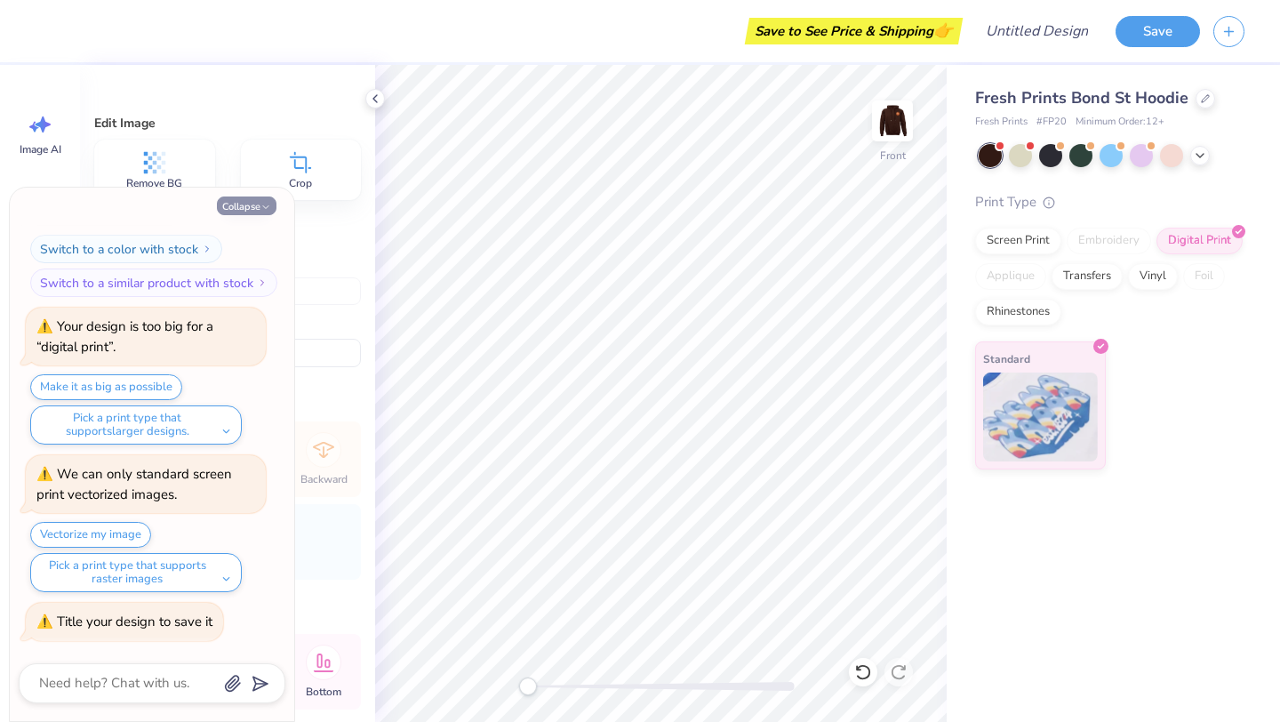
click at [259, 204] on button "Collapse" at bounding box center [247, 205] width 60 height 19
type textarea "x"
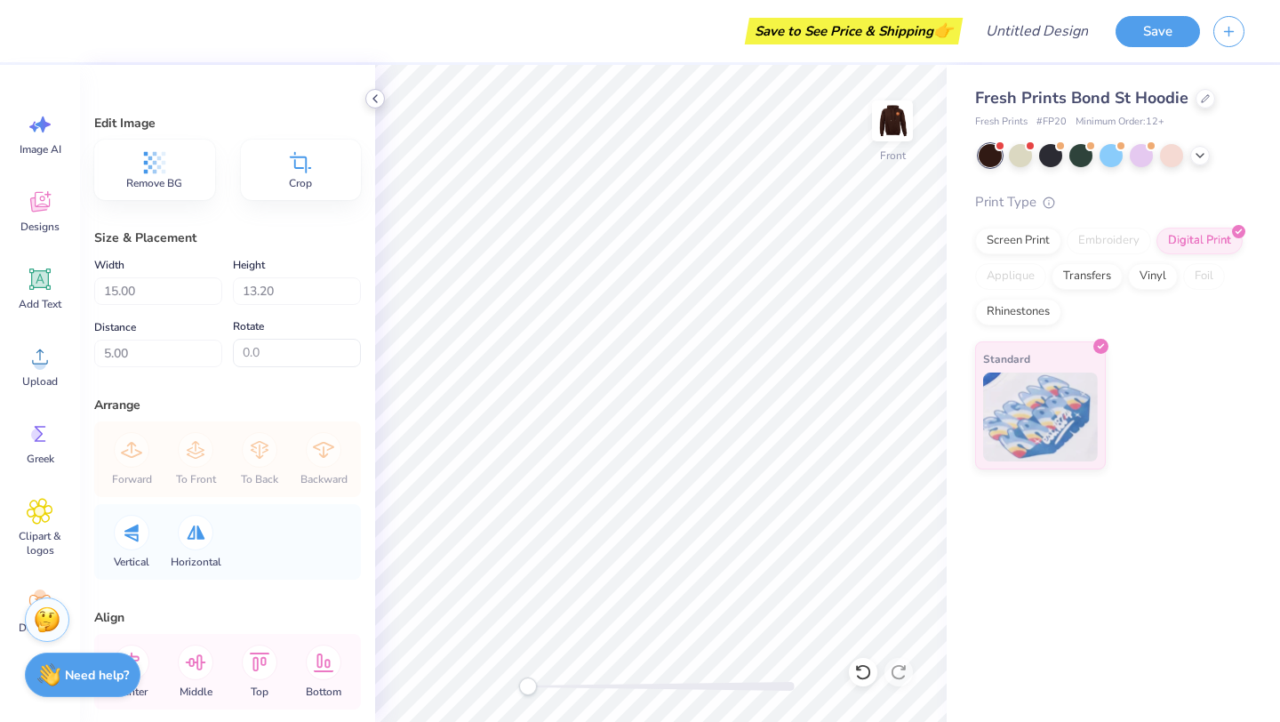
click at [375, 101] on polyline at bounding box center [375, 98] width 4 height 7
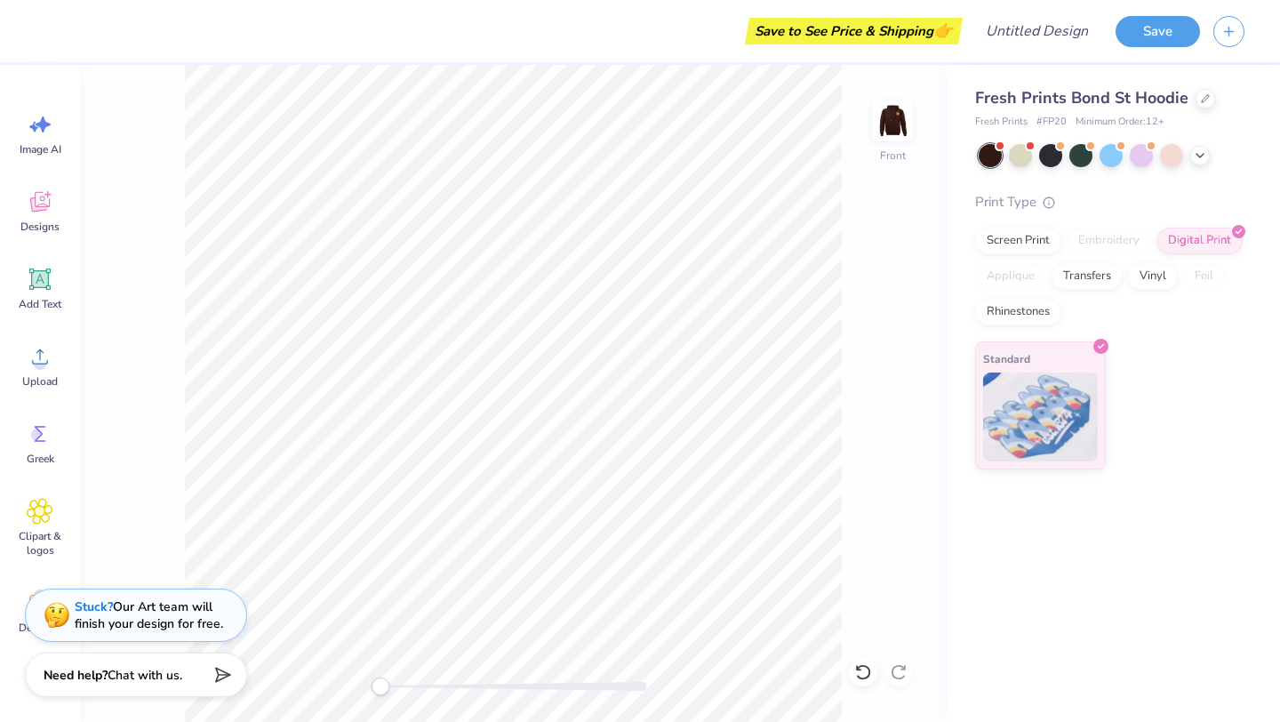
click at [954, 53] on div "Save to See Price & Shipping 👉" at bounding box center [503, 31] width 909 height 62
click at [938, 34] on span "👉" at bounding box center [943, 30] width 20 height 21
click at [1152, 45] on div "Save" at bounding box center [1158, 31] width 84 height 31
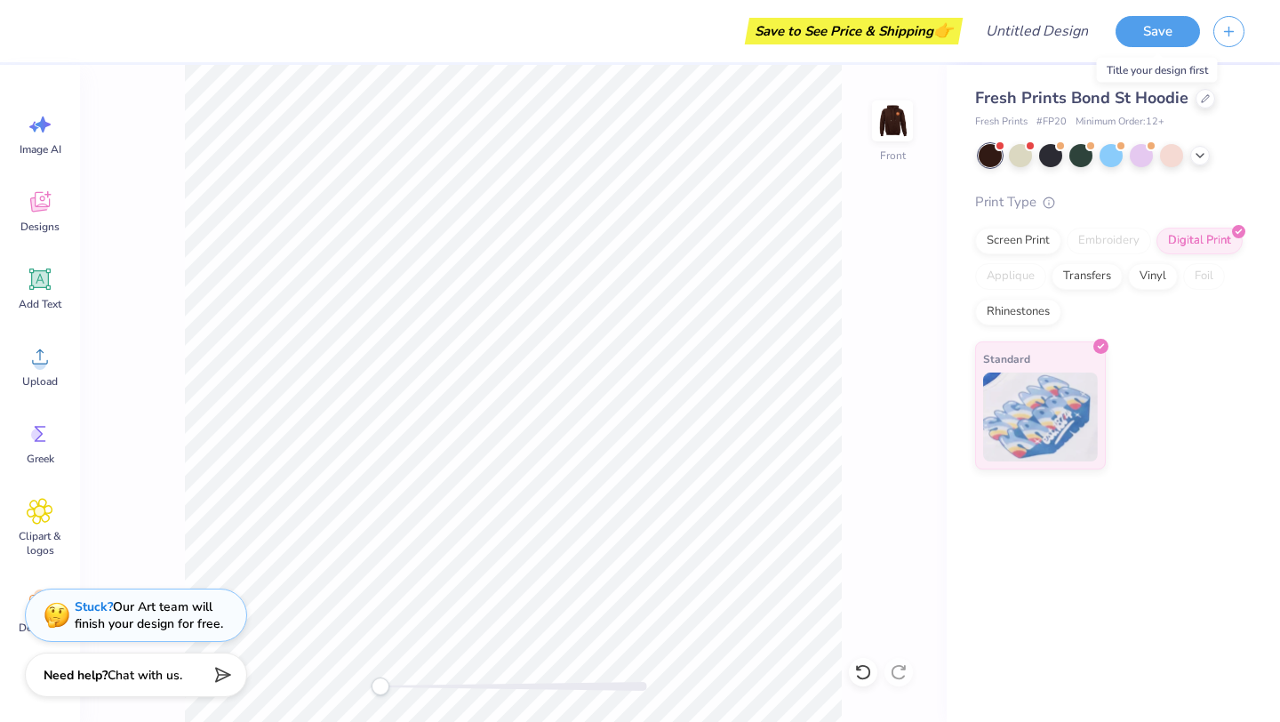
click at [1152, 45] on div "Save" at bounding box center [1158, 31] width 84 height 31
click at [1015, 25] on input "Design Title" at bounding box center [1058, 31] width 87 height 36
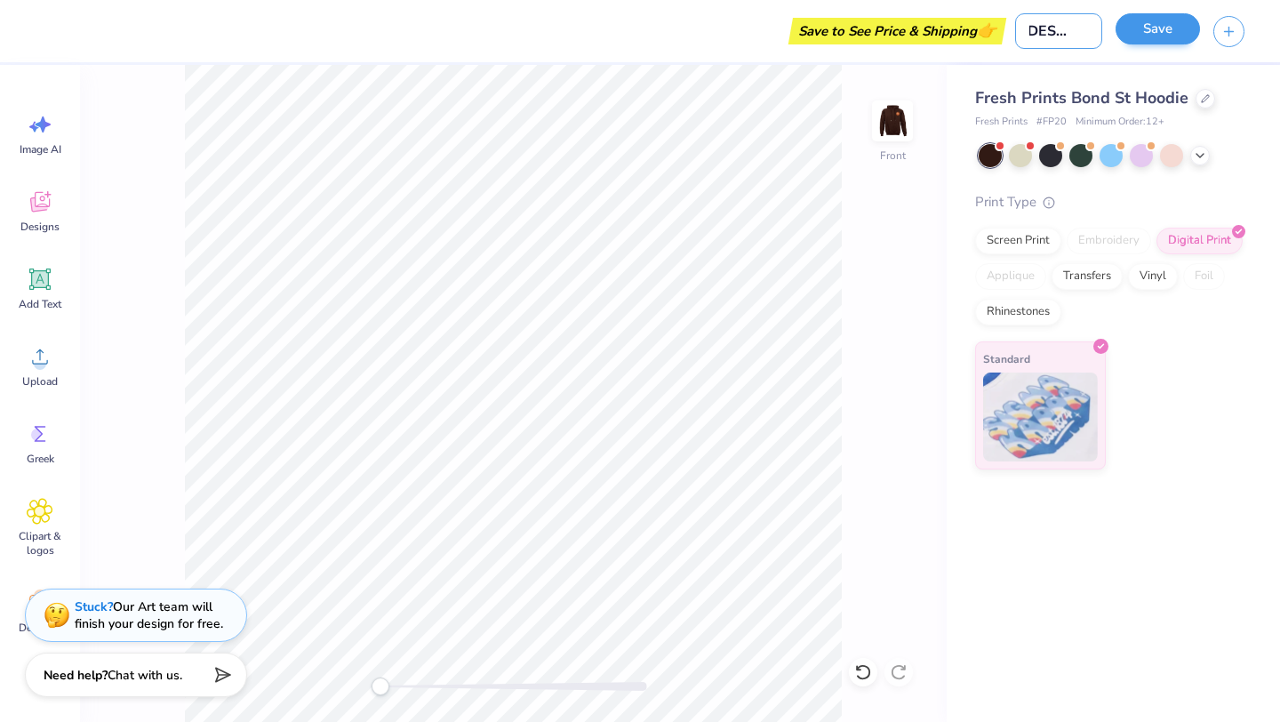
type input "VI DESIGN !"
click at [1161, 32] on button "Save" at bounding box center [1158, 28] width 84 height 31
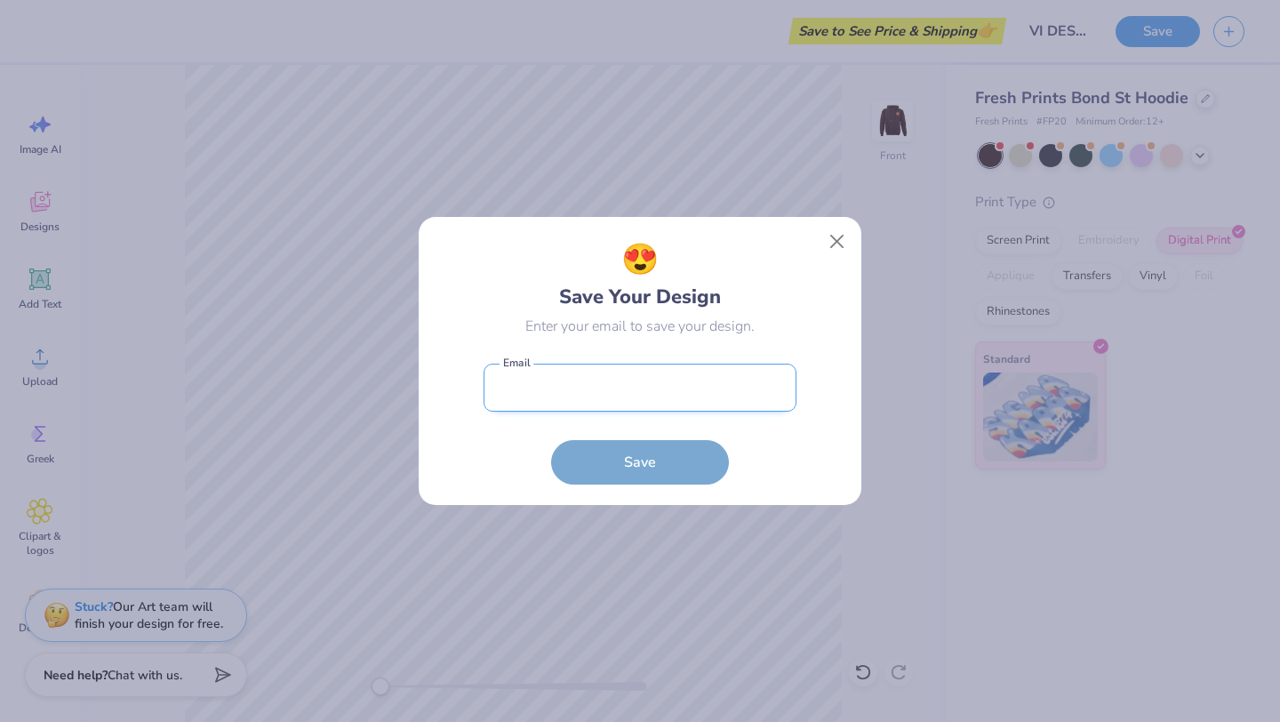
click at [737, 376] on input "email" at bounding box center [640, 388] width 313 height 49
type input "samhitavenkat09@gmail.com"
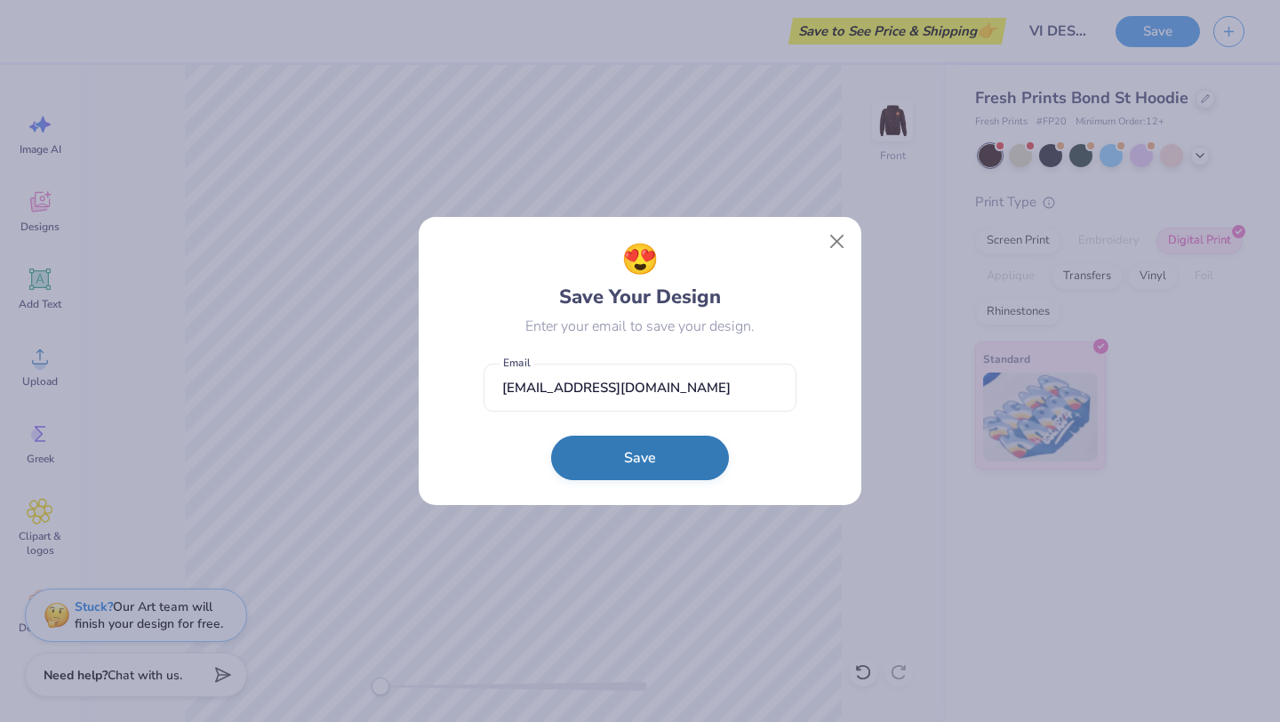
click at [679, 454] on button "Save" at bounding box center [640, 458] width 178 height 44
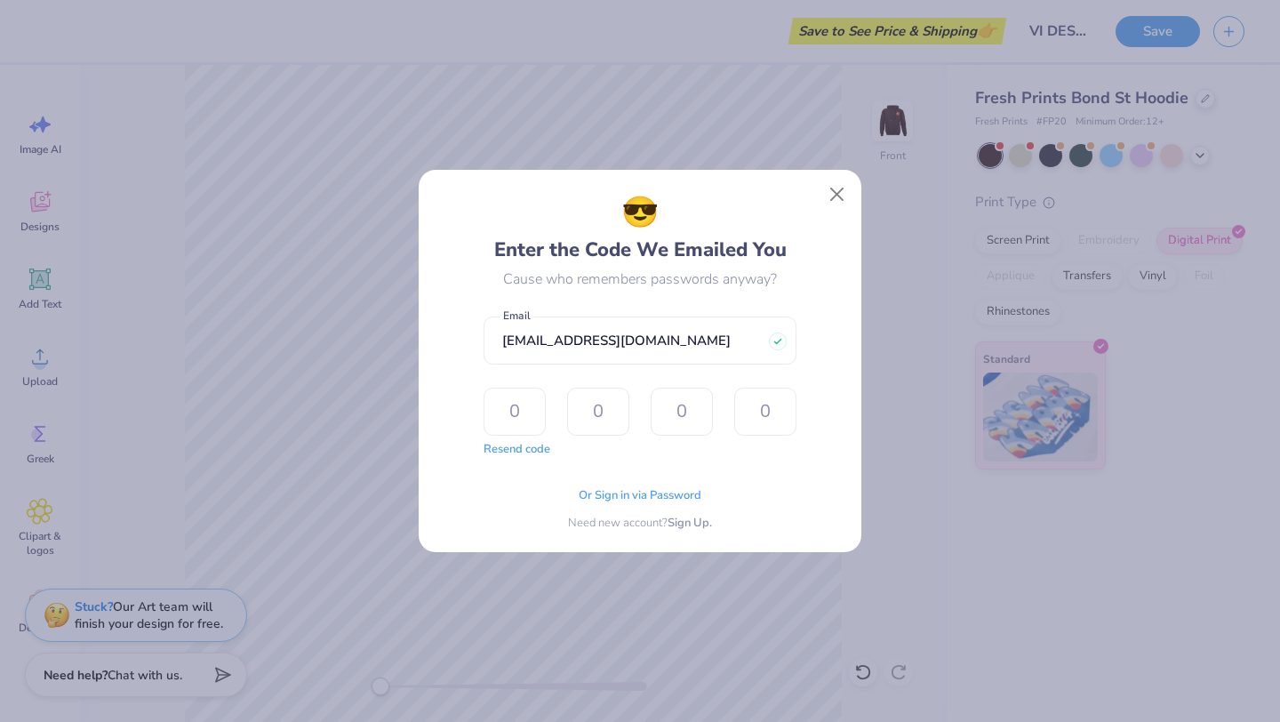
type input "2"
type input "0"
type input "8"
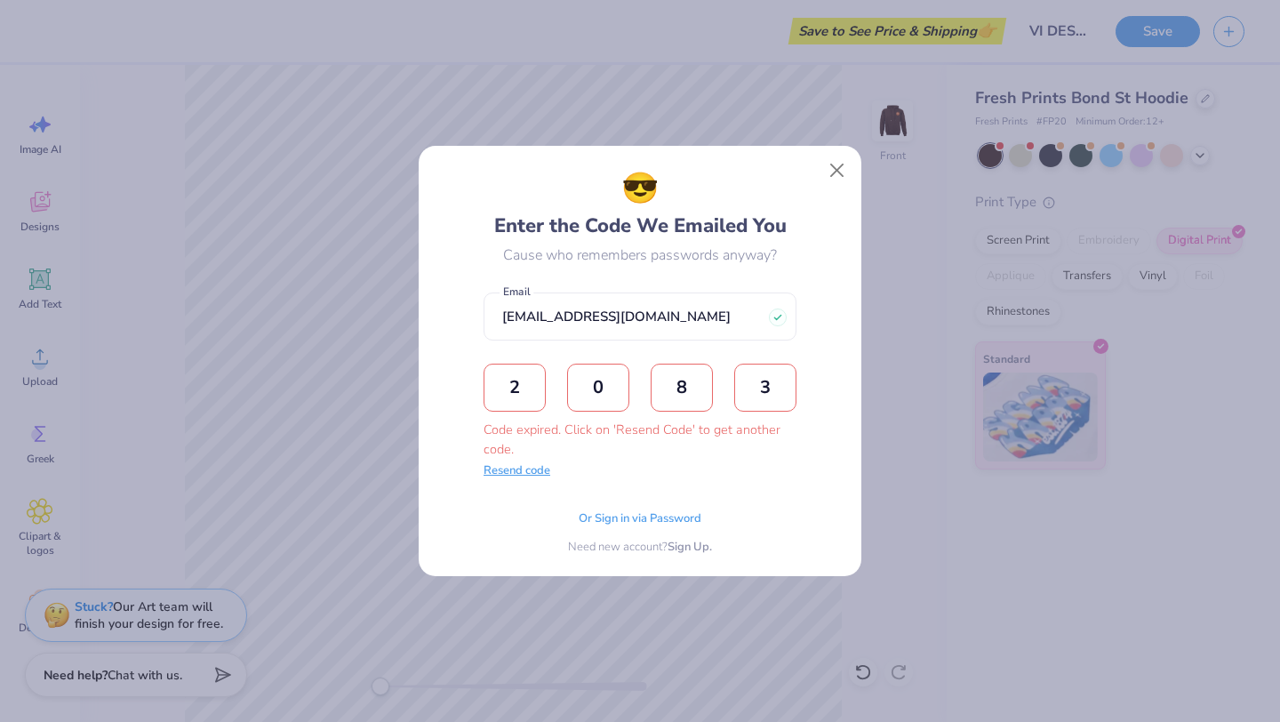
type input "3"
click at [534, 471] on button "Resend code" at bounding box center [517, 471] width 67 height 18
click at [520, 408] on input "text" at bounding box center [515, 388] width 62 height 48
type input "8"
type input "0"
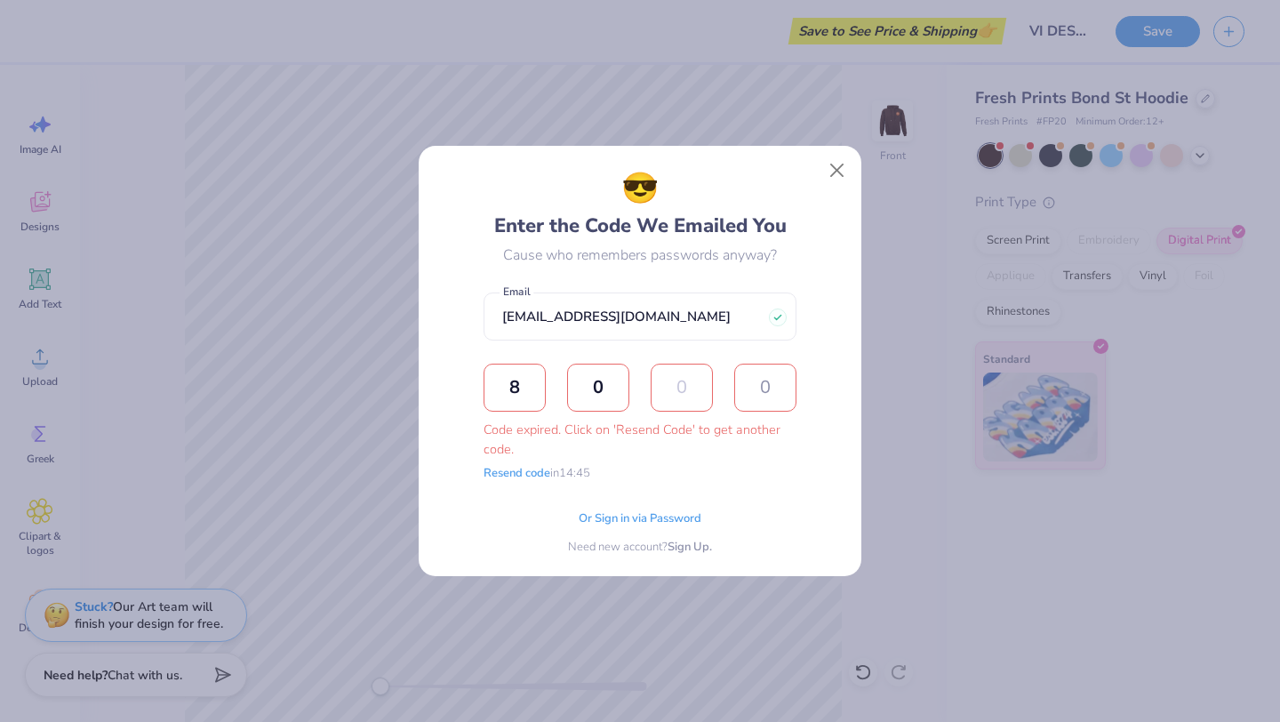
type input "1"
type input "9"
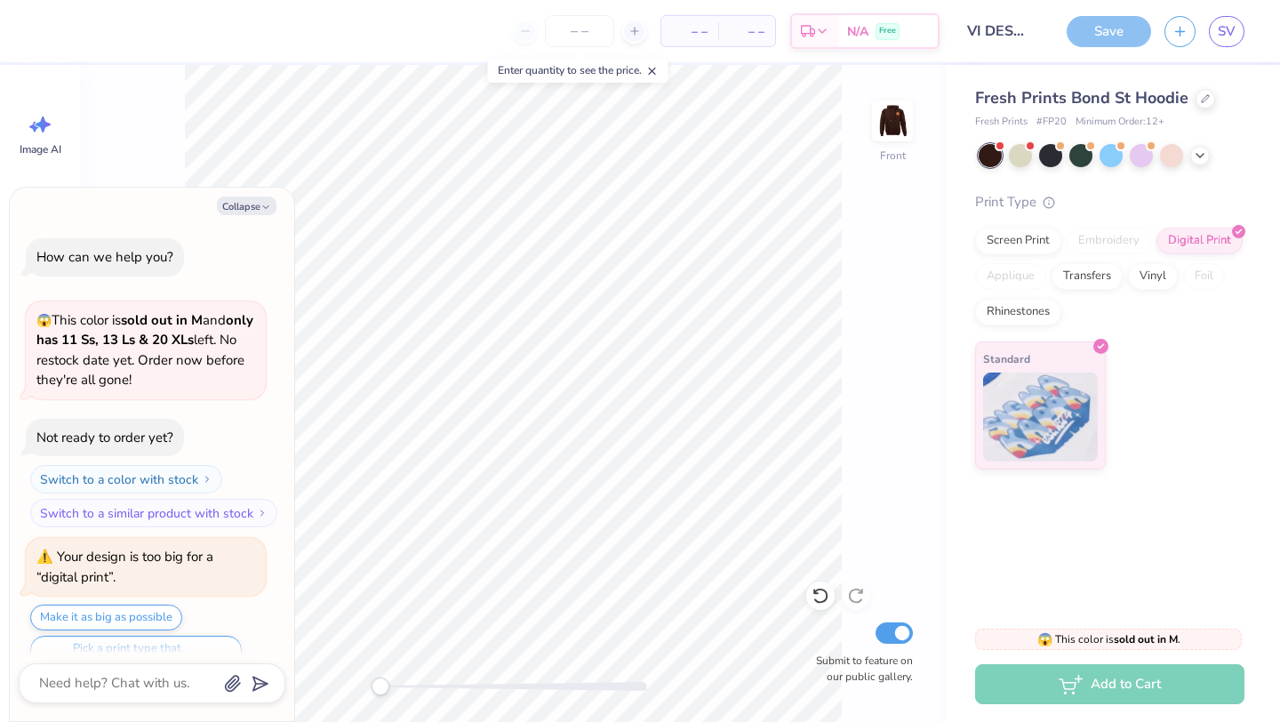
scroll to position [279, 0]
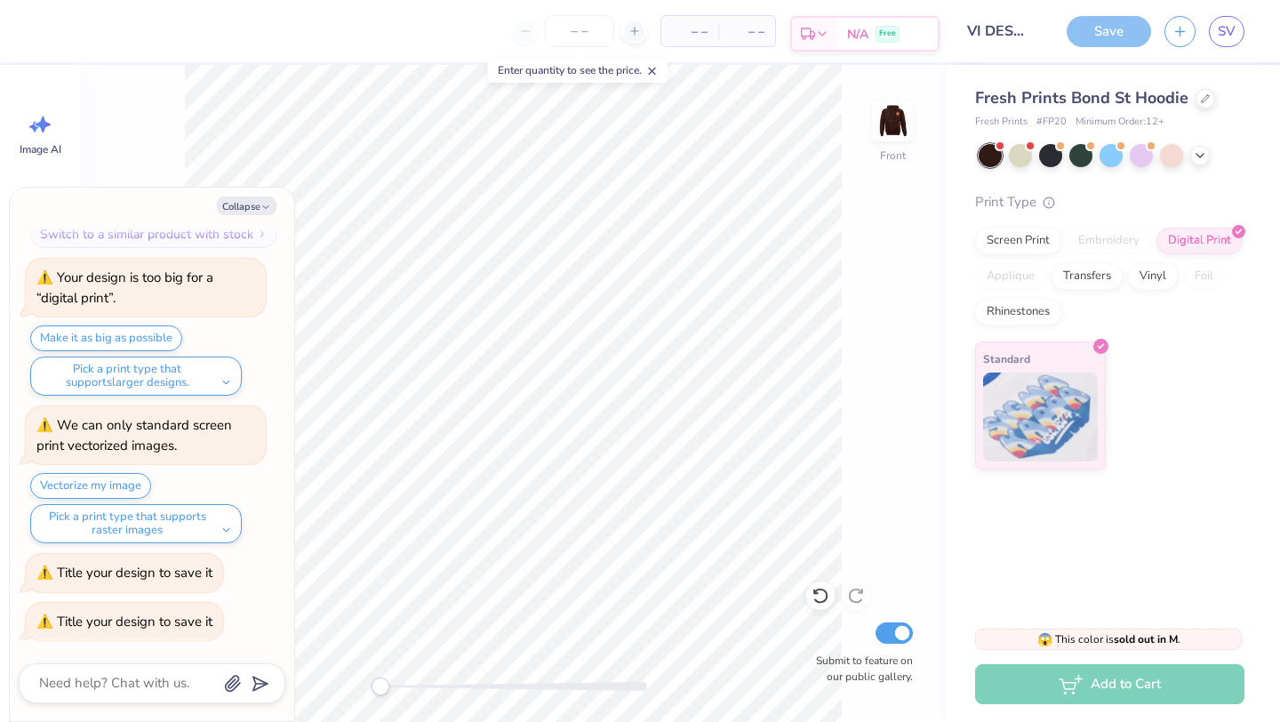
click at [847, 33] on span "N/A" at bounding box center [857, 34] width 21 height 19
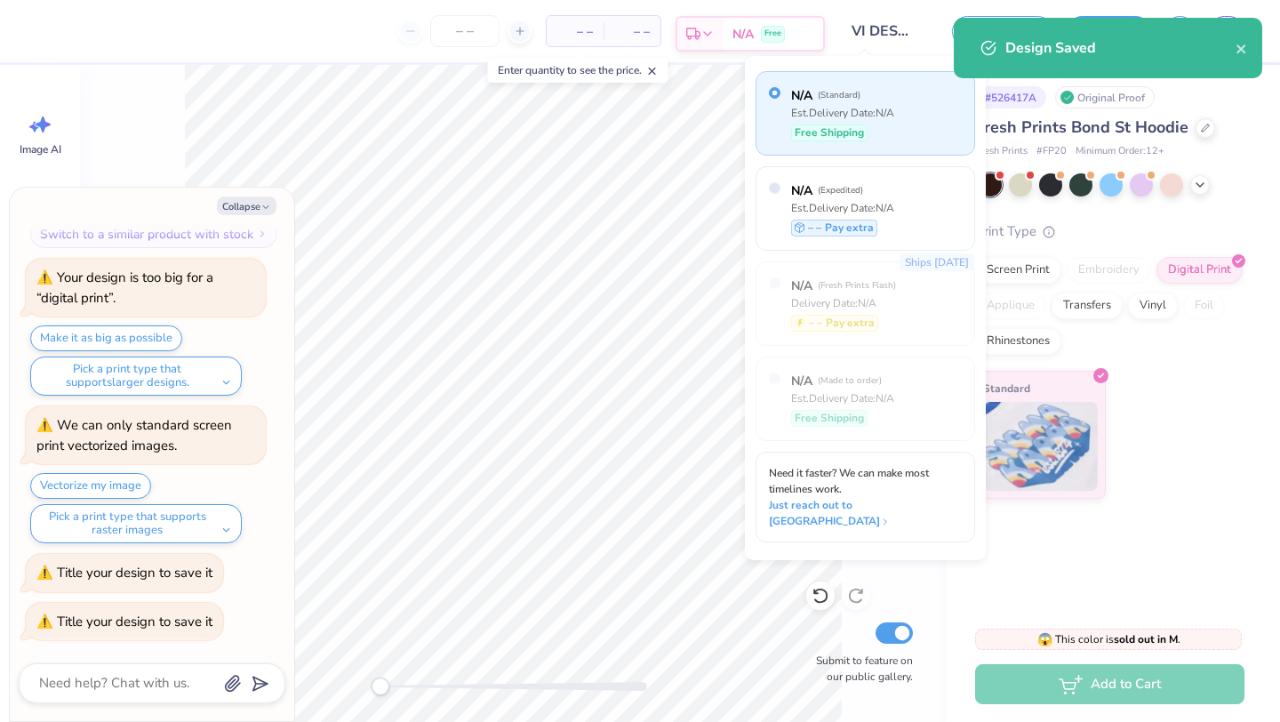
click at [818, 34] on div "N/A Free" at bounding box center [774, 34] width 100 height 32
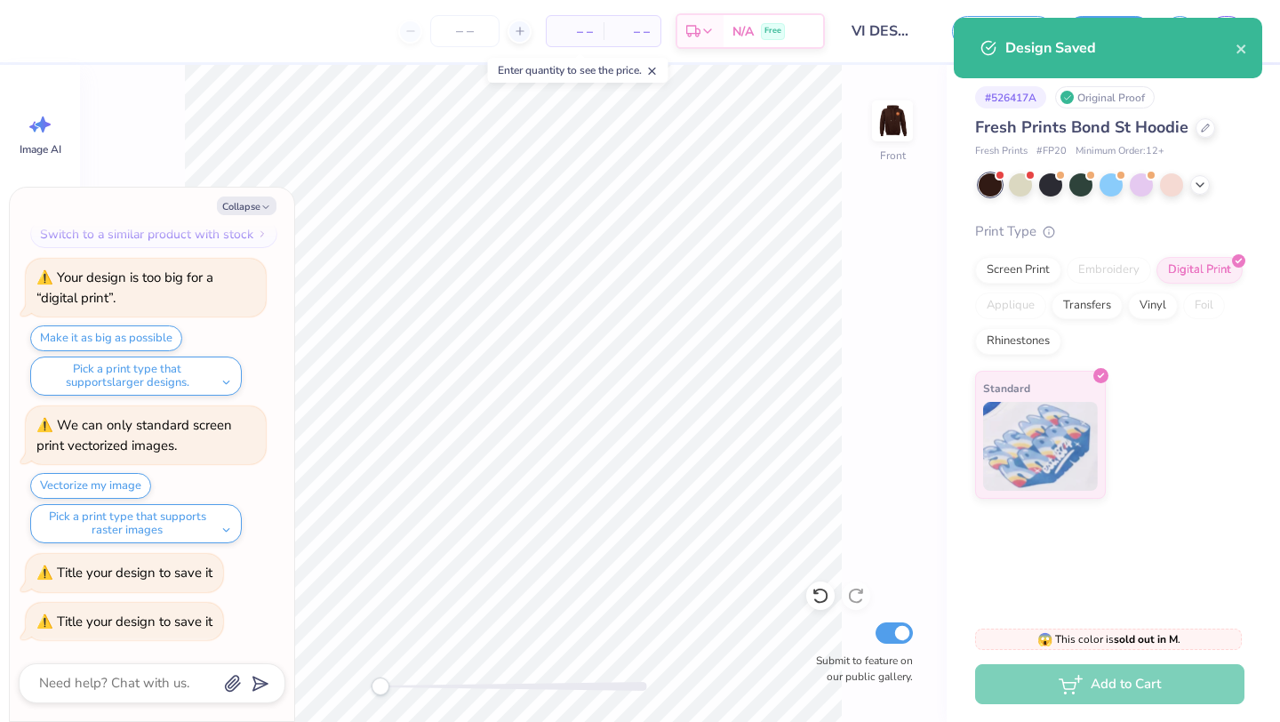
click at [629, 31] on span "– –" at bounding box center [632, 31] width 36 height 19
type textarea "x"
click at [582, 29] on span "– –" at bounding box center [575, 31] width 36 height 19
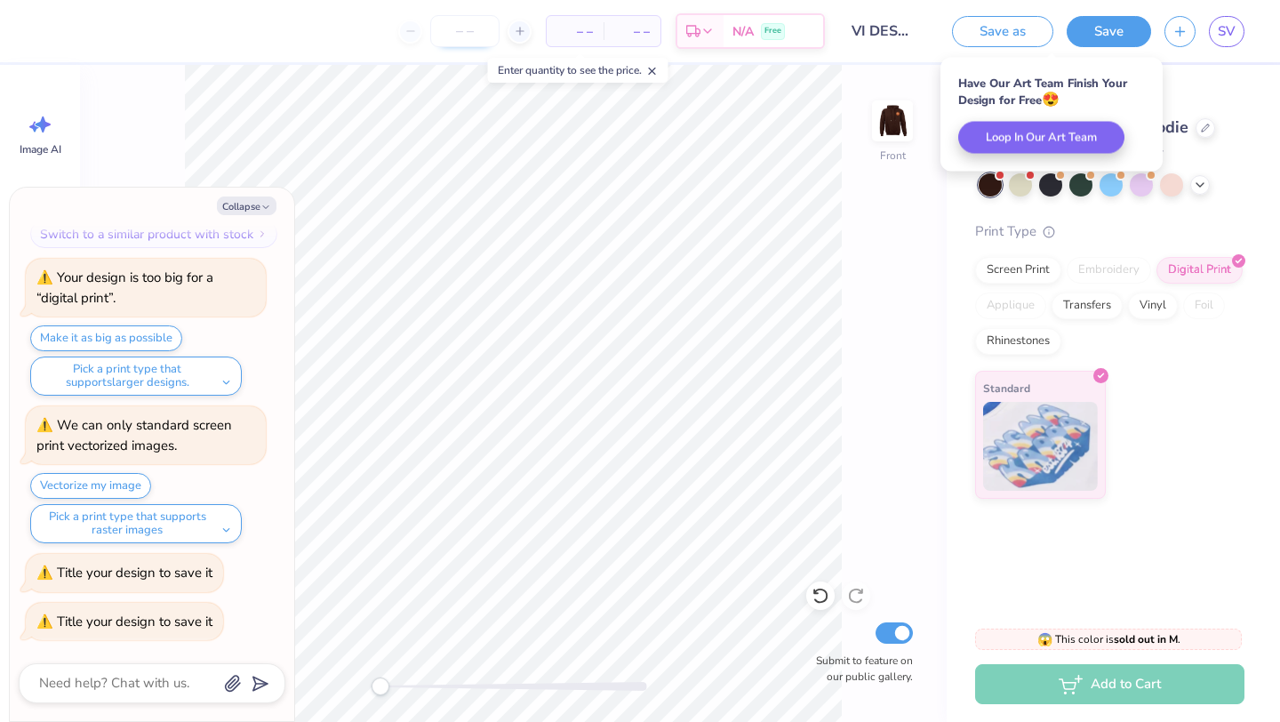
click at [439, 35] on input "number" at bounding box center [464, 31] width 69 height 32
type input "18"
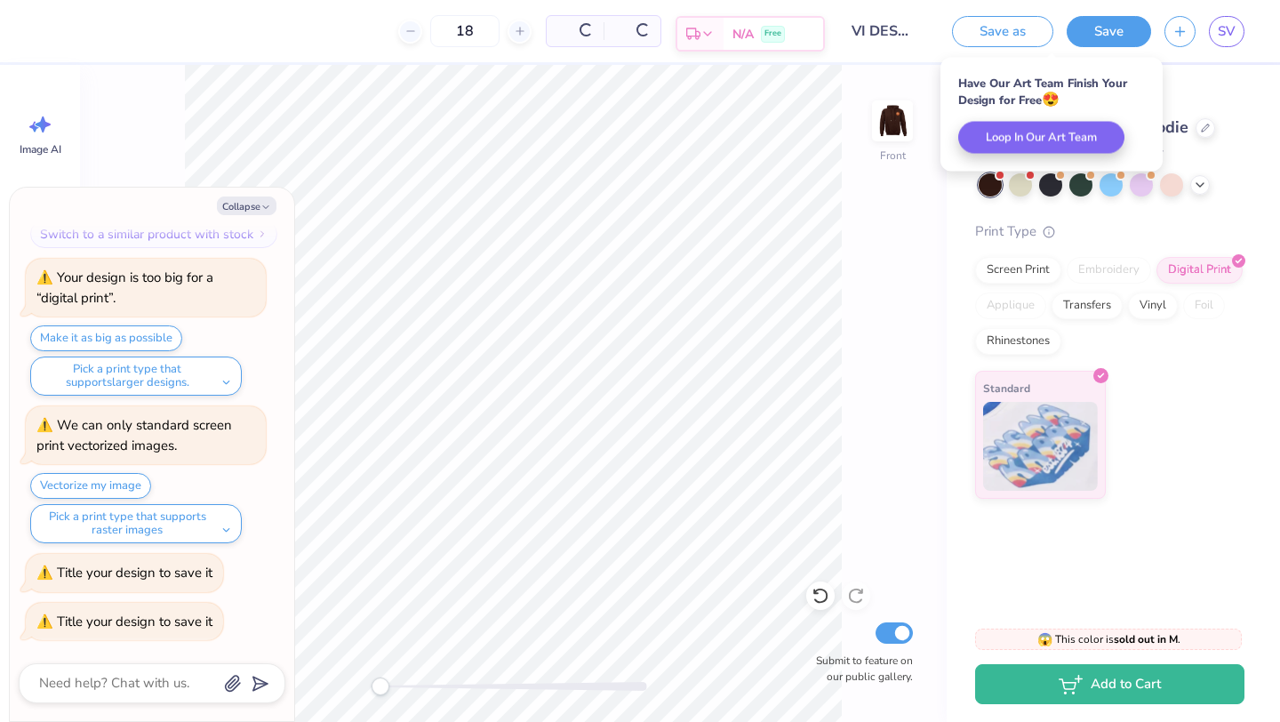
type textarea "x"
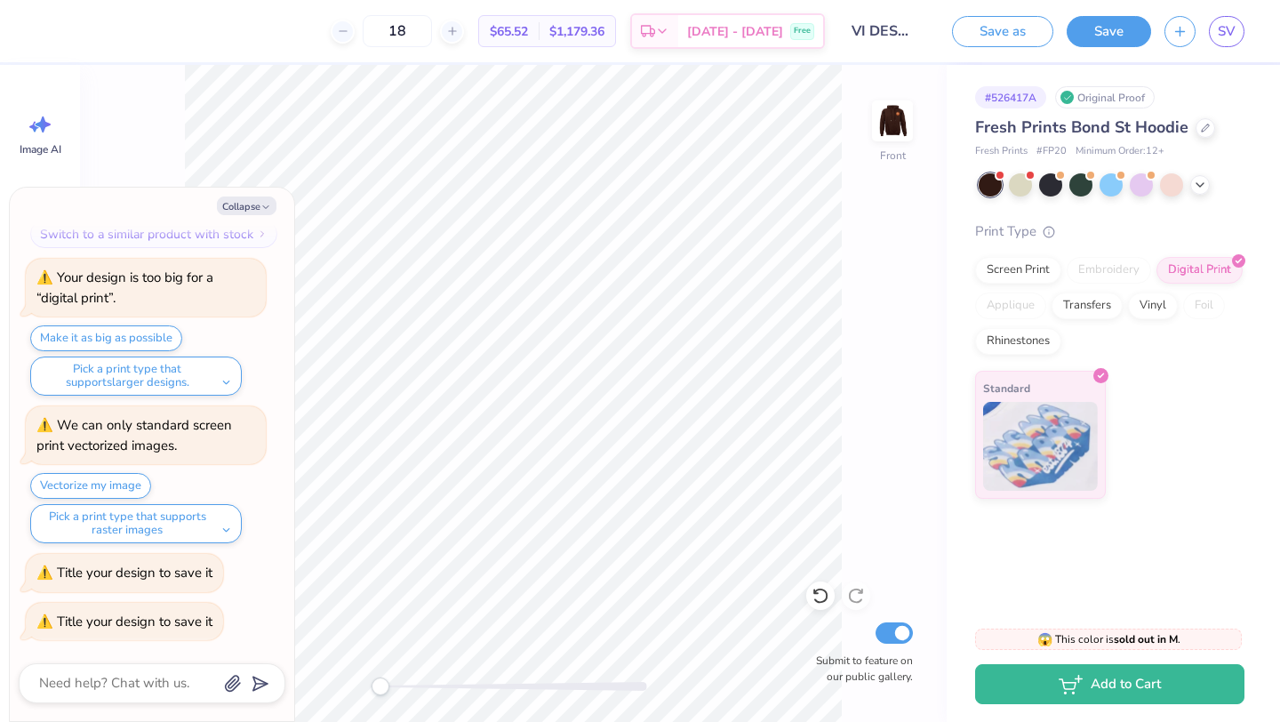
type input "18"
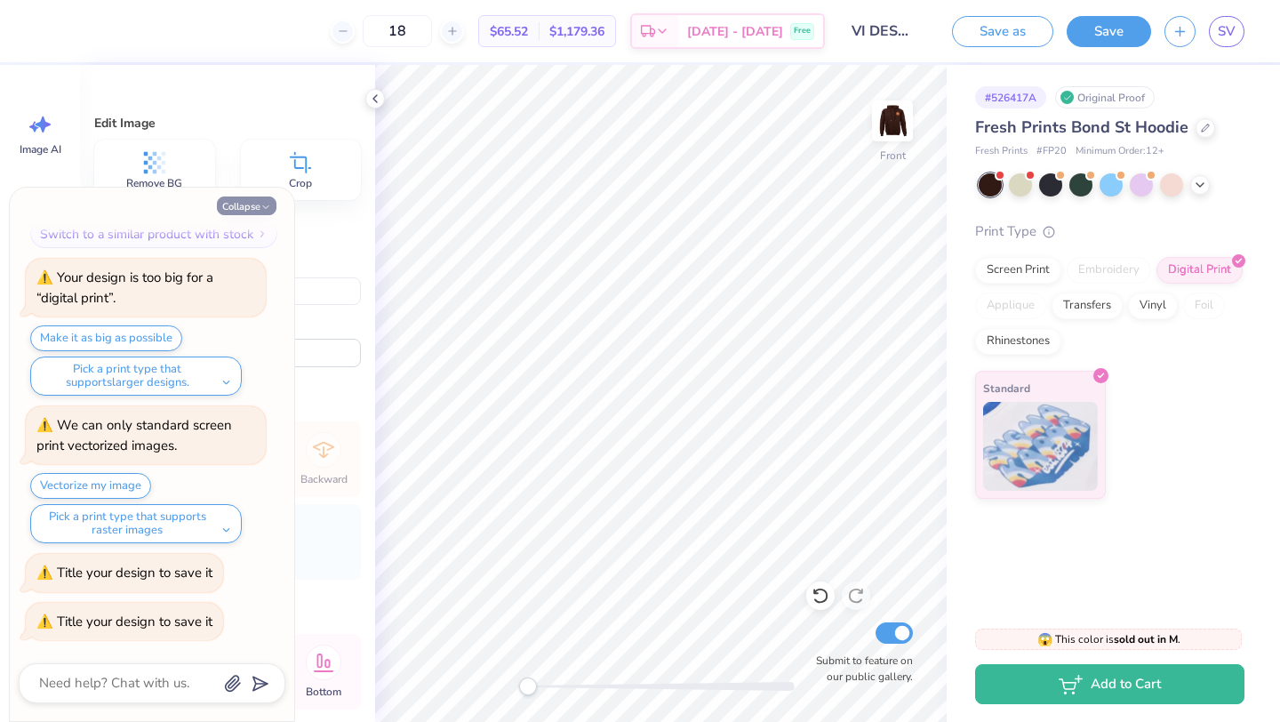
click at [237, 204] on button "Collapse" at bounding box center [247, 205] width 60 height 19
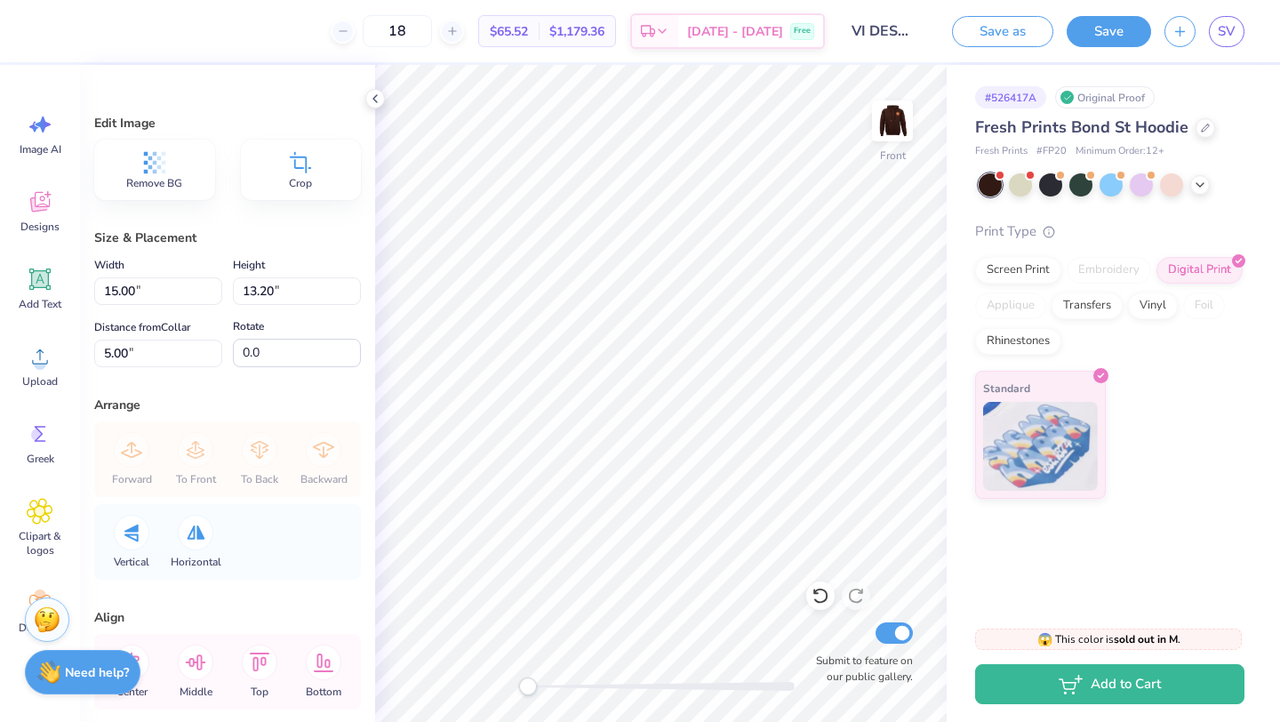
click at [107, 679] on strong "Need help?" at bounding box center [97, 672] width 64 height 17
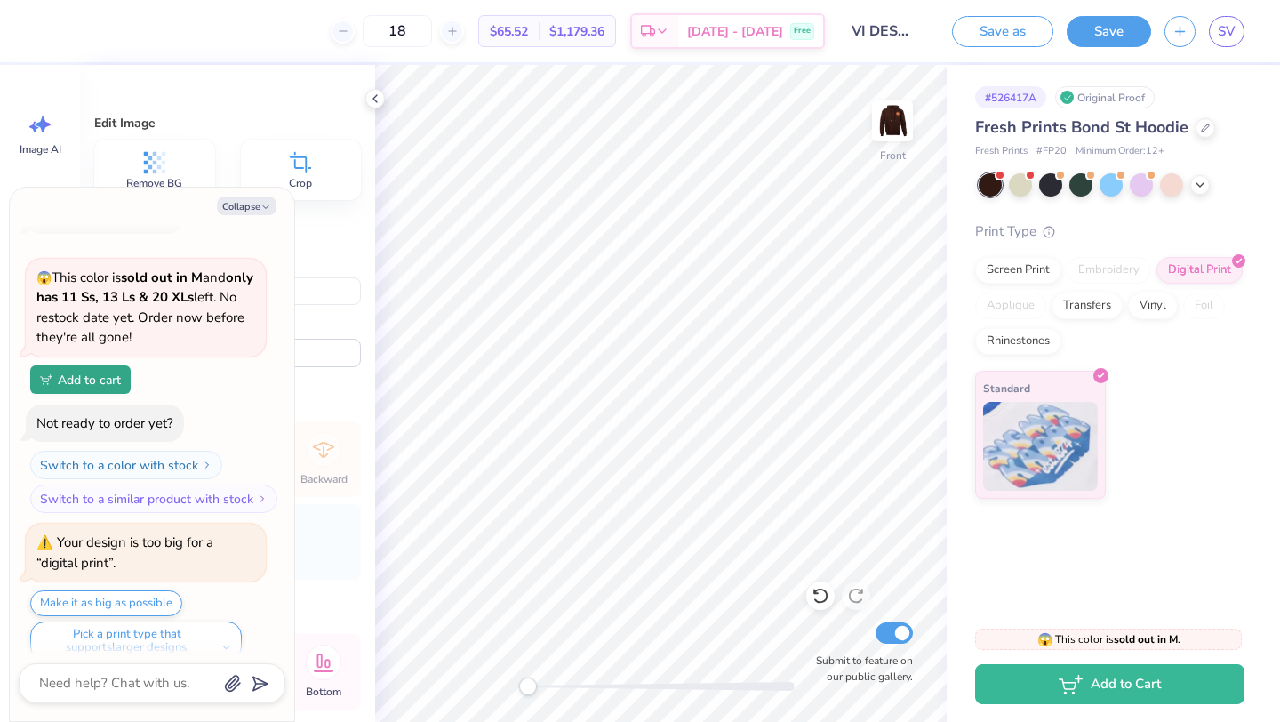
scroll to position [0, 0]
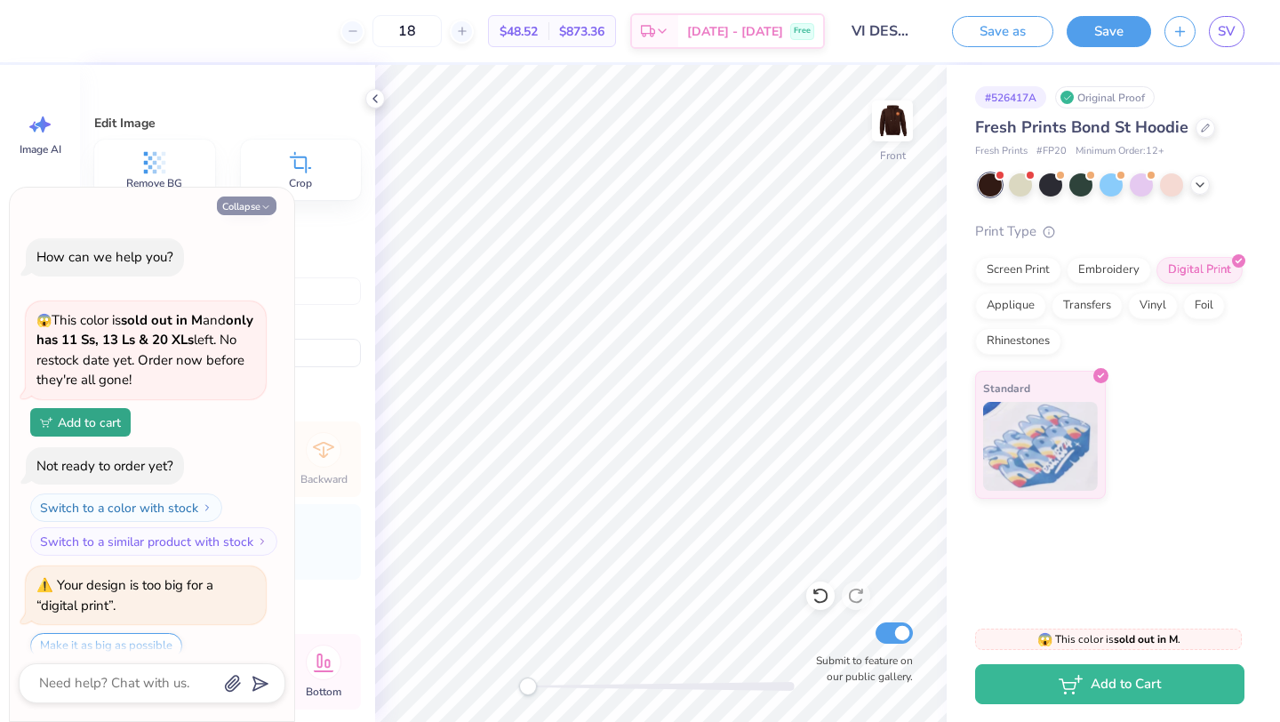
click at [248, 209] on button "Collapse" at bounding box center [247, 205] width 60 height 19
type textarea "x"
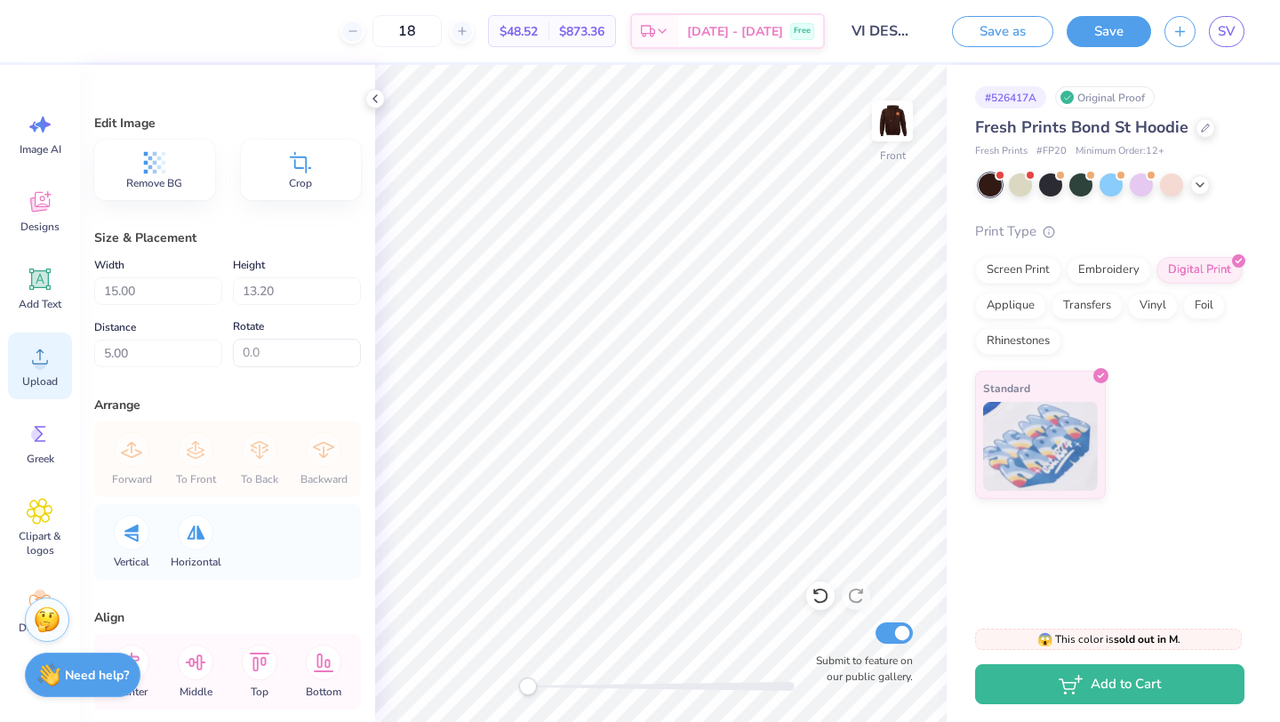
click at [40, 346] on icon at bounding box center [40, 356] width 27 height 27
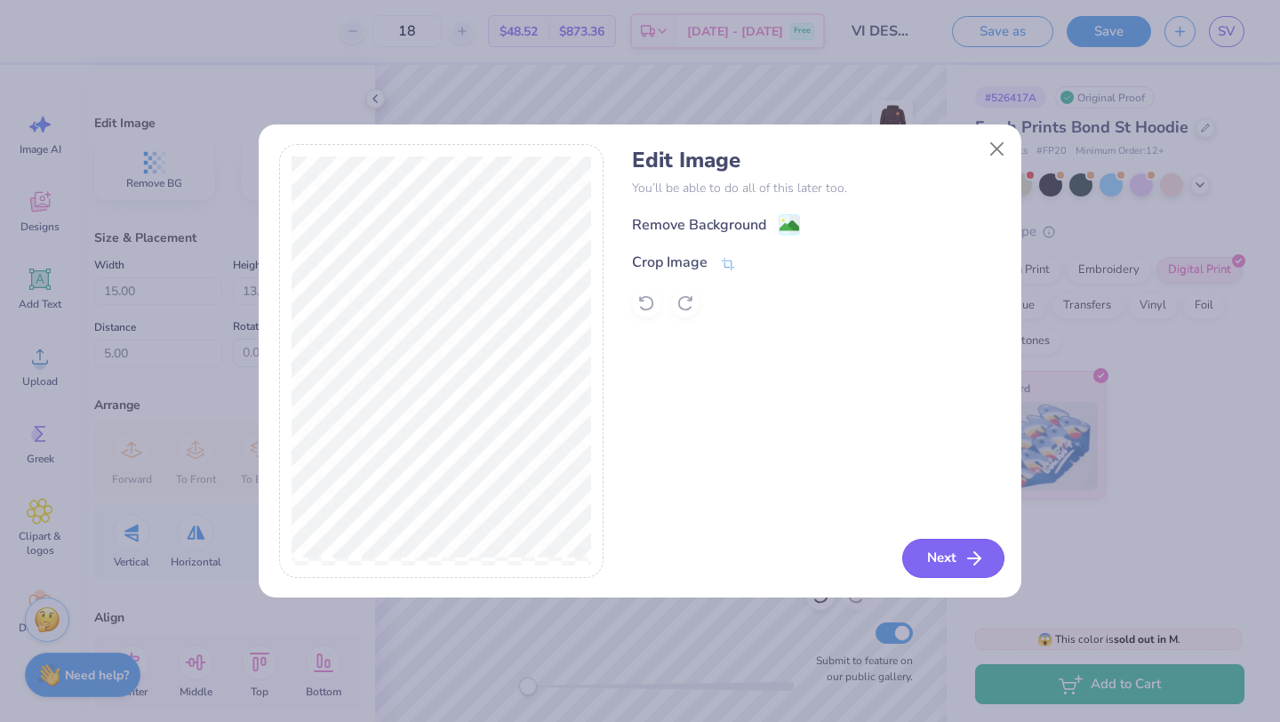
click at [943, 566] on button "Next" at bounding box center [953, 558] width 102 height 39
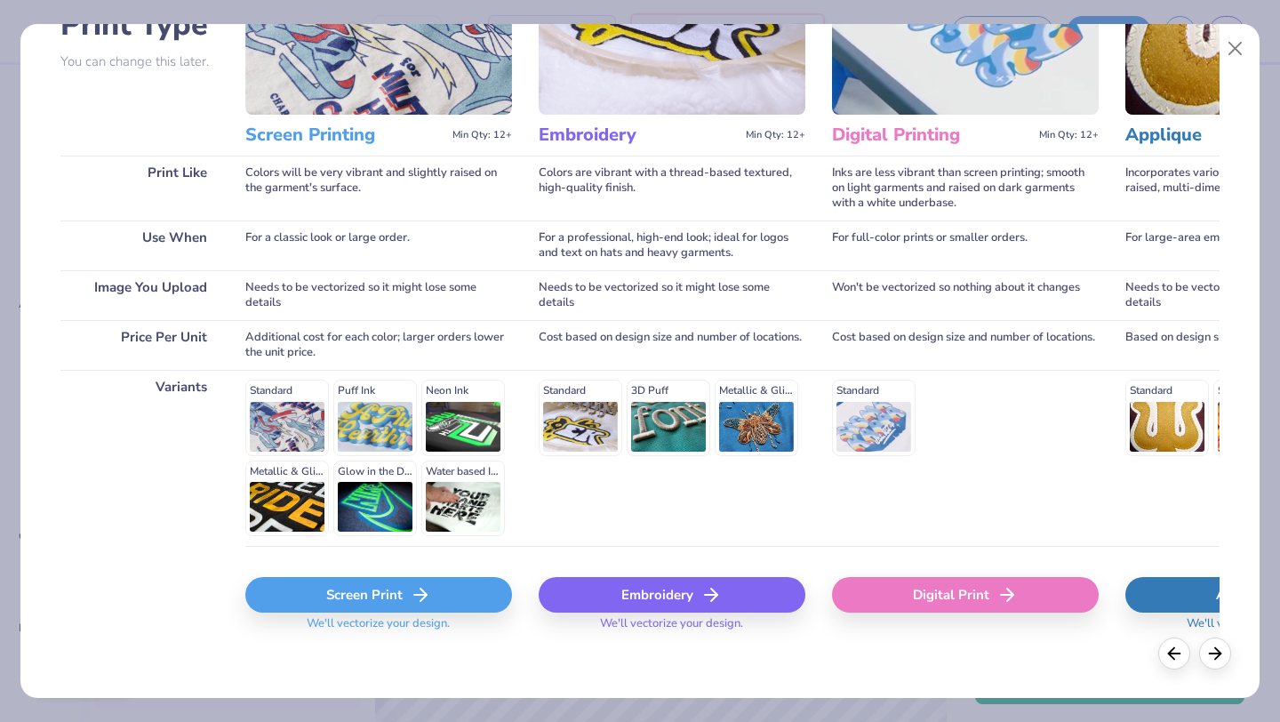
scroll to position [164, 0]
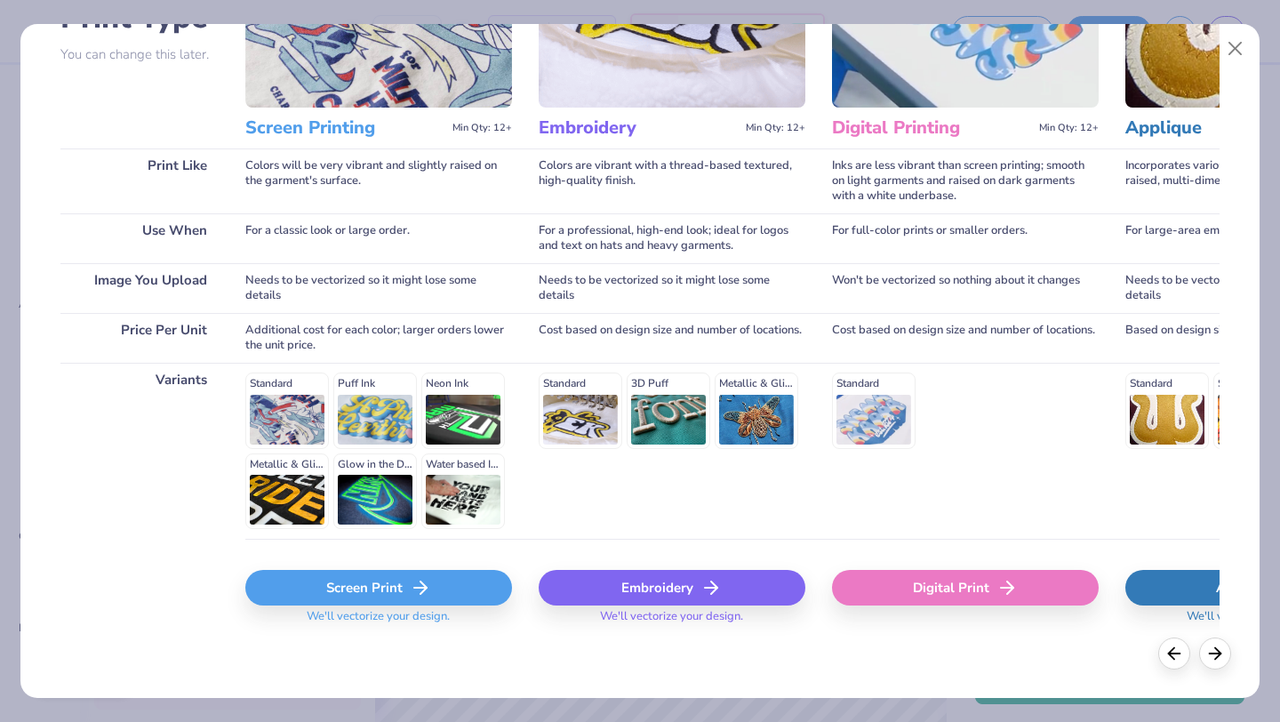
click at [356, 594] on div "Screen Print" at bounding box center [378, 588] width 267 height 36
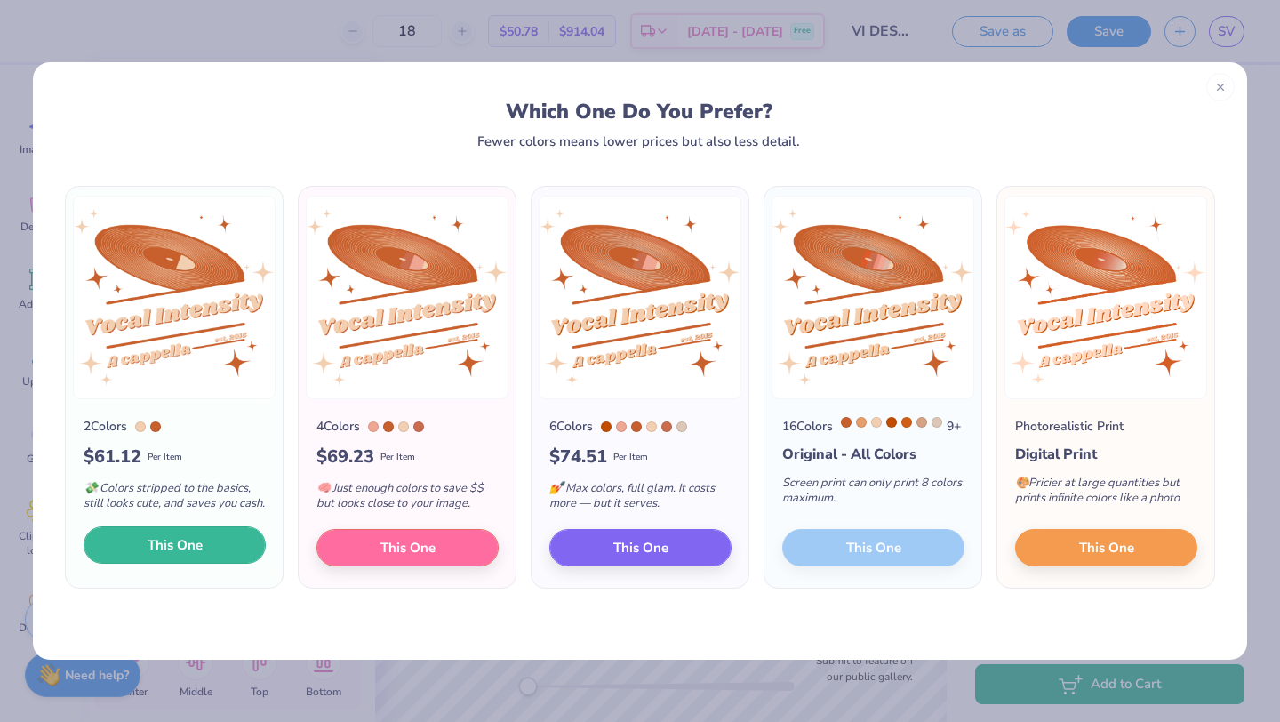
click at [183, 553] on span "This One" at bounding box center [175, 545] width 55 height 20
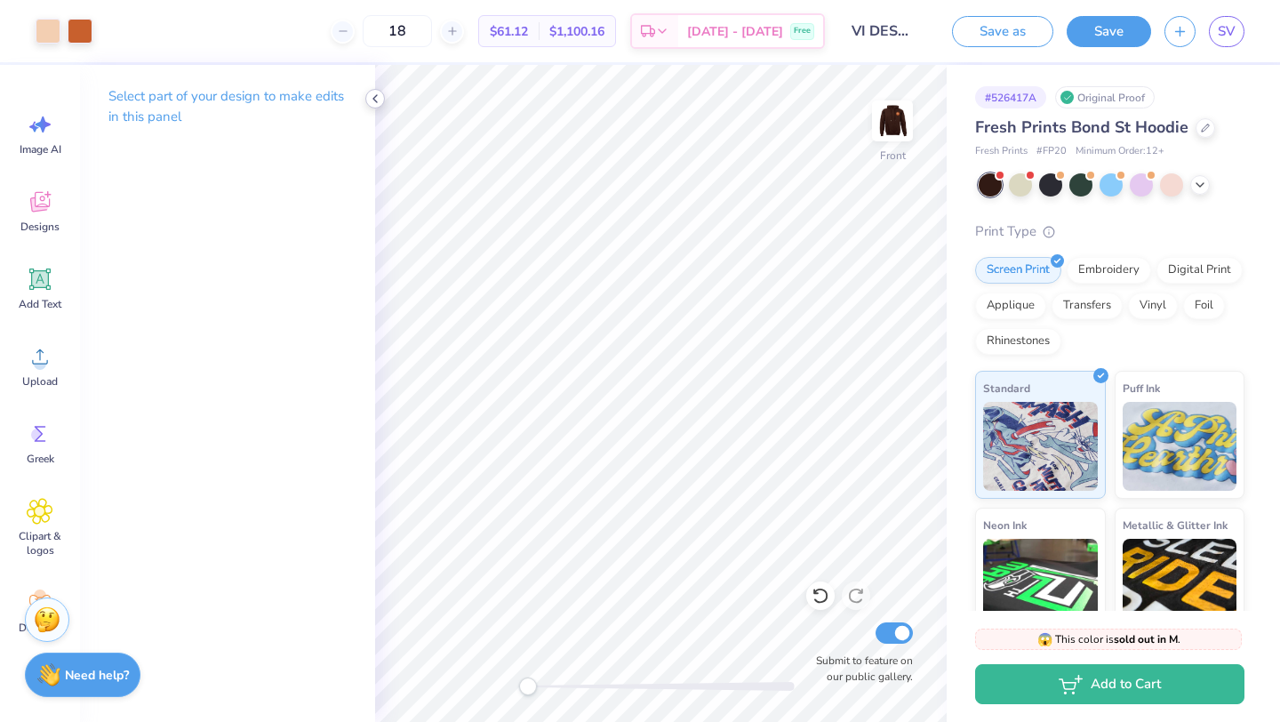
click at [378, 96] on icon at bounding box center [375, 99] width 14 height 14
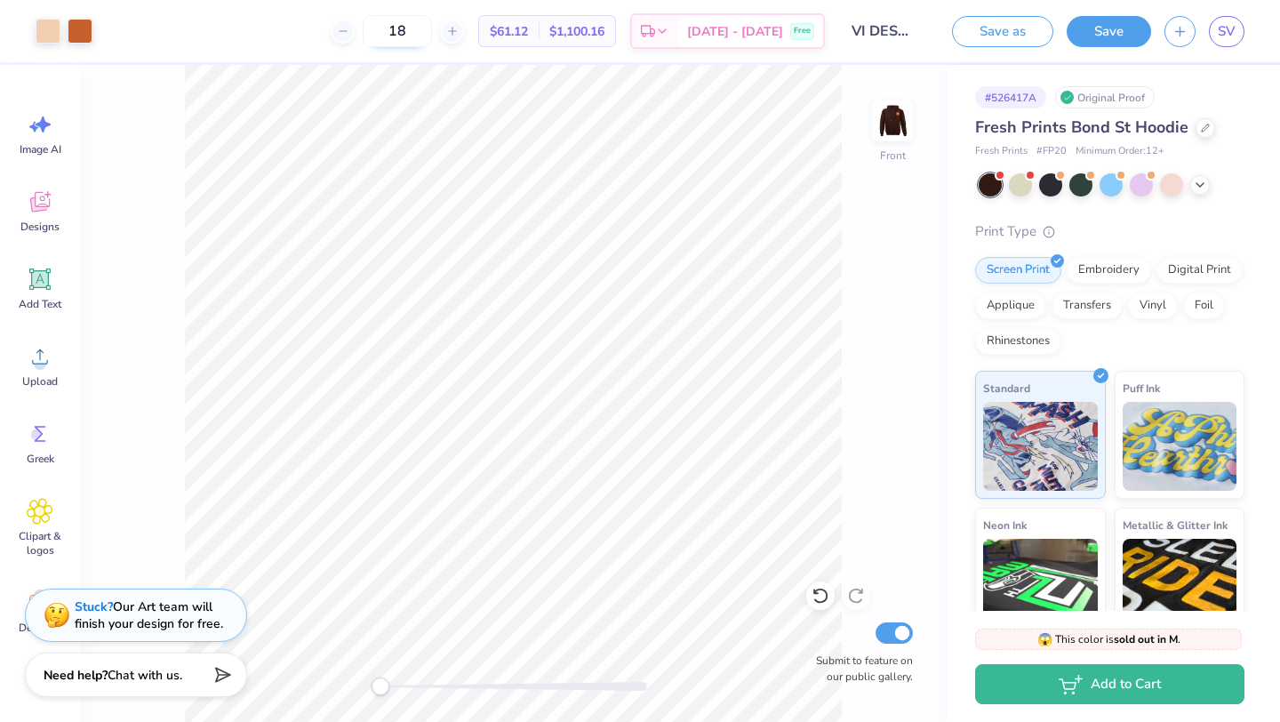
click at [429, 20] on input "18" at bounding box center [397, 31] width 69 height 32
drag, startPoint x: 434, startPoint y: 33, endPoint x: 367, endPoint y: 33, distance: 66.7
click at [367, 33] on div "18" at bounding box center [397, 31] width 133 height 32
type input "20"
click at [887, 117] on img at bounding box center [892, 120] width 71 height 71
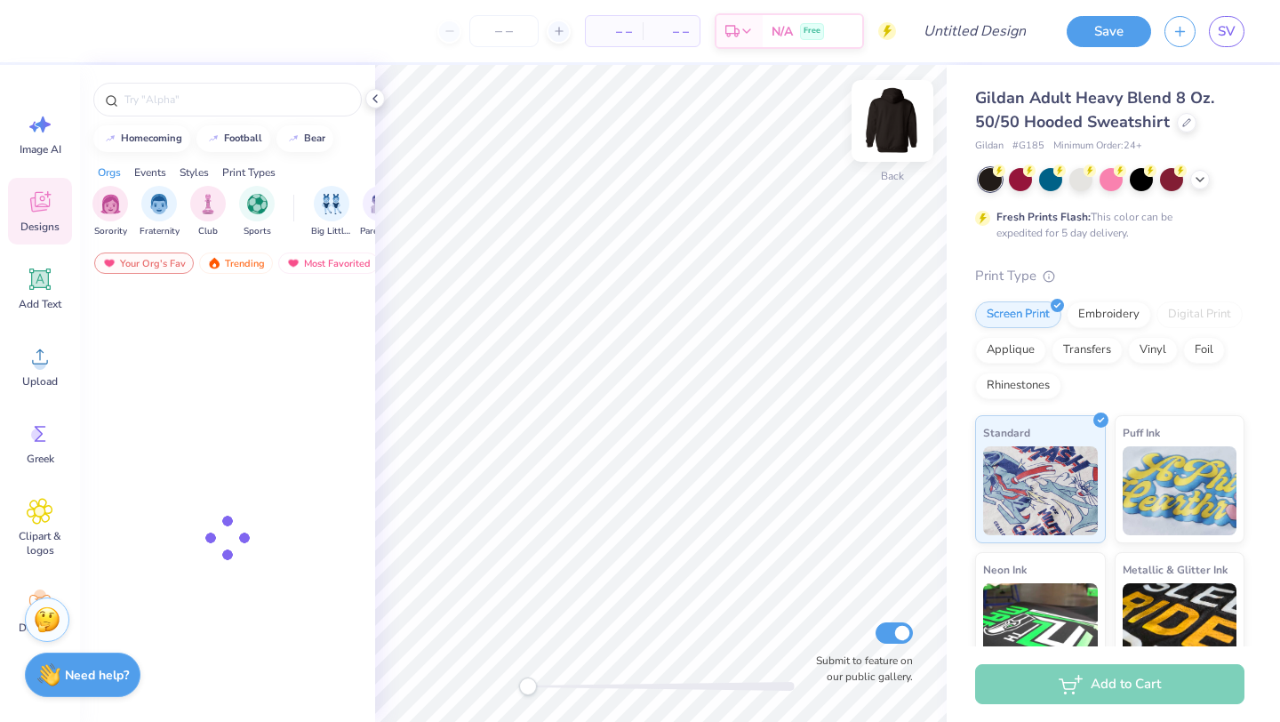
click at [870, 141] on img at bounding box center [892, 120] width 71 height 71
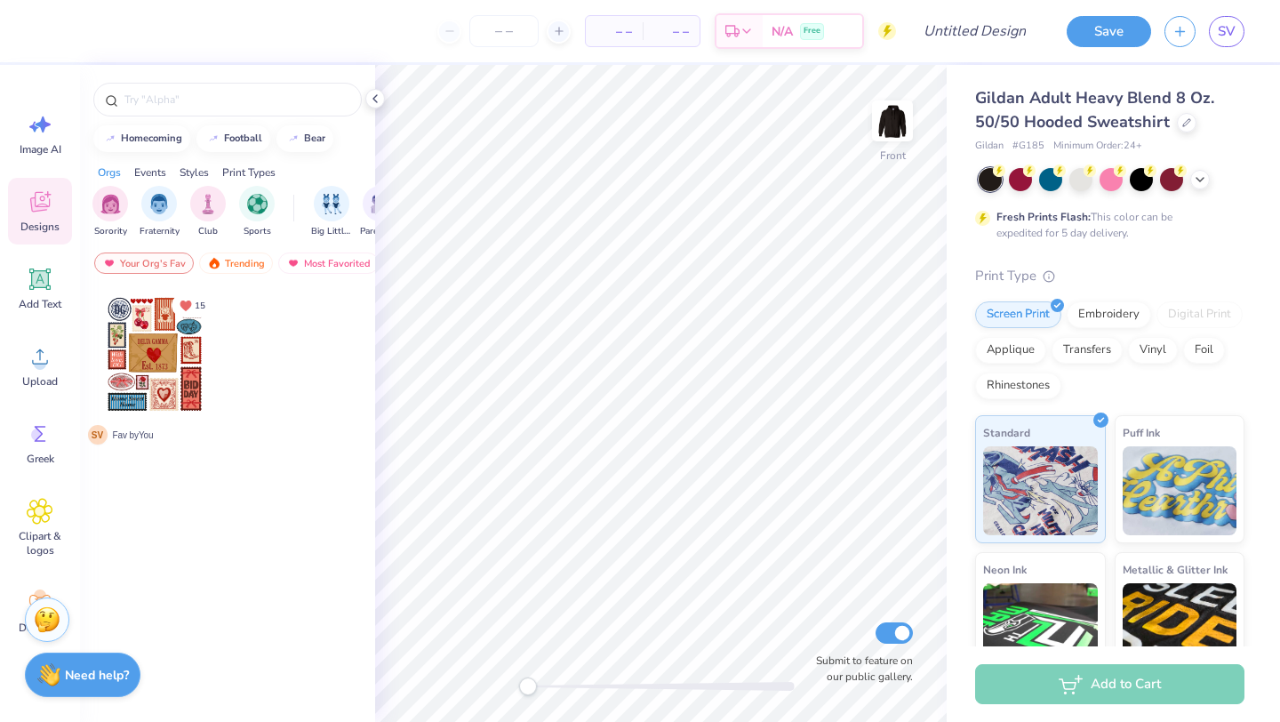
click at [40, 214] on icon at bounding box center [40, 201] width 27 height 27
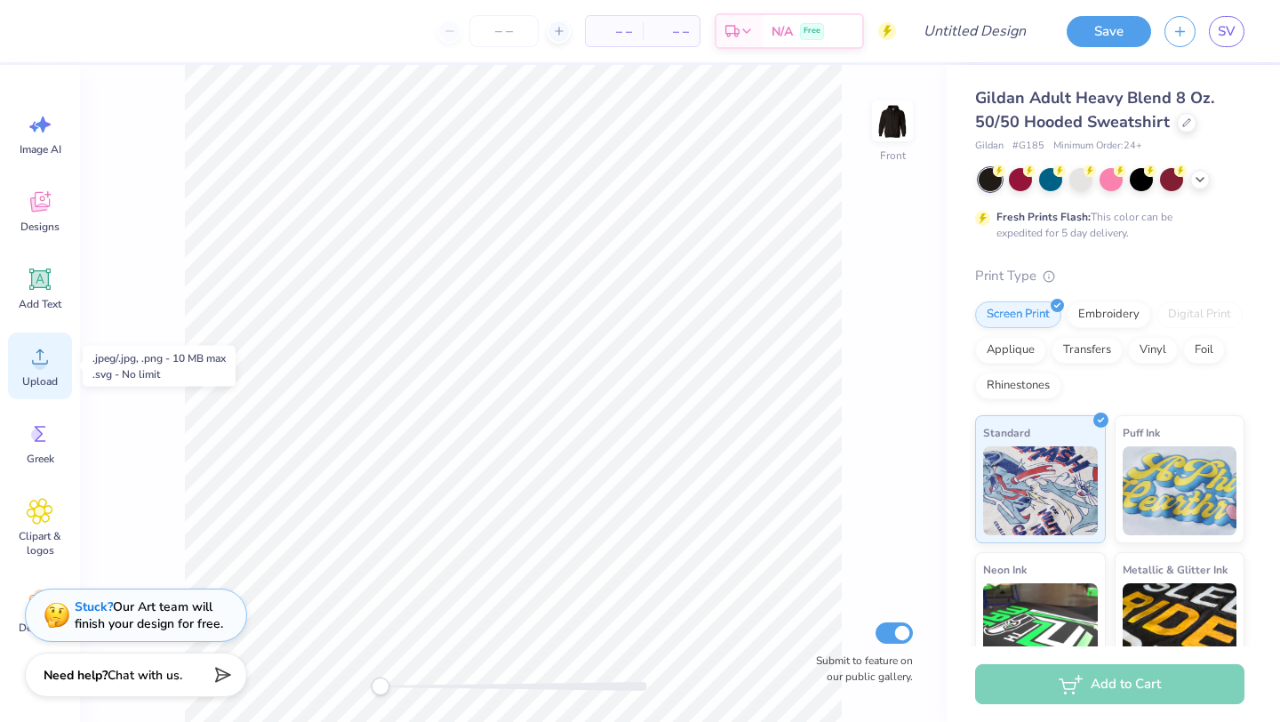
click at [29, 379] on span "Upload" at bounding box center [40, 381] width 36 height 14
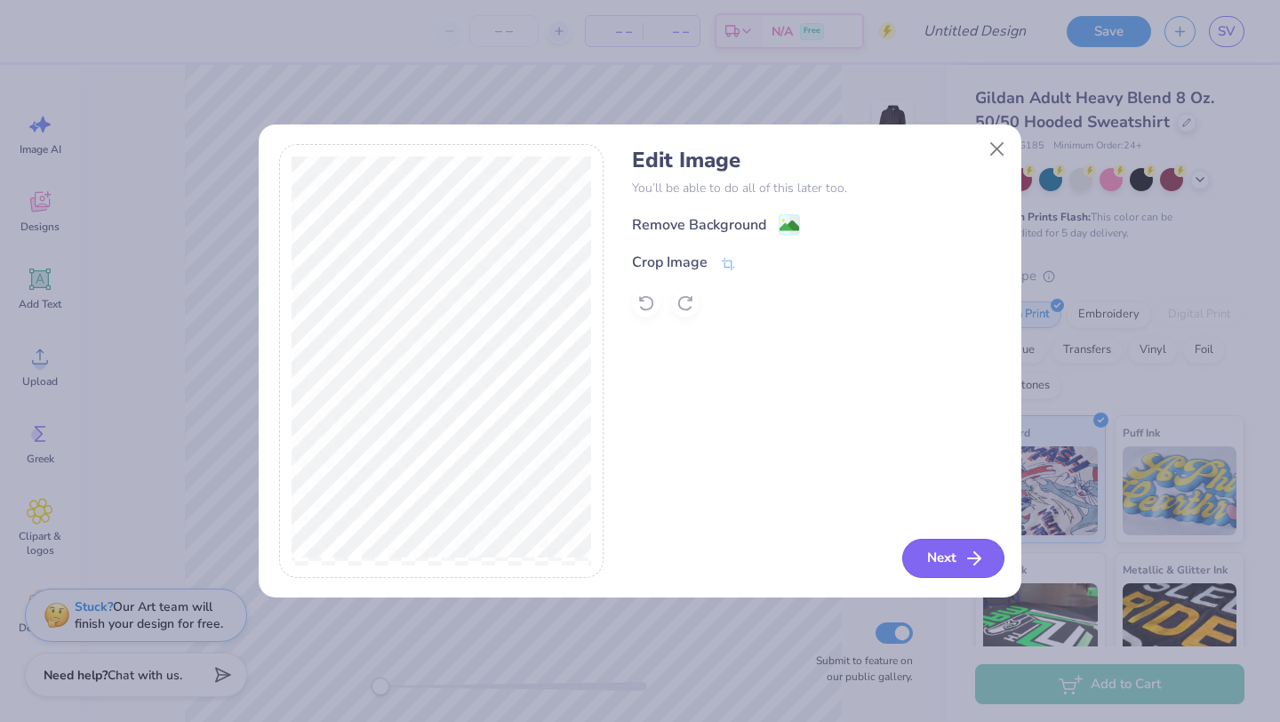
click at [959, 568] on button "Next" at bounding box center [953, 558] width 102 height 39
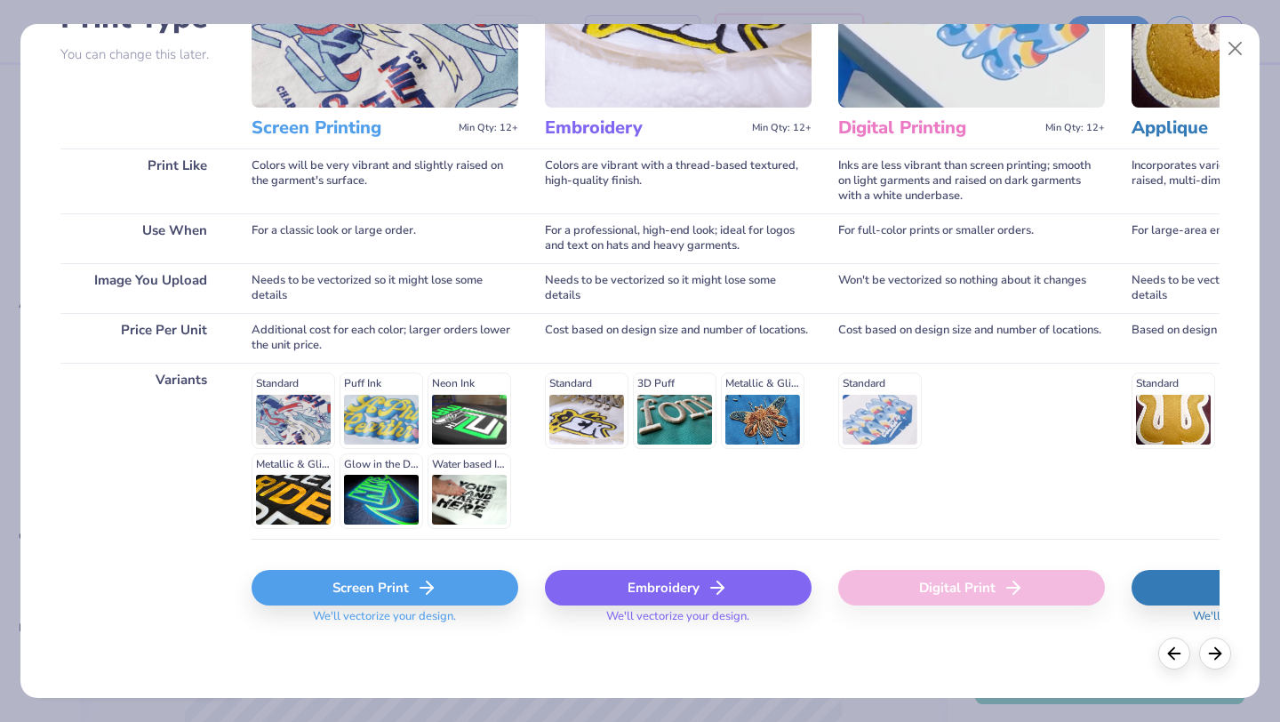
scroll to position [164, 0]
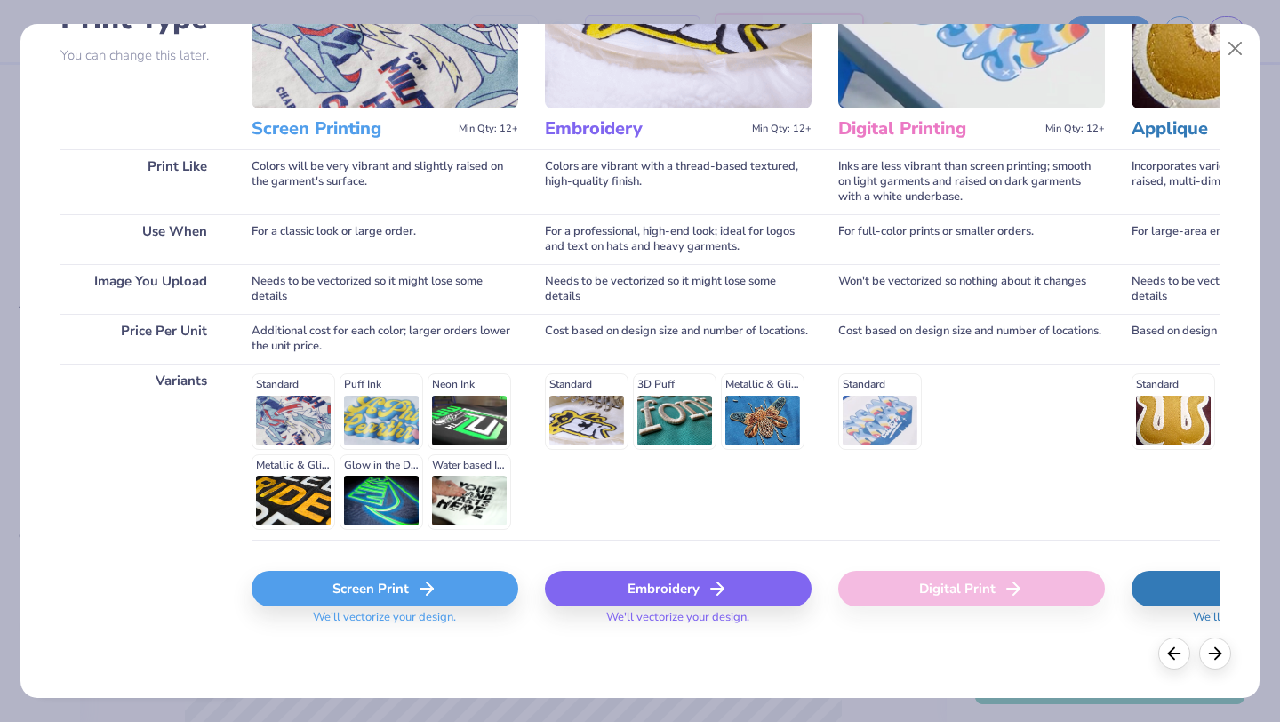
click at [388, 610] on span "We'll vectorize your design." at bounding box center [384, 623] width 157 height 26
click at [396, 607] on div "Screen Print We'll vectorize your design." at bounding box center [385, 603] width 267 height 65
click at [405, 601] on div "Screen Print" at bounding box center [385, 589] width 267 height 36
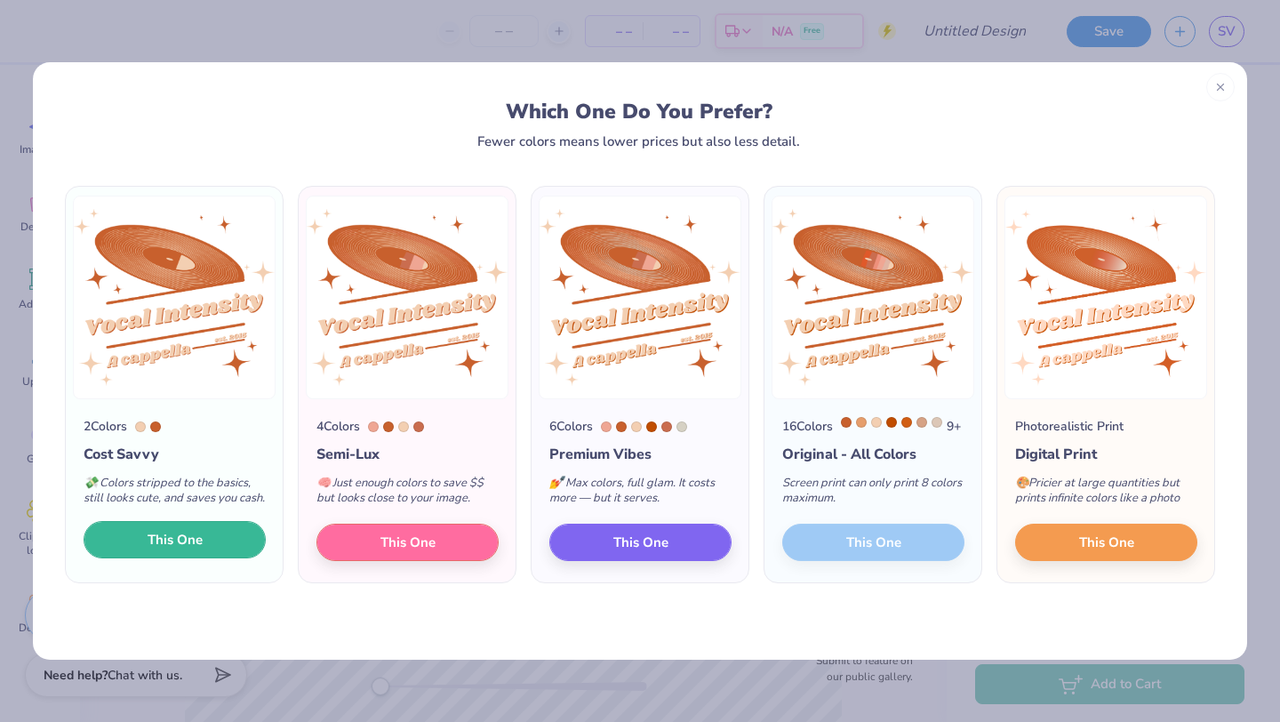
click at [178, 550] on span "This One" at bounding box center [175, 540] width 55 height 20
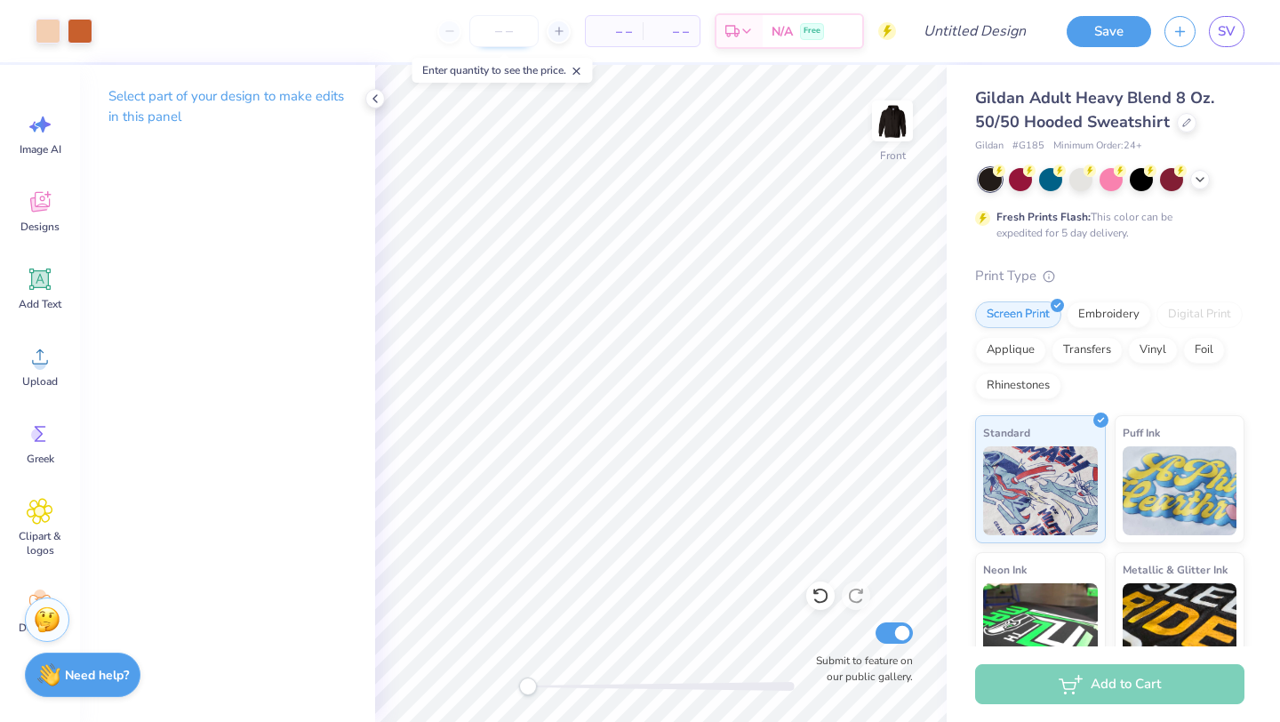
click at [500, 30] on input "number" at bounding box center [503, 31] width 69 height 32
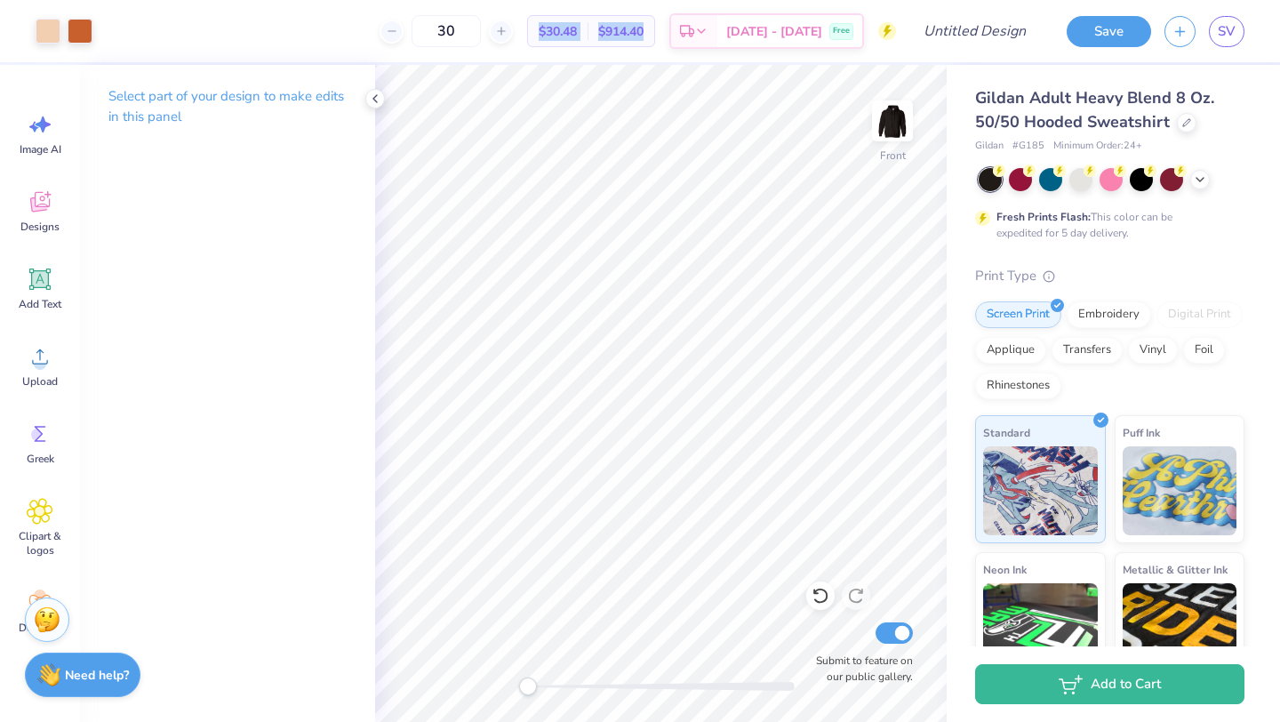
drag, startPoint x: 551, startPoint y: 27, endPoint x: 679, endPoint y: 43, distance: 129.0
click at [679, 43] on div "30 $30.48 Per Item $914.40 Total Est. Delivery Oct 11 - 14 Free" at bounding box center [501, 31] width 790 height 62
click at [455, 62] on div "Art colors 30 $30.48 Per Item $914.40 Total Est. Delivery Oct 11 - 14 Free Desi…" at bounding box center [640, 361] width 1280 height 722
click at [481, 44] on input "30" at bounding box center [446, 31] width 69 height 32
type input "3"
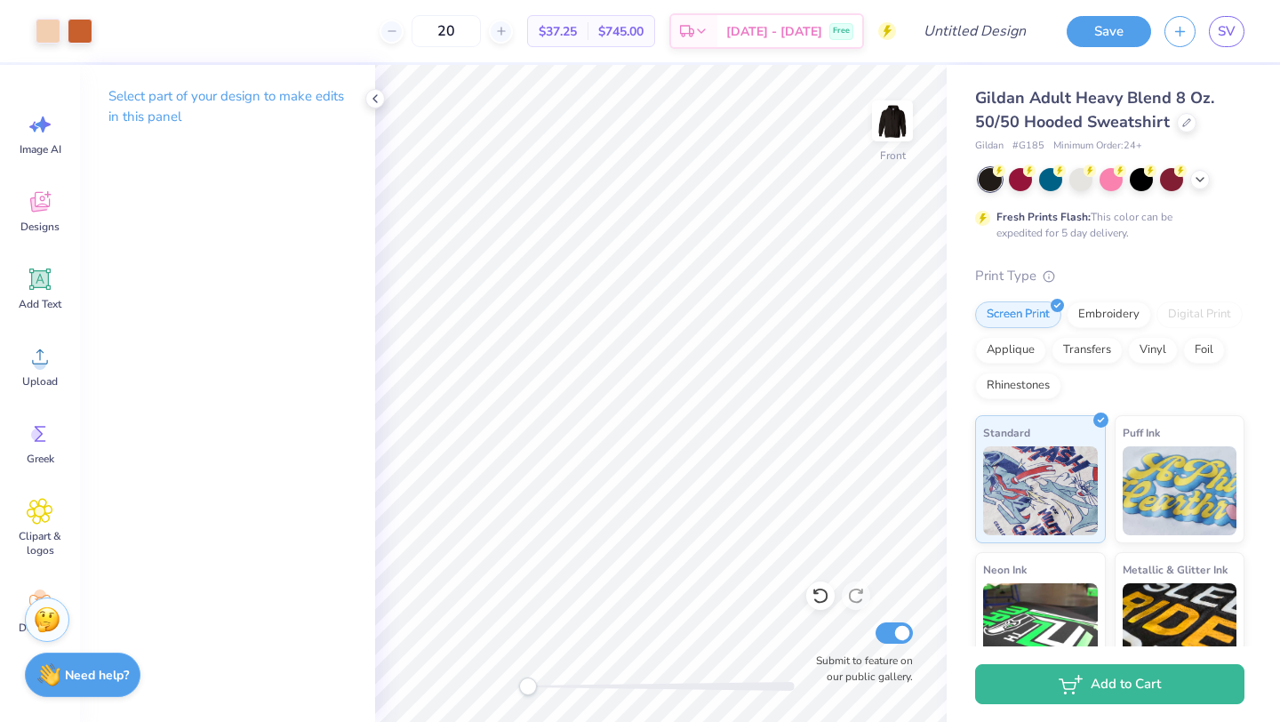
type input "20"
click at [885, 116] on img at bounding box center [892, 120] width 71 height 71
click at [31, 363] on icon at bounding box center [40, 356] width 27 height 27
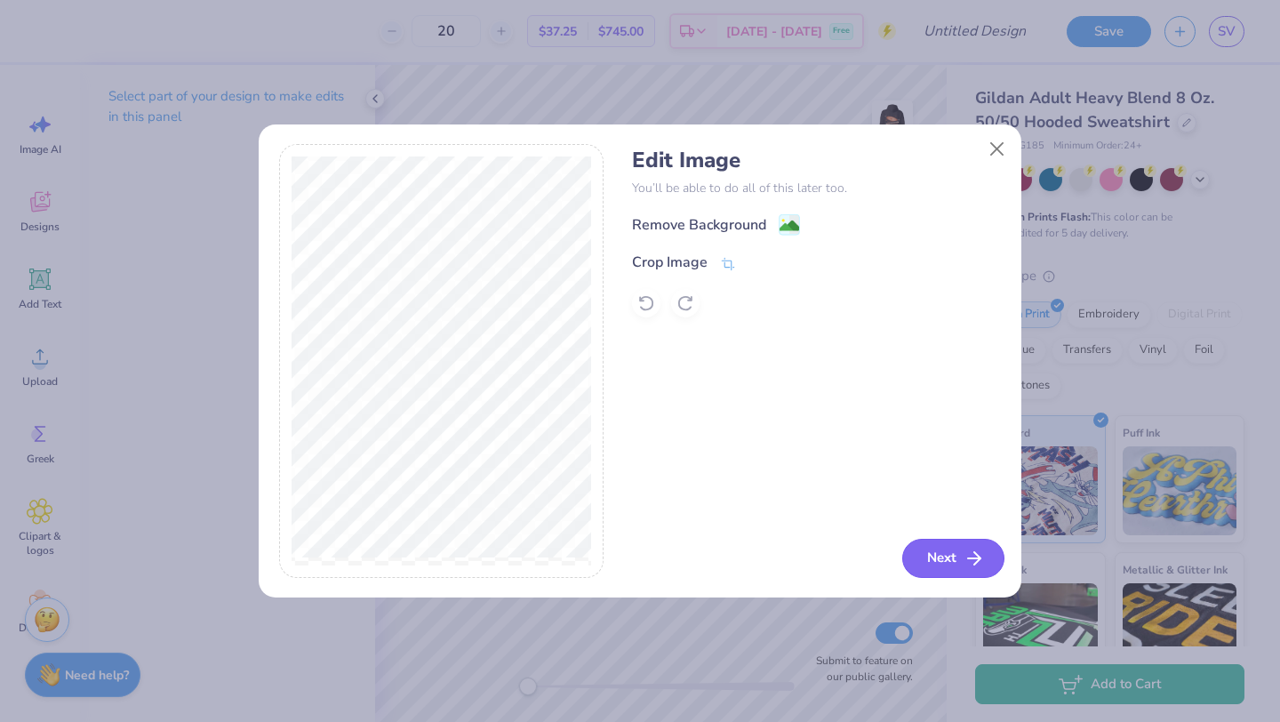
click at [943, 556] on button "Next" at bounding box center [953, 558] width 102 height 39
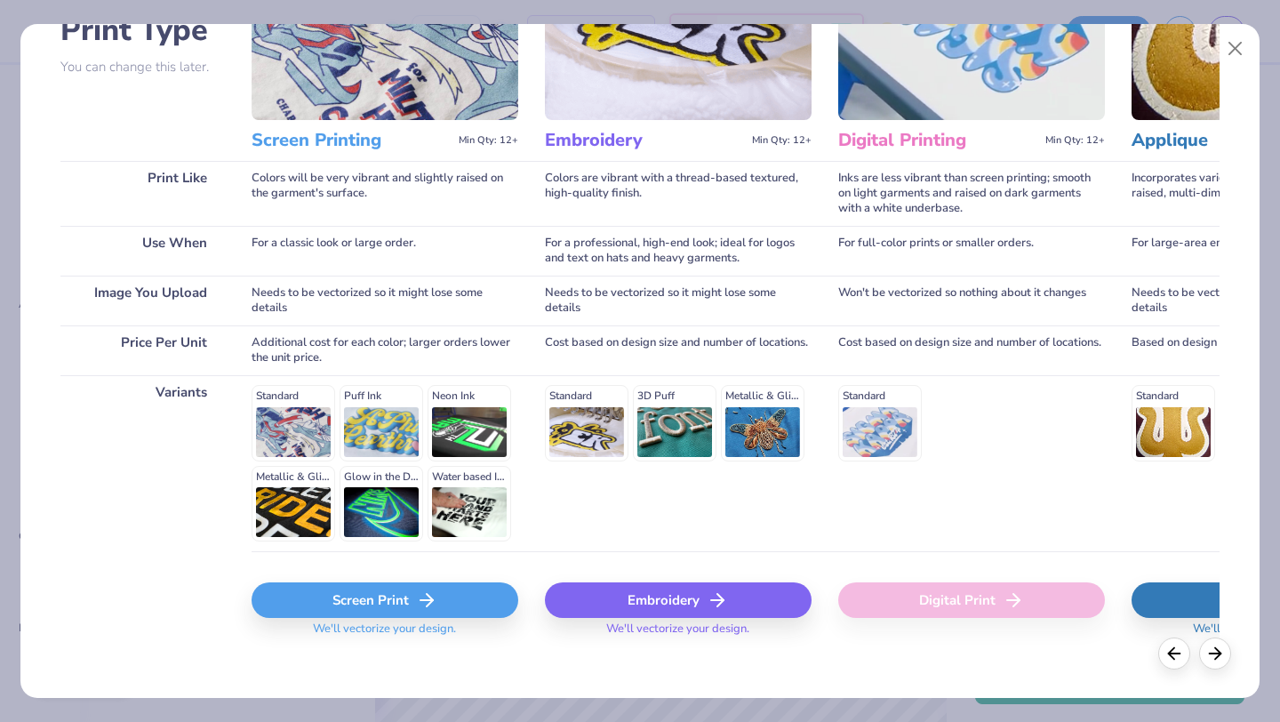
scroll to position [164, 0]
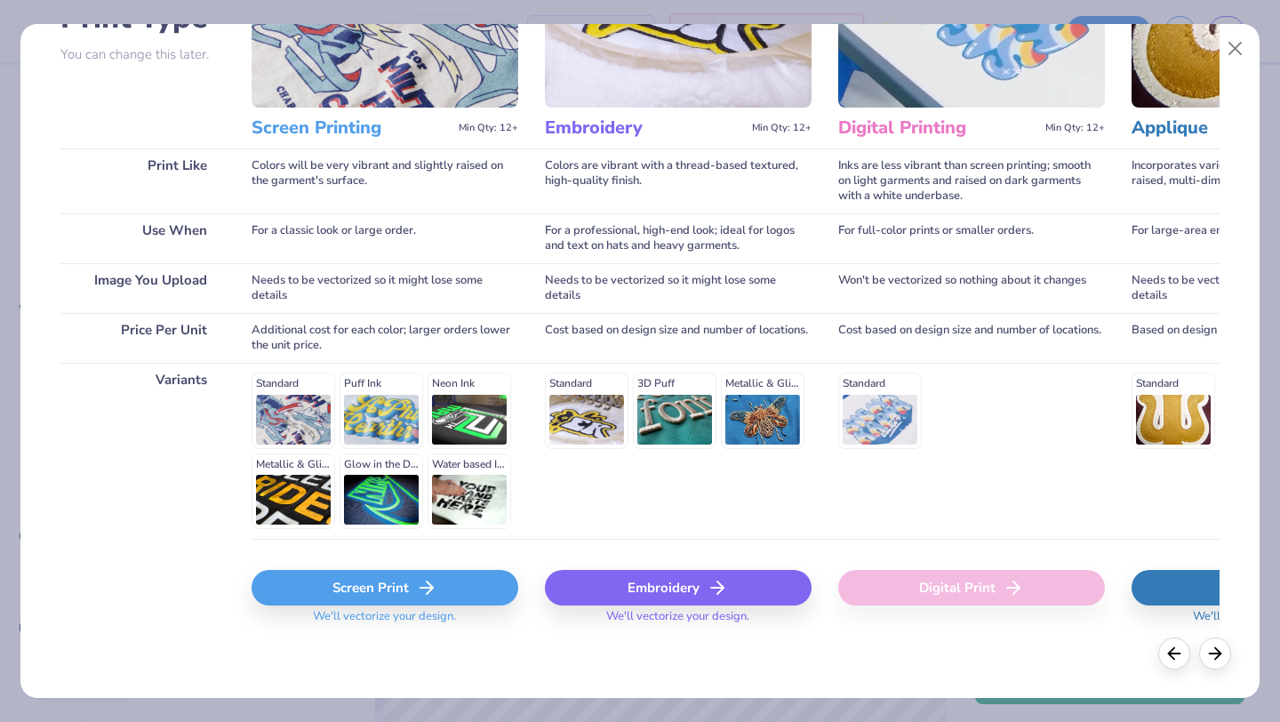
click at [400, 578] on div "Screen Print" at bounding box center [385, 588] width 267 height 36
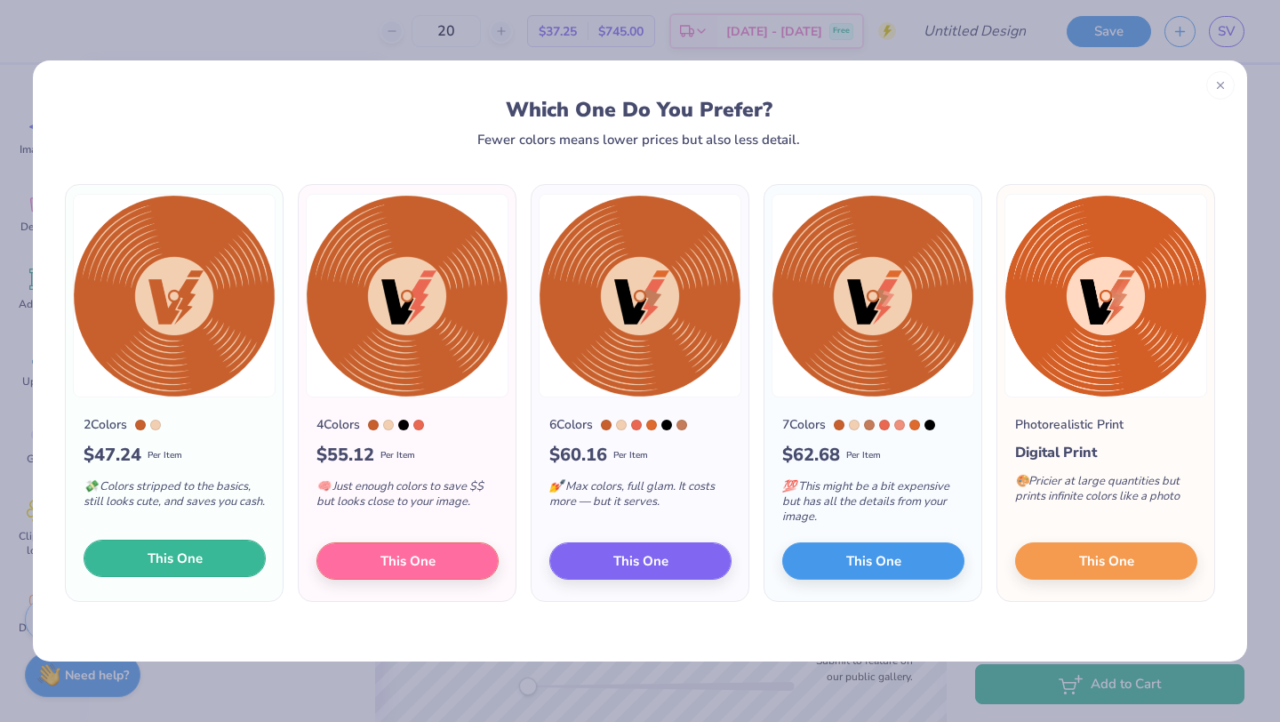
click at [213, 548] on button "This One" at bounding box center [175, 558] width 182 height 37
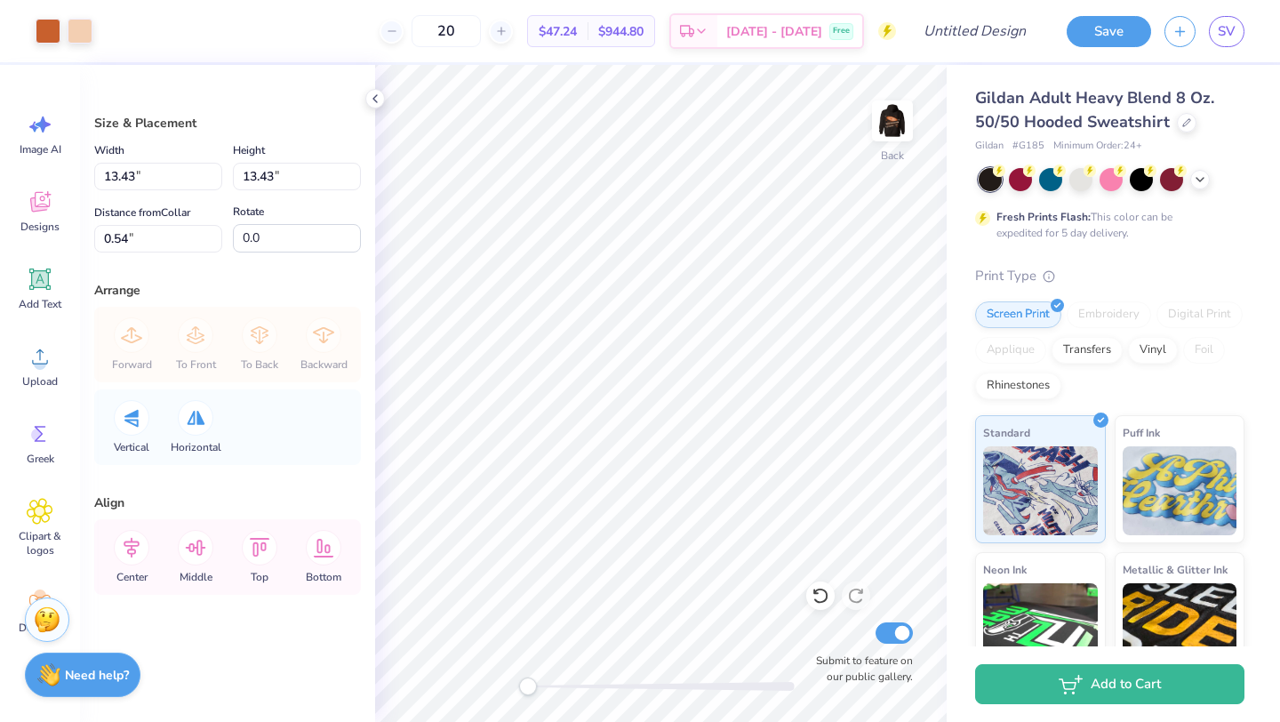
type input "7.16"
type input "6.81"
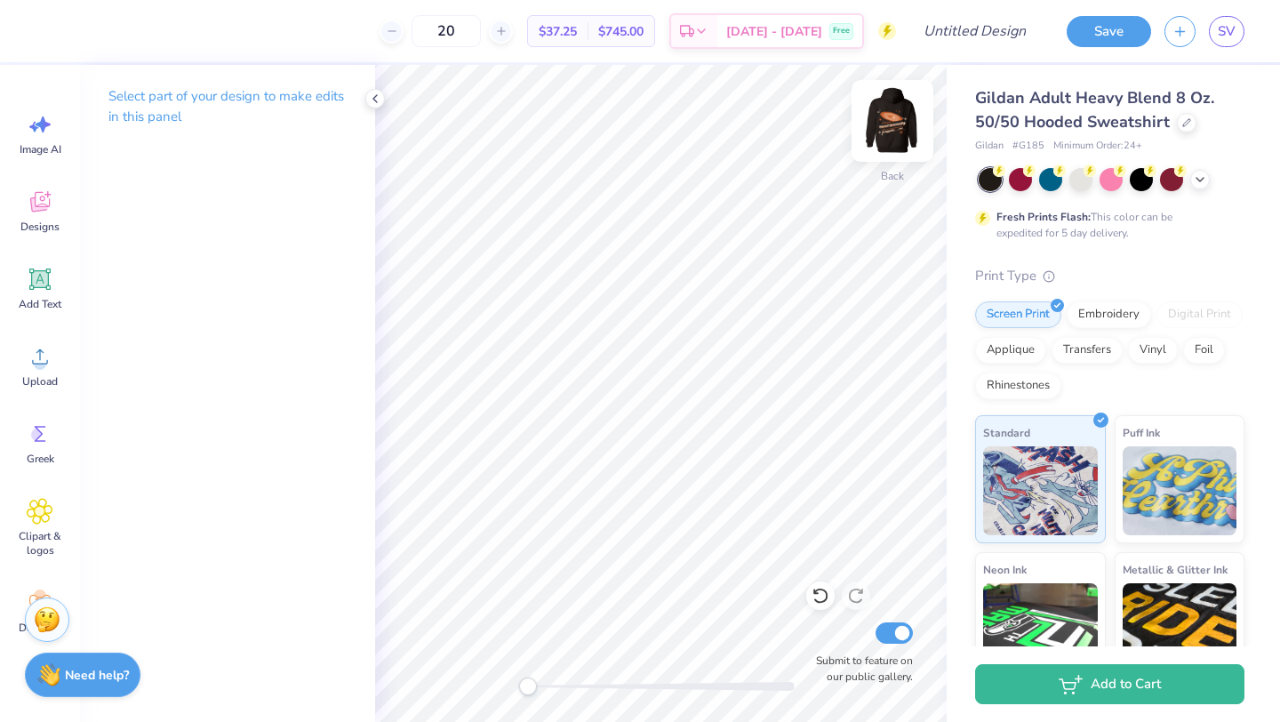
click at [898, 133] on img at bounding box center [892, 120] width 71 height 71
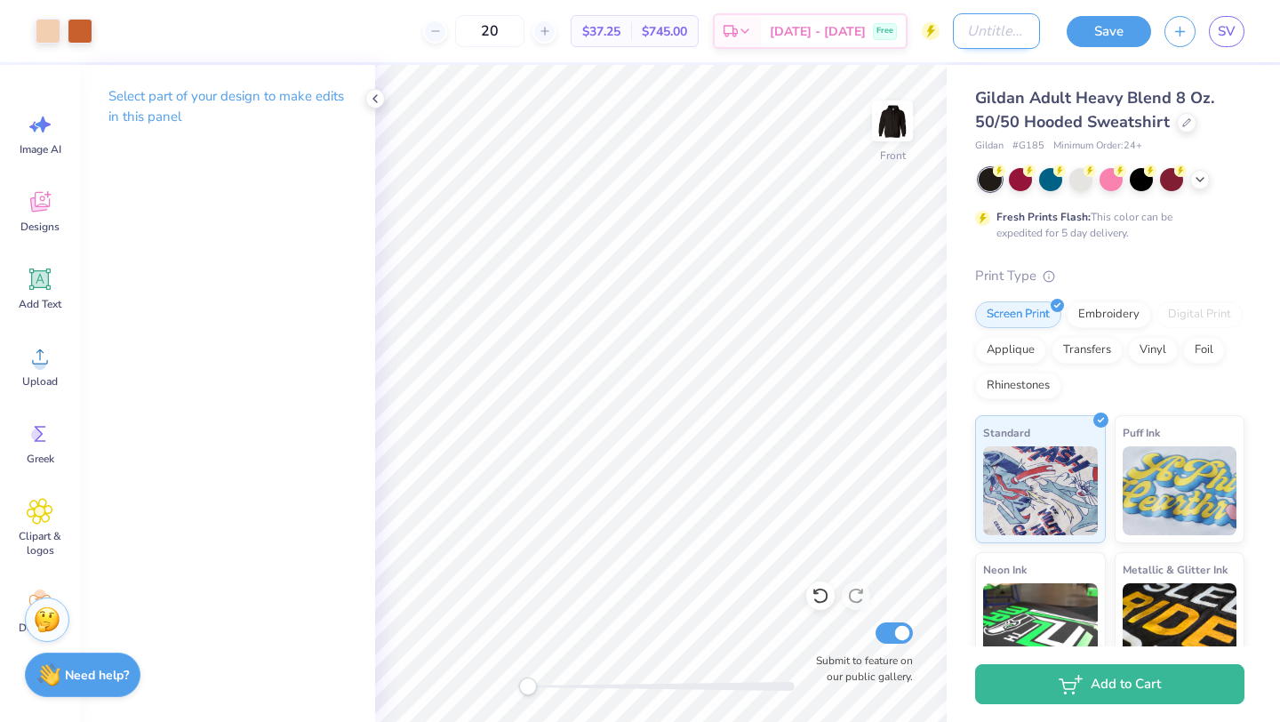
click at [1005, 28] on input "Design Title" at bounding box center [996, 31] width 87 height 36
type input "VI HOODIE"
click at [1123, 29] on button "Save" at bounding box center [1109, 28] width 84 height 31
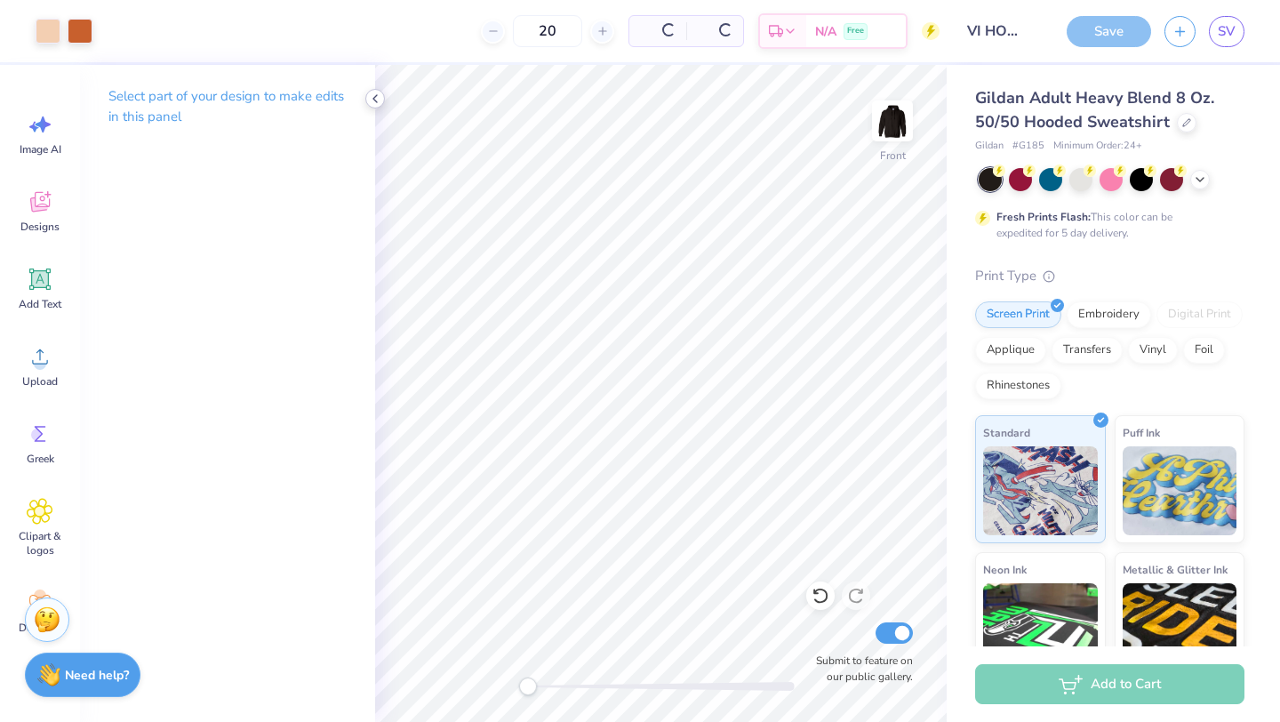
click at [373, 94] on icon at bounding box center [375, 99] width 14 height 14
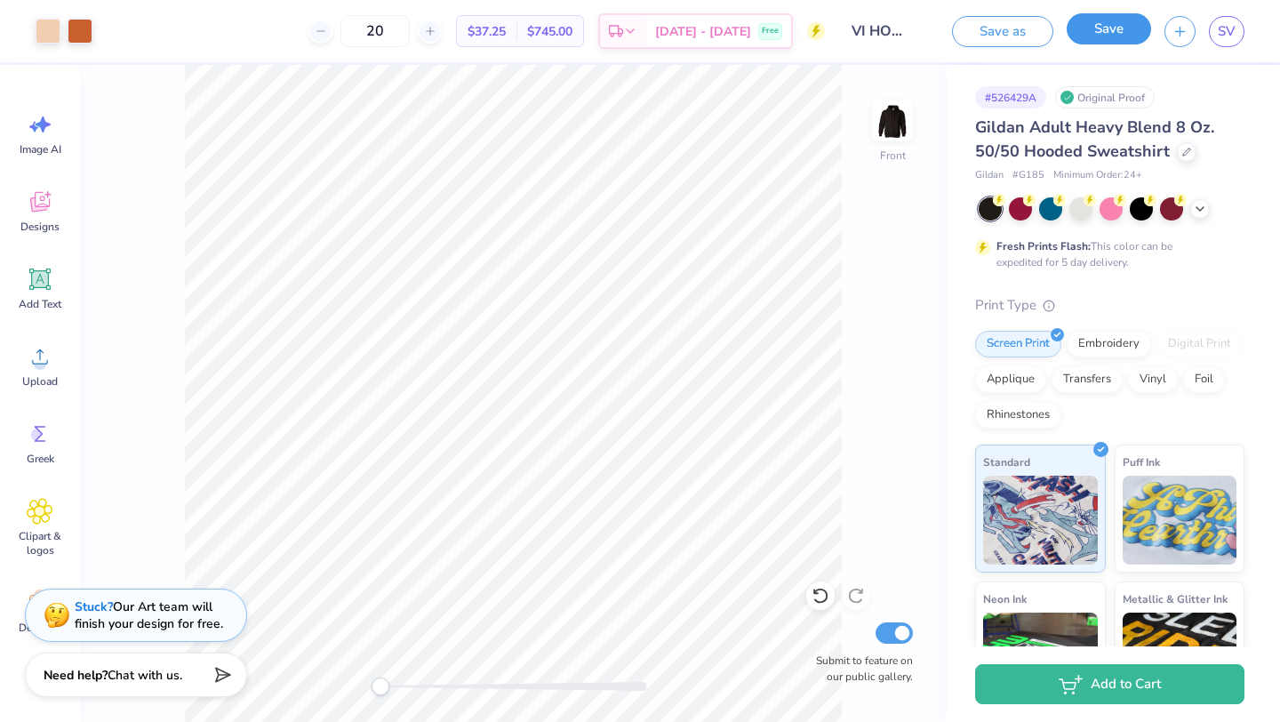
click at [1095, 33] on button "Save" at bounding box center [1109, 28] width 84 height 31
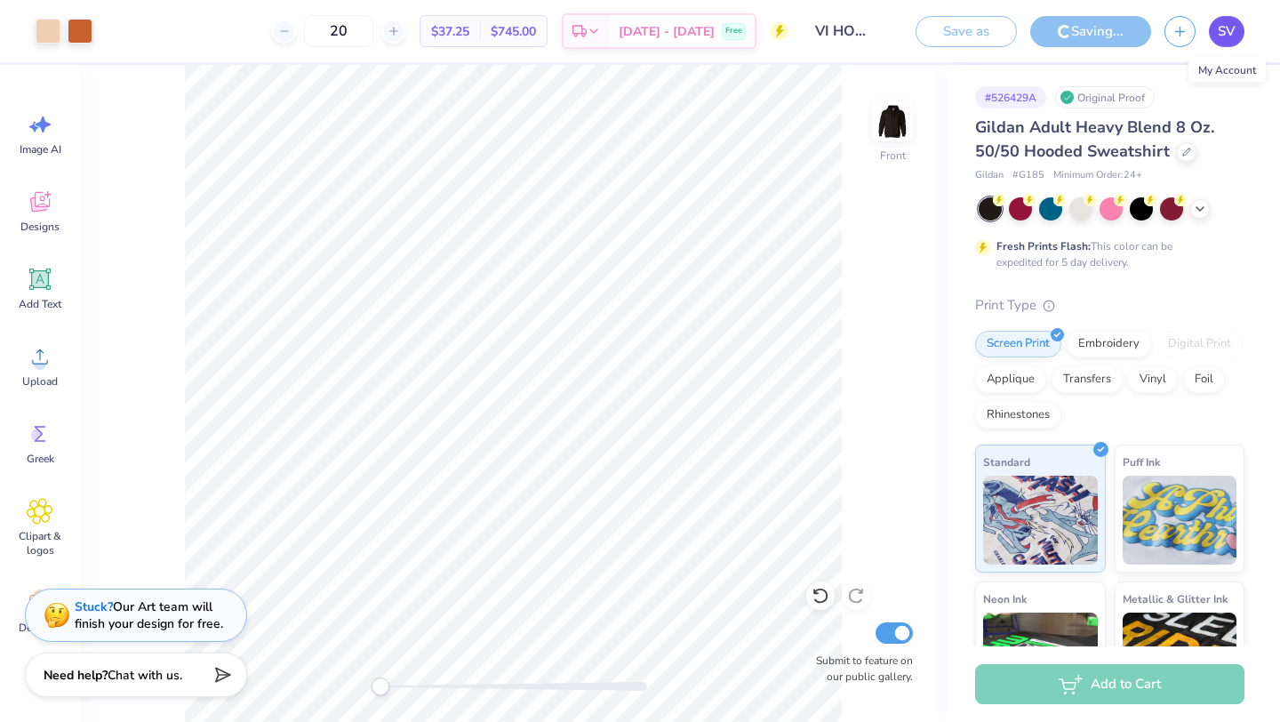
click at [1225, 28] on span "SV" at bounding box center [1227, 31] width 18 height 20
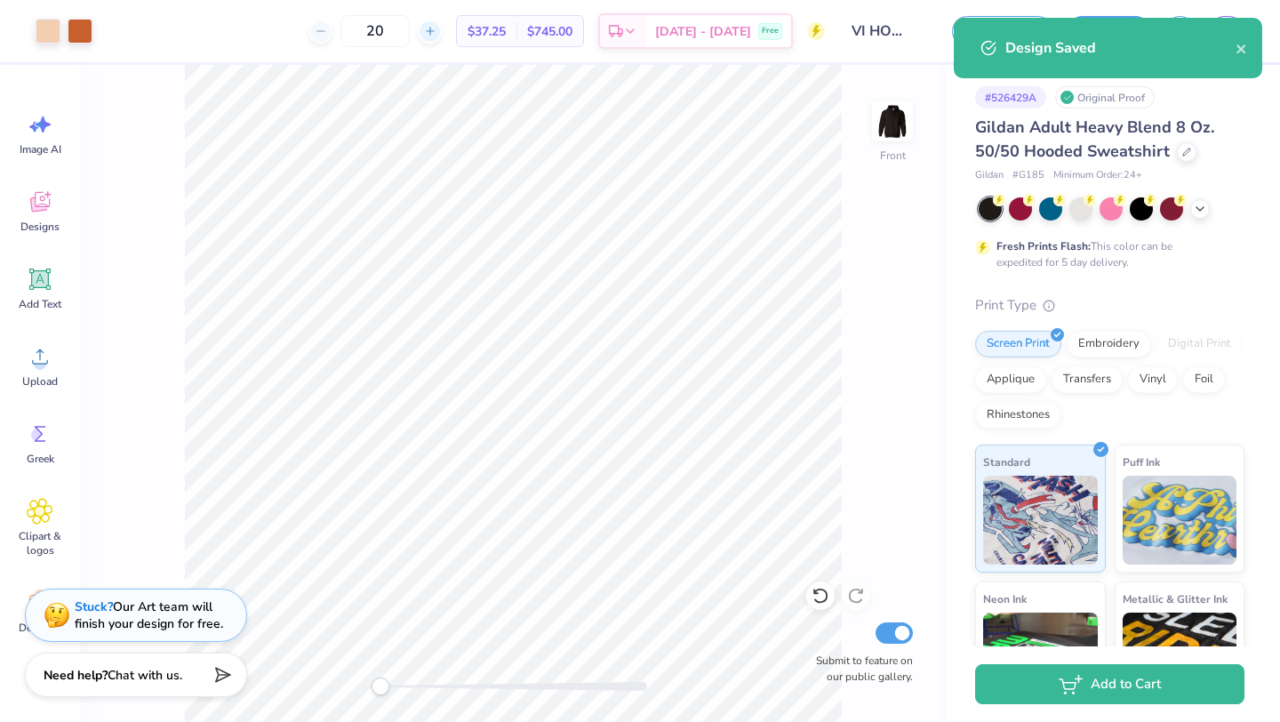
click at [436, 33] on icon at bounding box center [430, 31] width 12 height 12
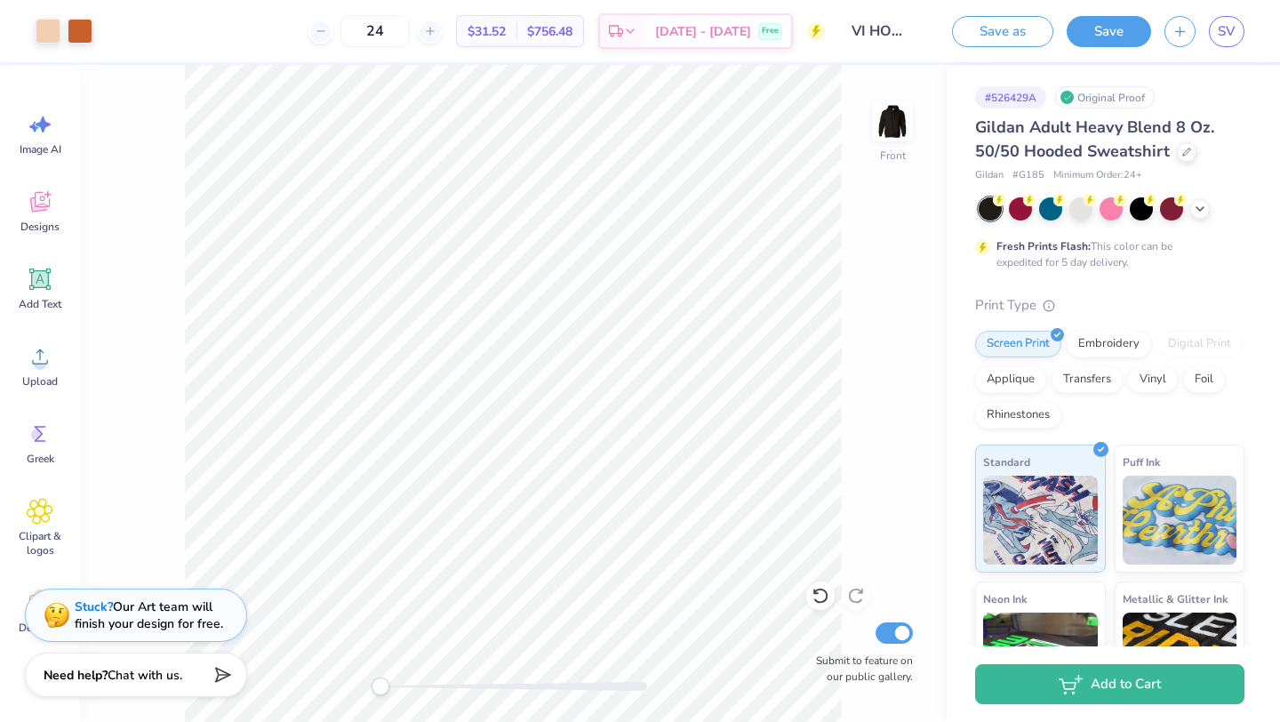
click at [442, 36] on div "24" at bounding box center [374, 31] width 133 height 32
click at [442, 36] on div at bounding box center [430, 32] width 24 height 24
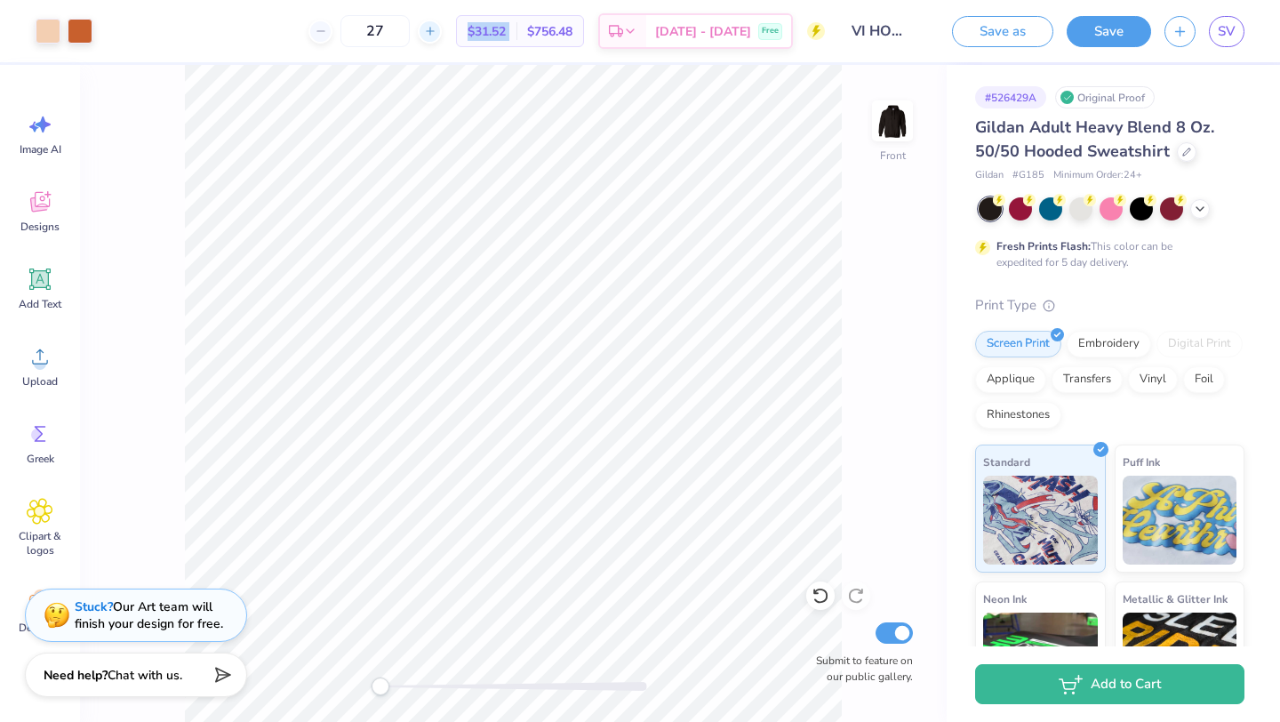
click at [442, 36] on div at bounding box center [430, 32] width 24 height 24
type input "30"
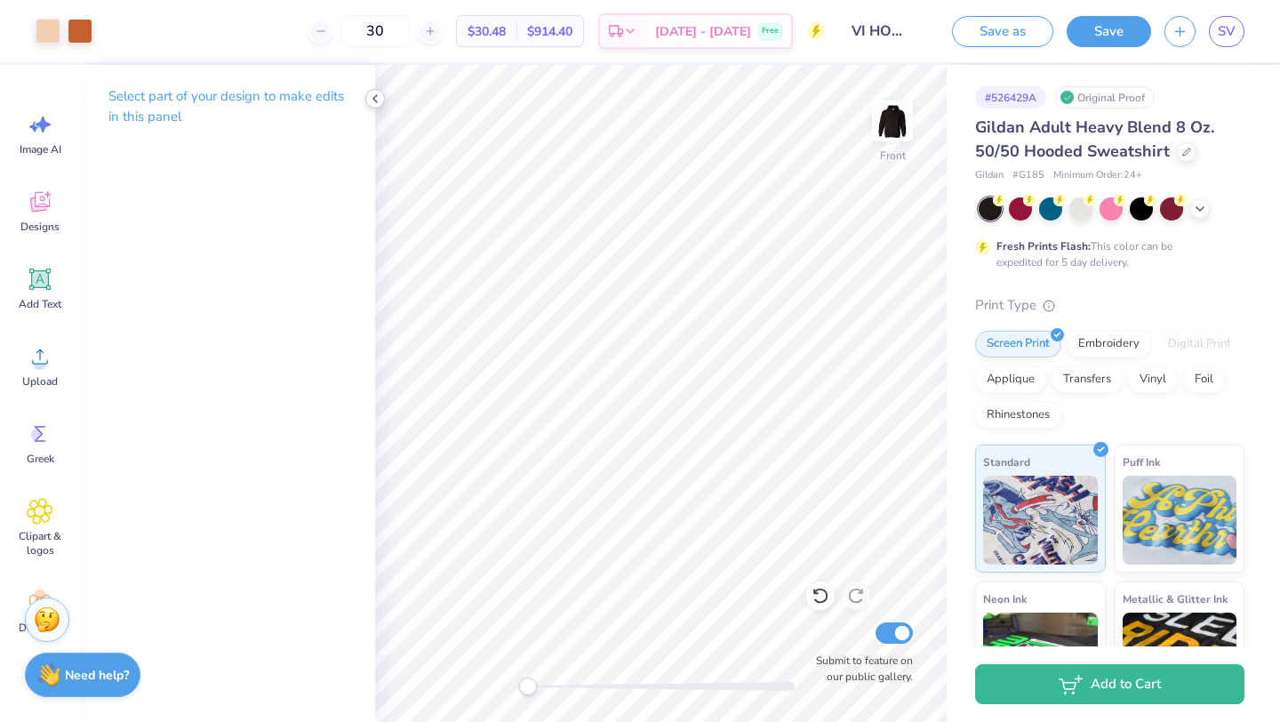
click at [371, 100] on icon at bounding box center [375, 99] width 14 height 14
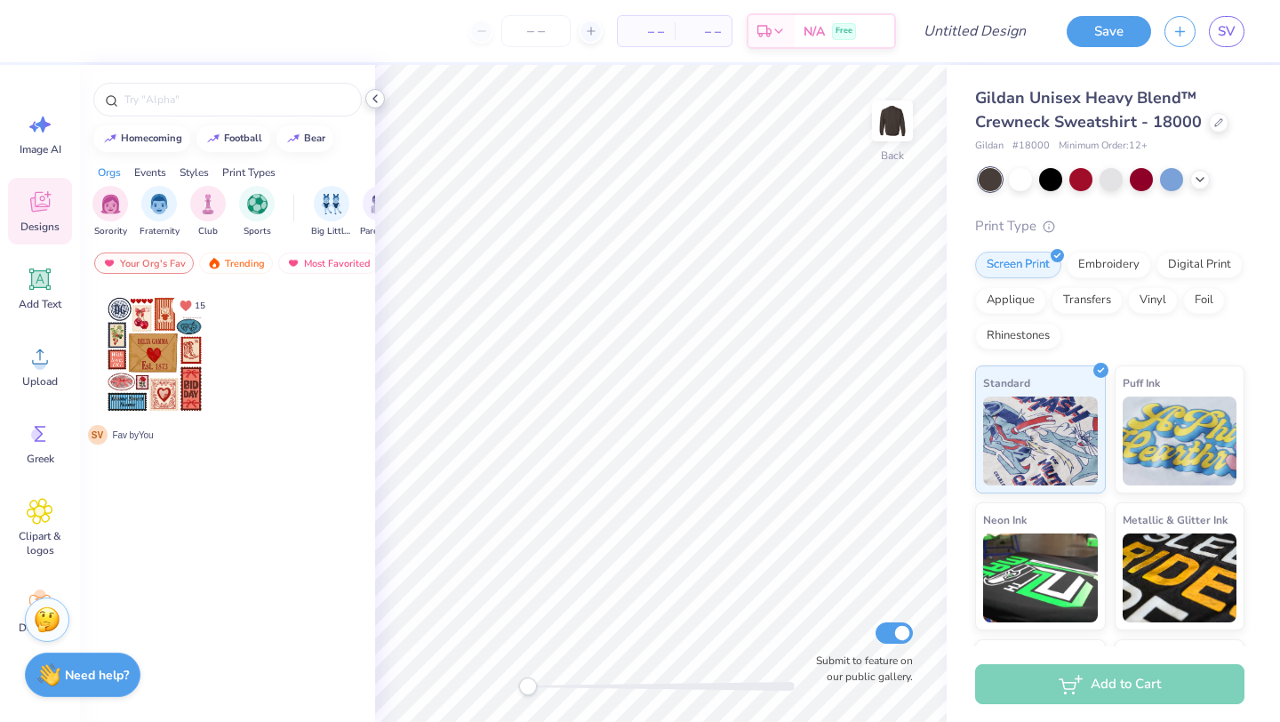
click at [378, 102] on icon at bounding box center [375, 99] width 14 height 14
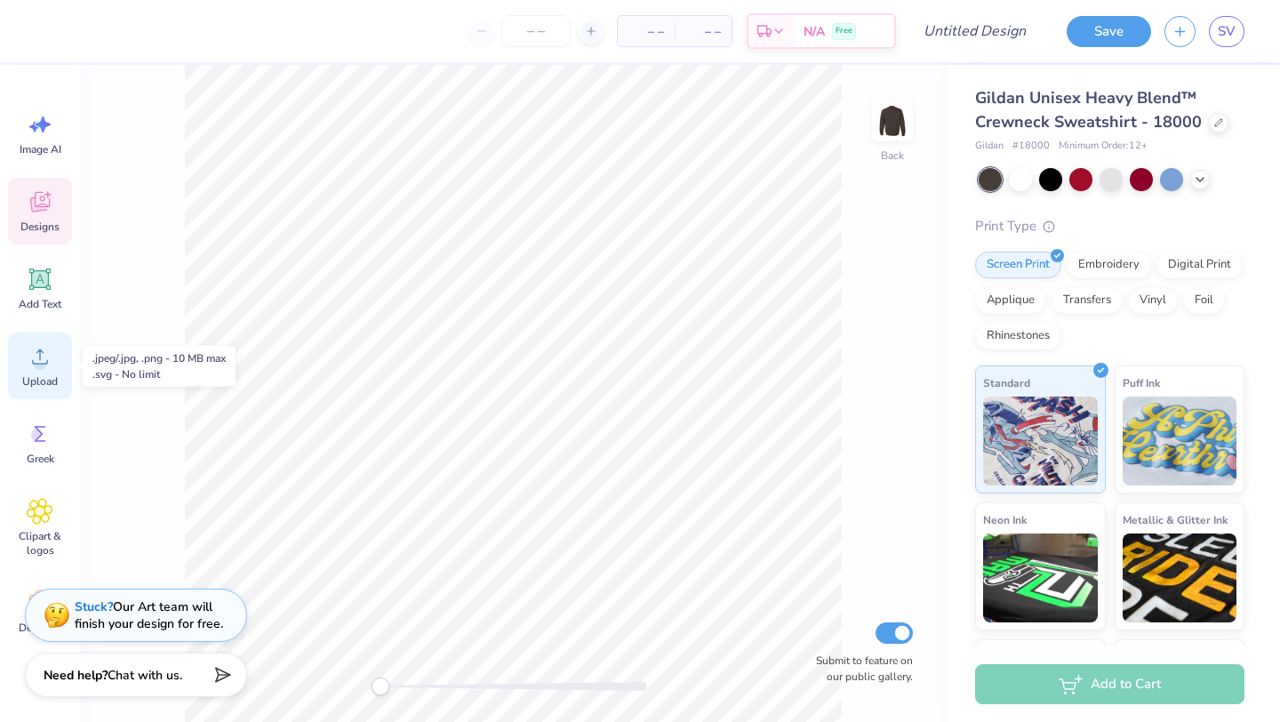
click at [32, 364] on icon at bounding box center [40, 356] width 16 height 15
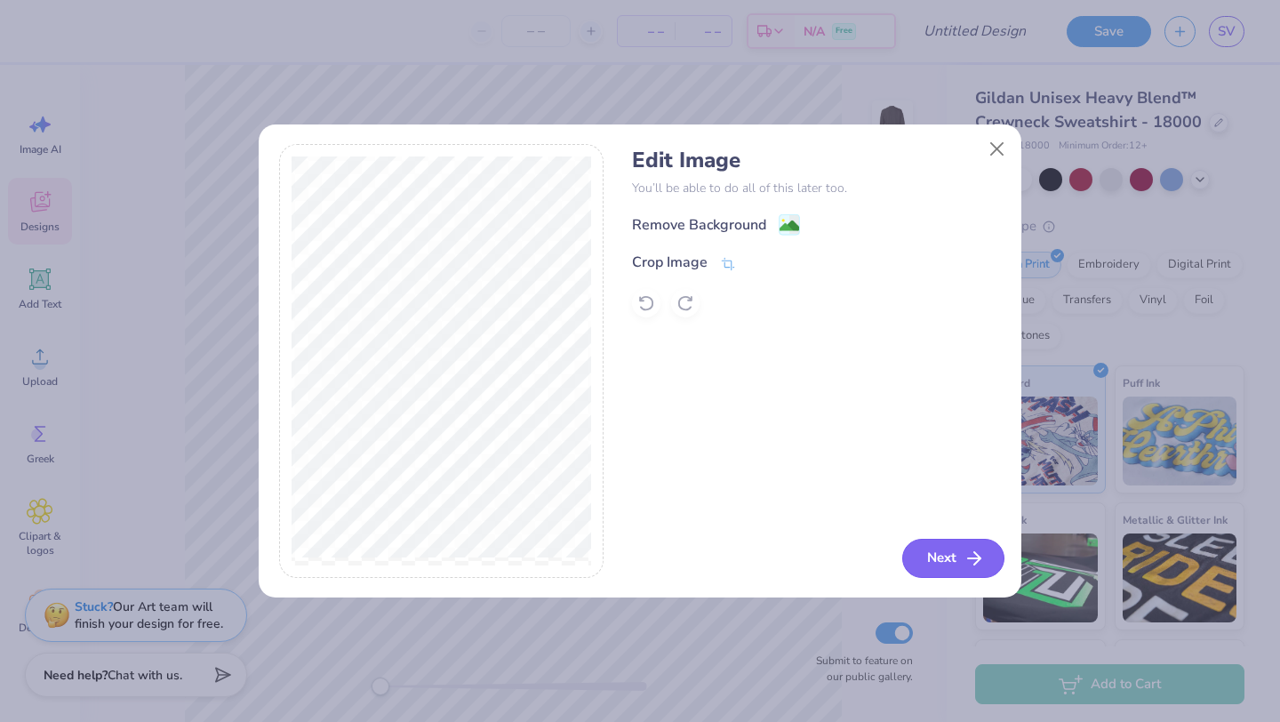
click at [970, 551] on icon "button" at bounding box center [974, 558] width 21 height 21
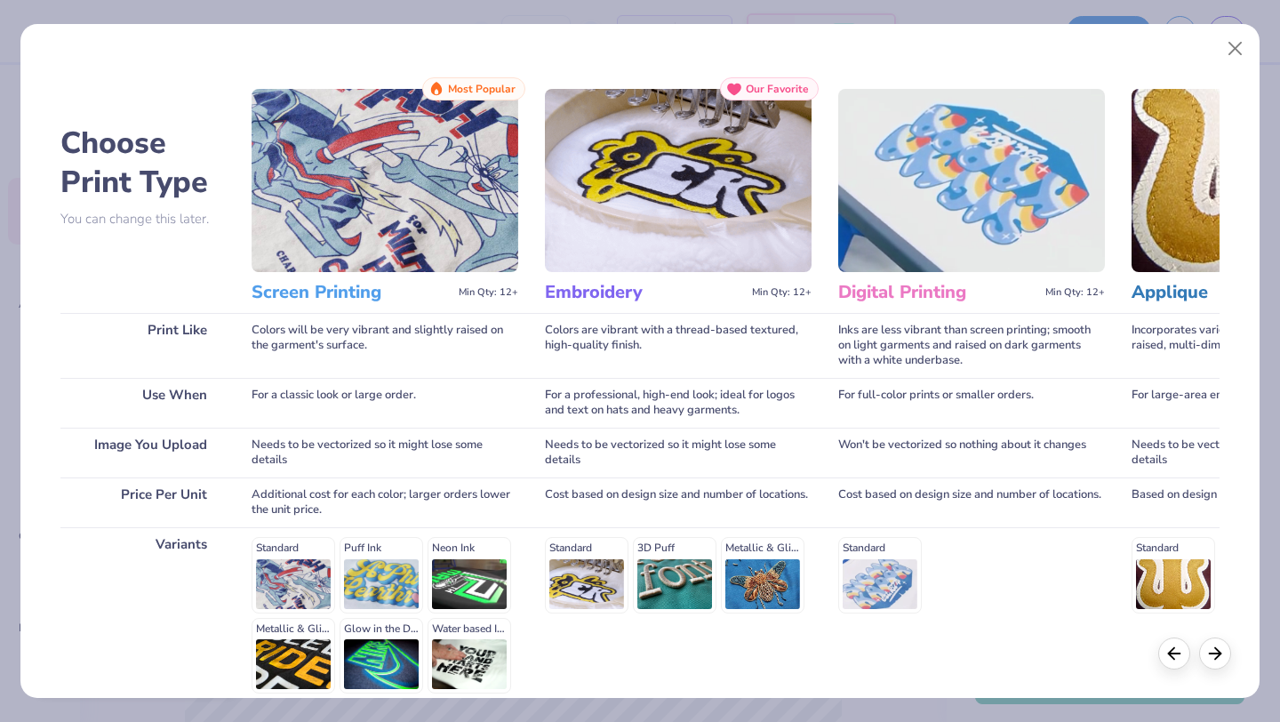
scroll to position [164, 0]
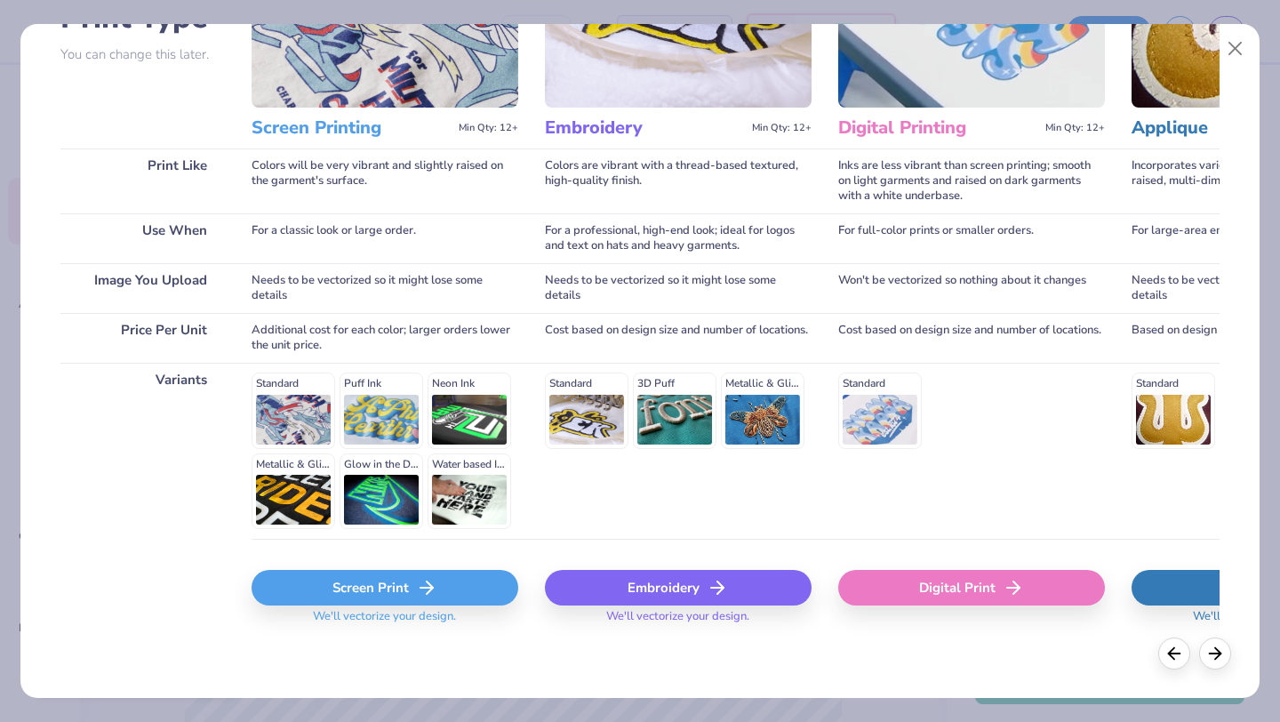
click at [444, 591] on div "Screen Print" at bounding box center [385, 588] width 267 height 36
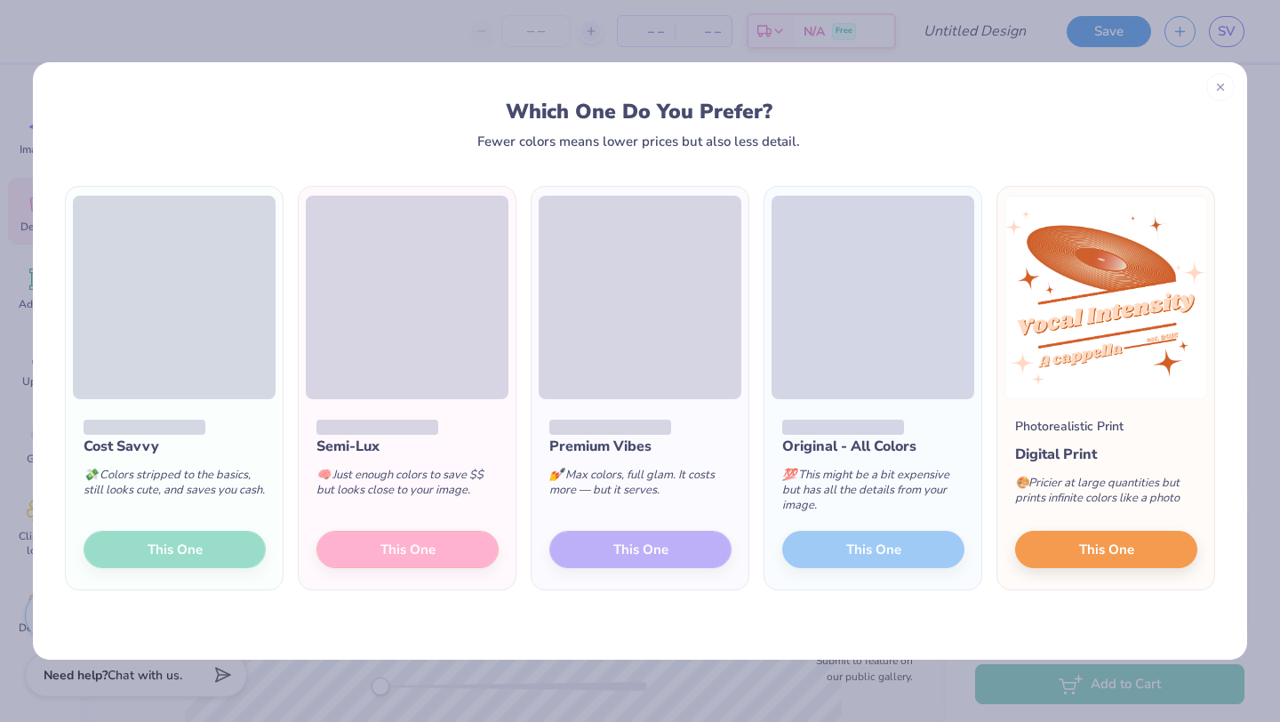
click at [207, 547] on div "Cost Savvy 💸 Colors stripped to the basics, still looks cute, and saves you cas…" at bounding box center [174, 494] width 217 height 190
click at [206, 548] on div "Cost Savvy 💸 Colors stripped to the basics, still looks cute, and saves you cas…" at bounding box center [174, 494] width 217 height 190
click at [203, 550] on div "Cost Savvy 💸 Colors stripped to the basics, still looks cute, and saves you cas…" at bounding box center [174, 494] width 217 height 190
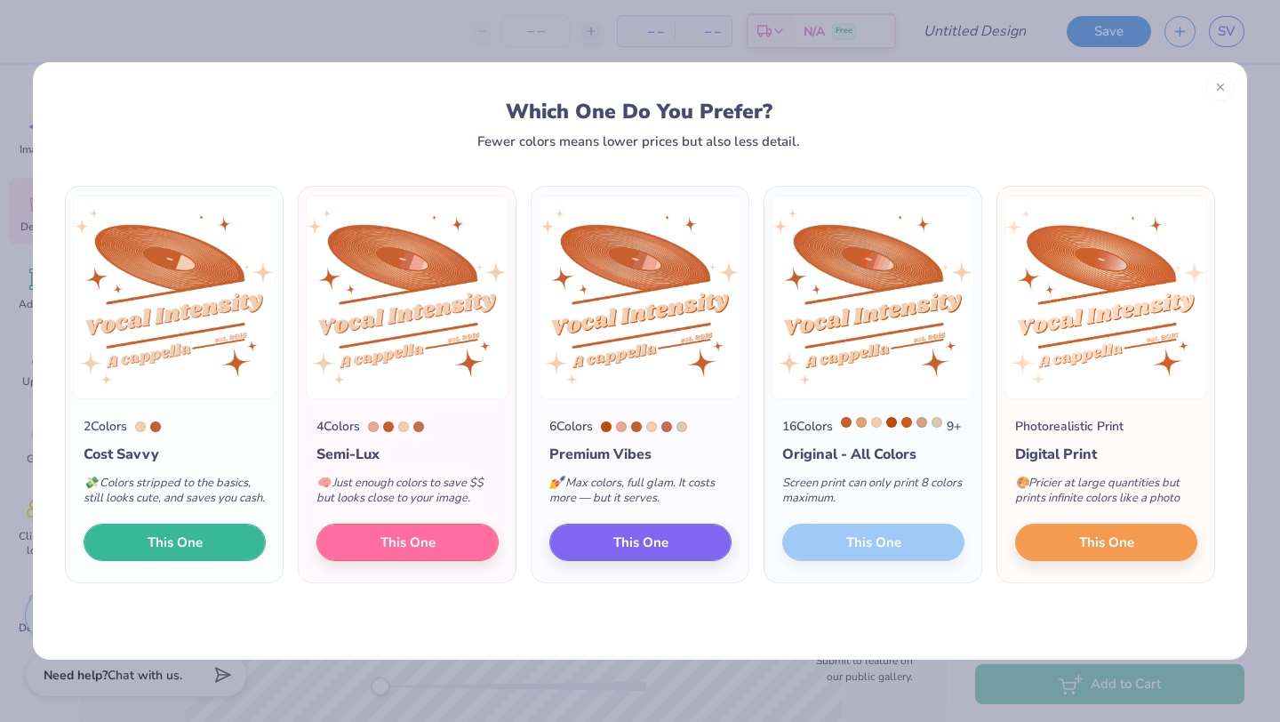
click at [203, 550] on button "This One" at bounding box center [175, 542] width 182 height 37
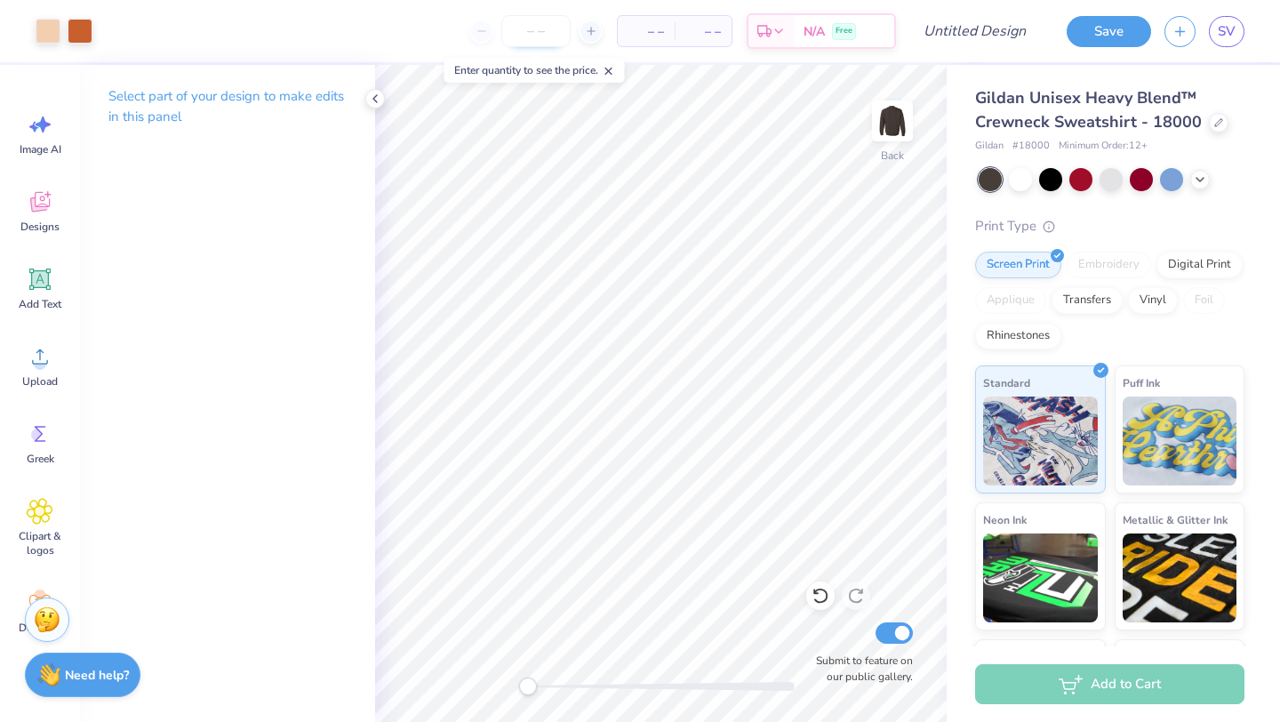
click at [533, 29] on input "number" at bounding box center [535, 31] width 69 height 32
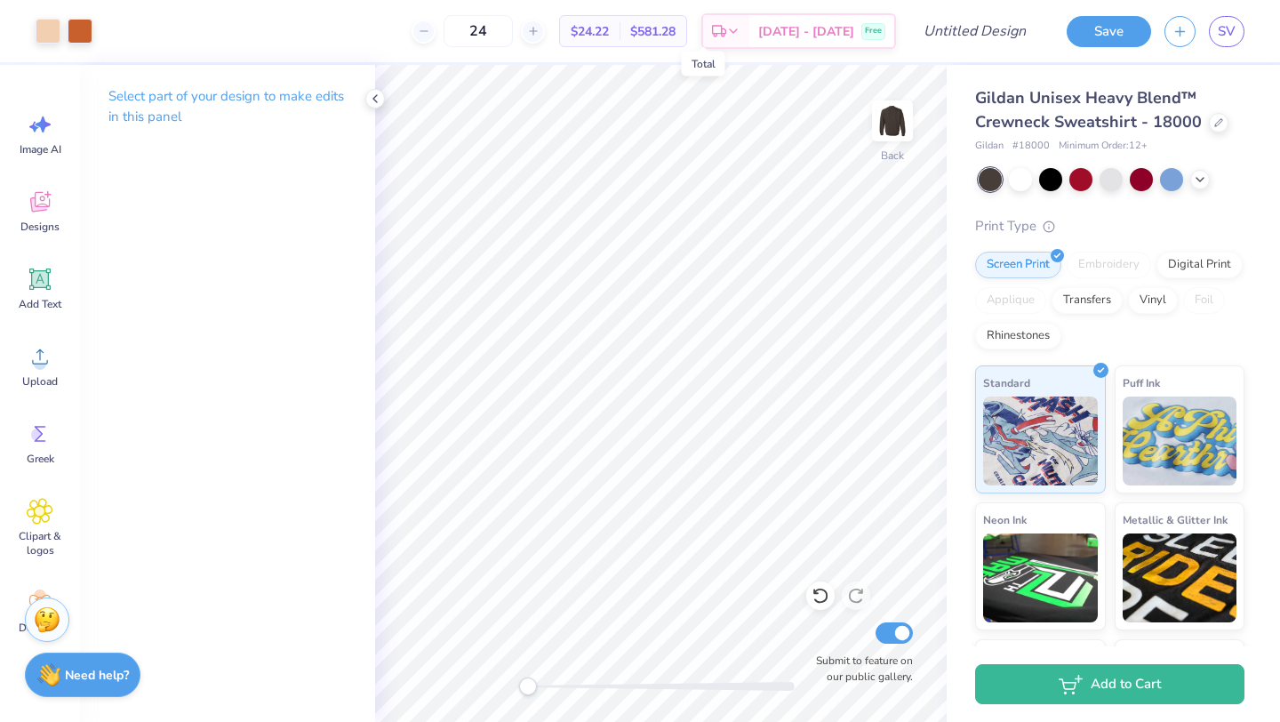
type input "24"
